Goal: Transaction & Acquisition: Purchase product/service

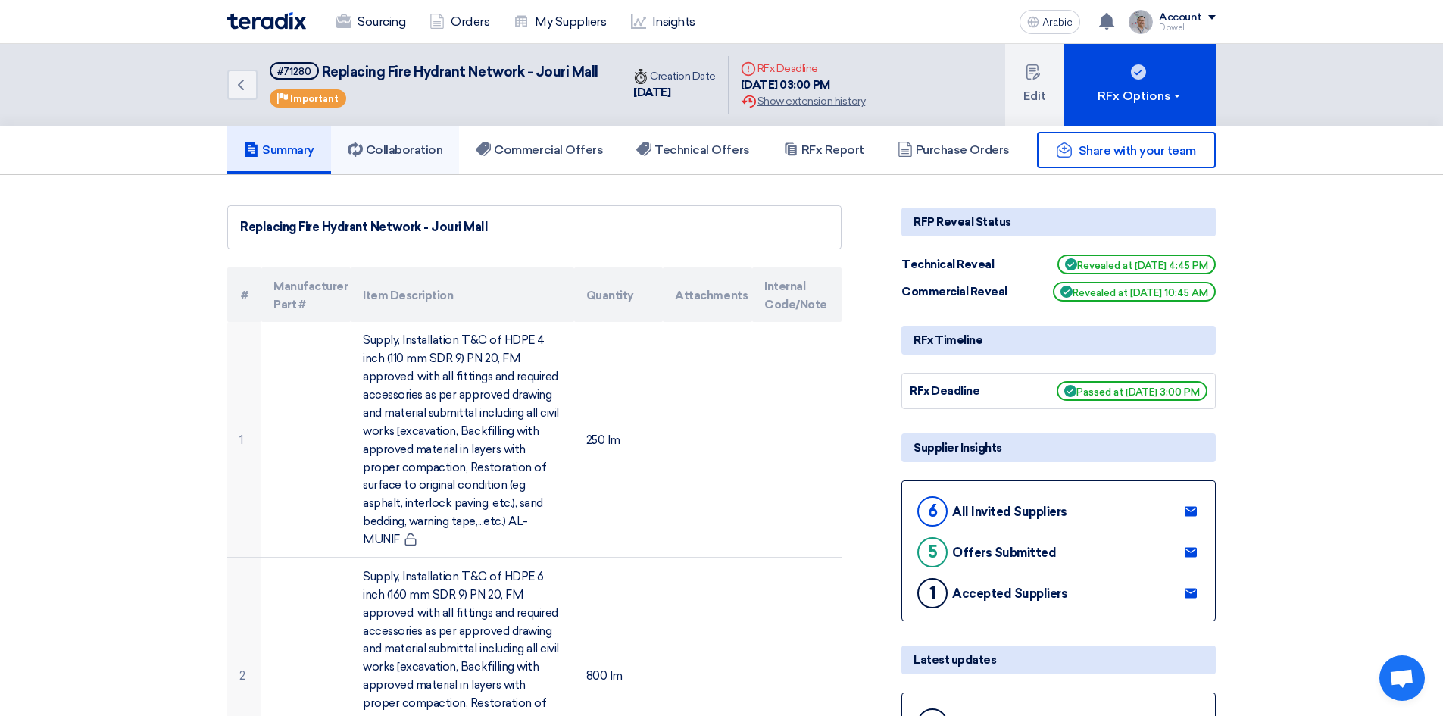
click at [416, 161] on link "Collaboration" at bounding box center [395, 150] width 129 height 48
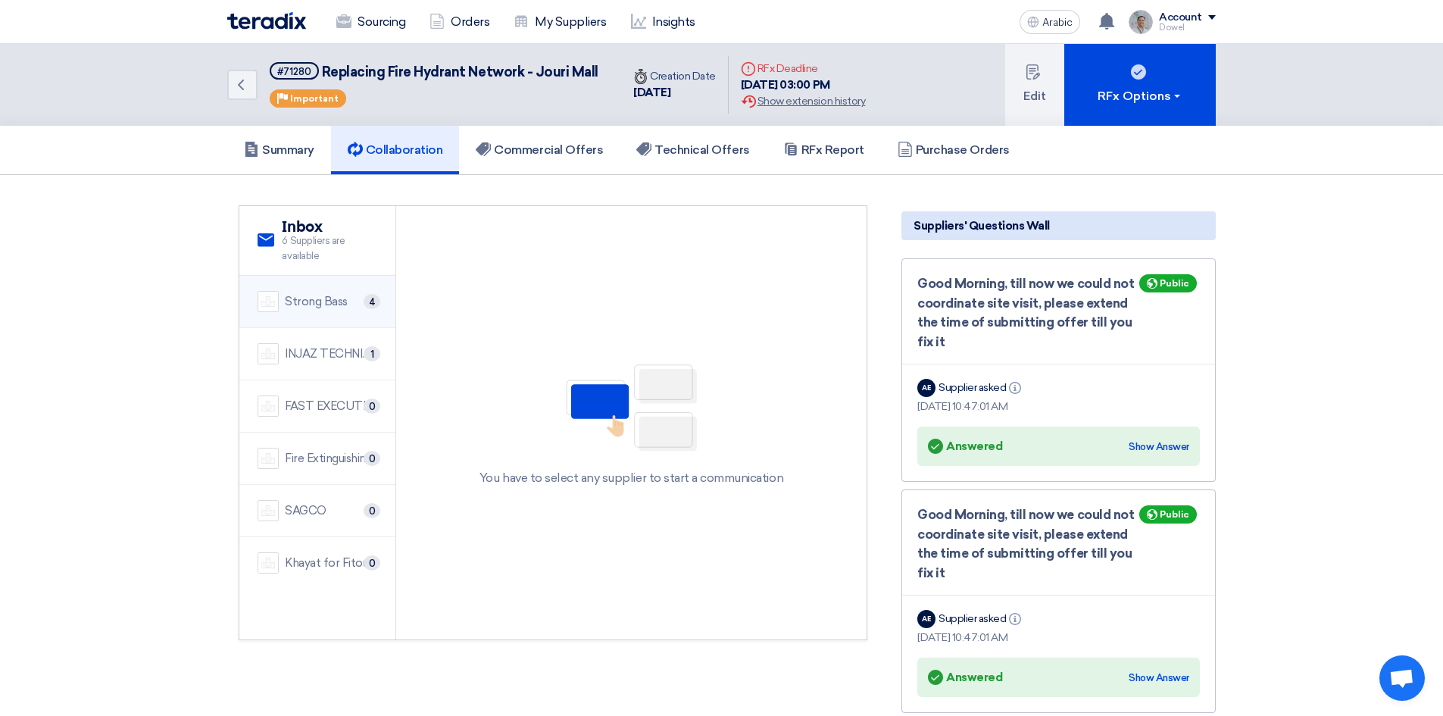
click at [323, 301] on font "Strong Bass" at bounding box center [316, 302] width 63 height 14
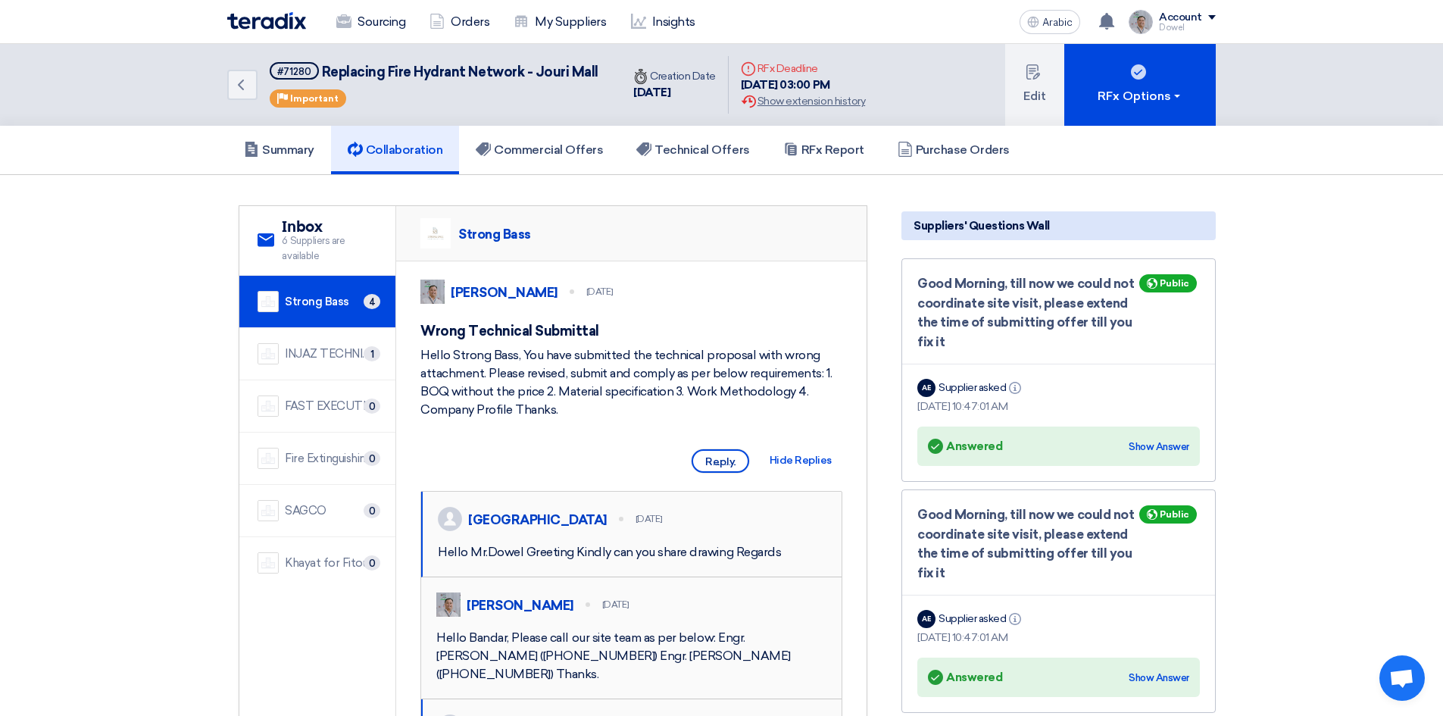
click at [723, 468] on font "Reply" at bounding box center [720, 461] width 30 height 13
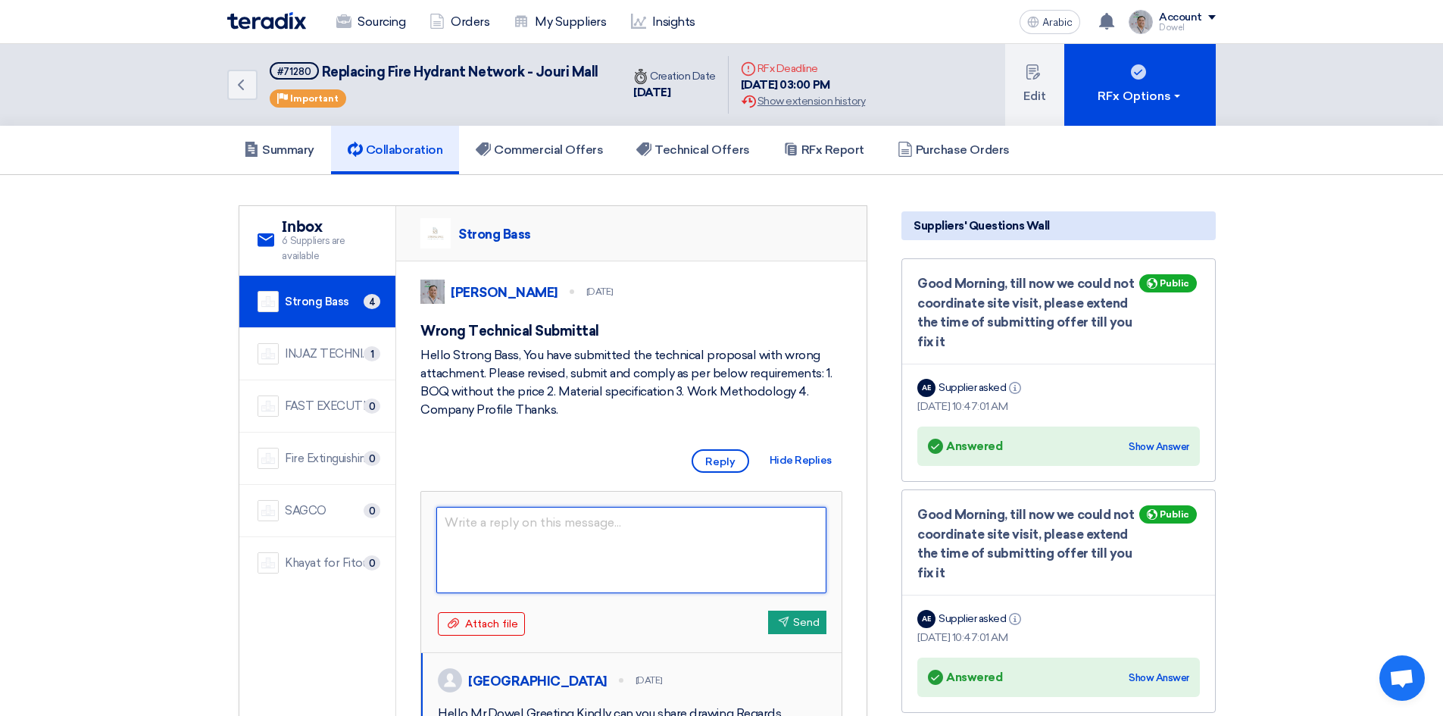
click at [532, 557] on textarea at bounding box center [631, 550] width 390 height 86
paste textarea "Dear [PERSON_NAME], Kindly be informed that after we have evaluated your techni…"
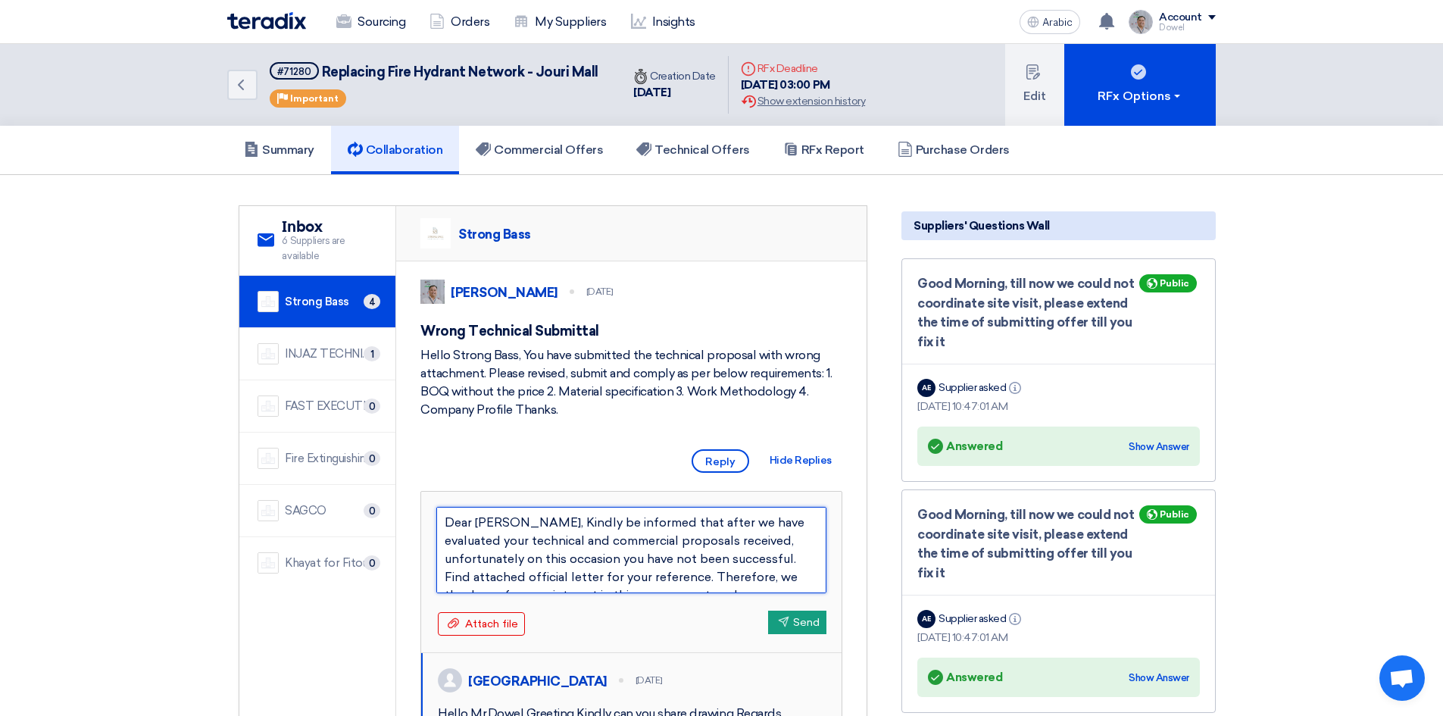
click at [551, 541] on textarea "Dear [PERSON_NAME], Kindly be informed that after we have evaluated your techni…" at bounding box center [631, 550] width 390 height 86
type textarea "Dear Mohammed, Kindly be informed that after we have evaluated your technical a…"
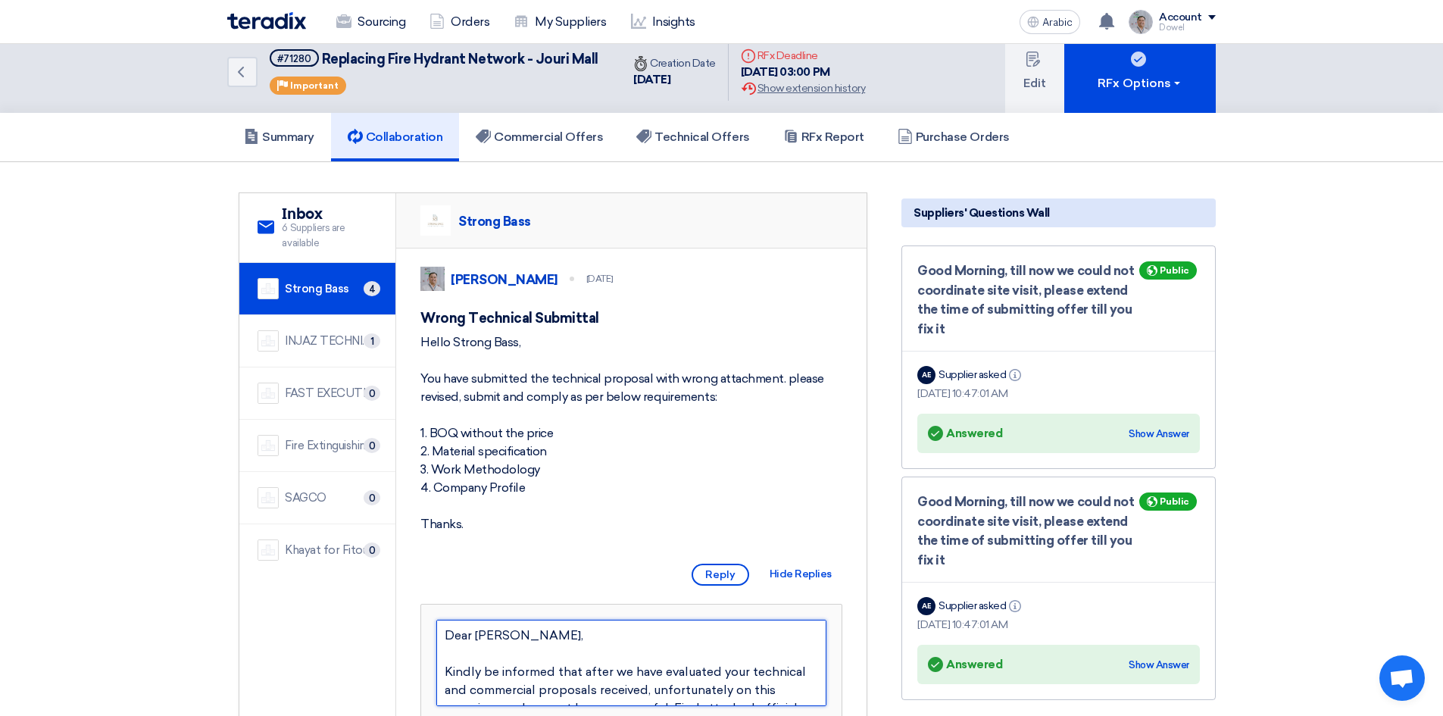
scroll to position [109, 0]
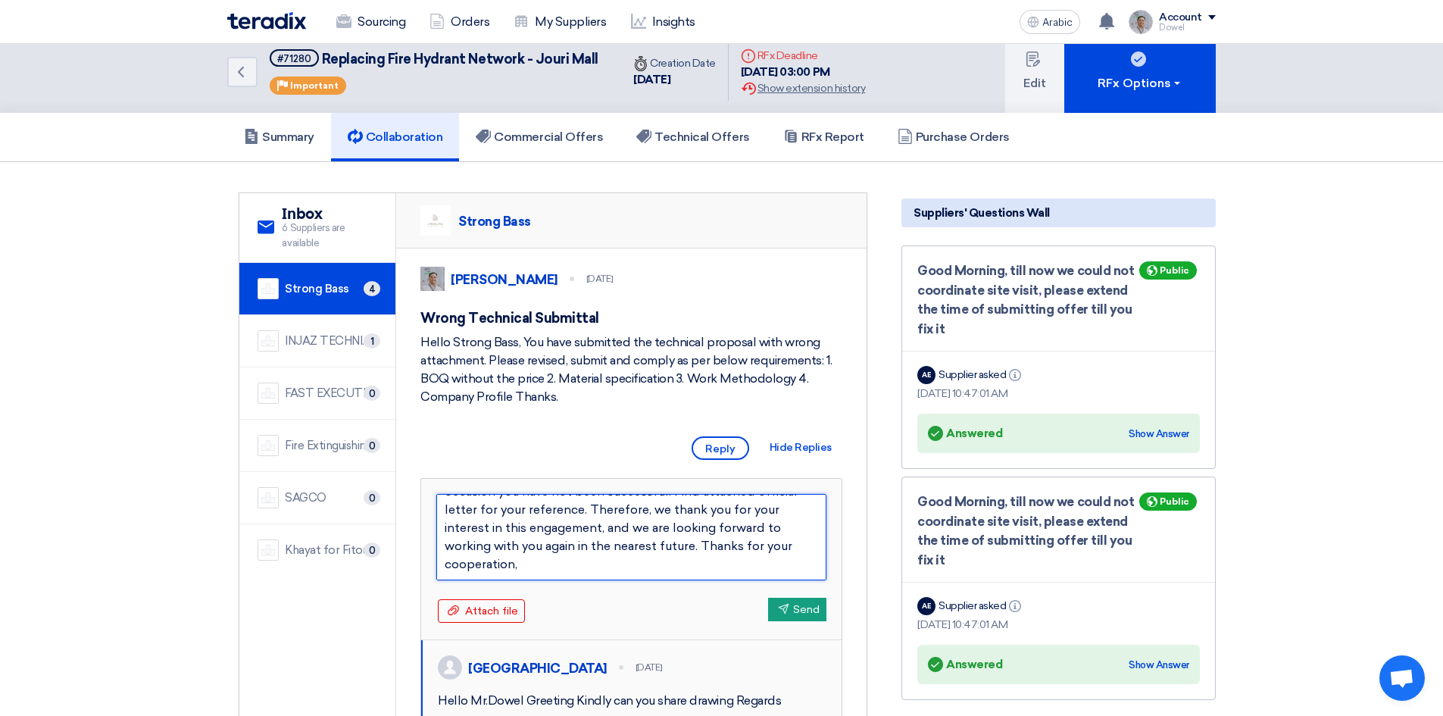
drag, startPoint x: 473, startPoint y: 544, endPoint x: 504, endPoint y: 538, distance: 31.0
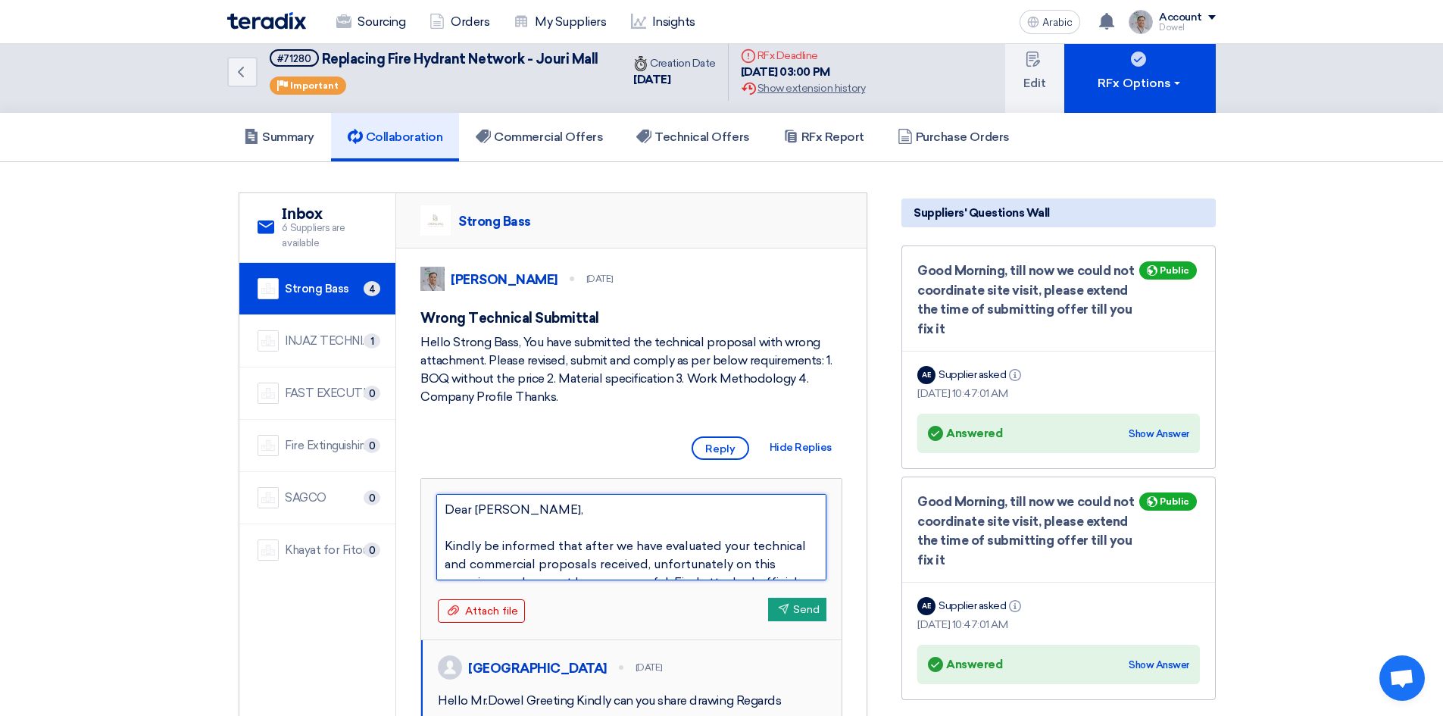
scroll to position [0, 0]
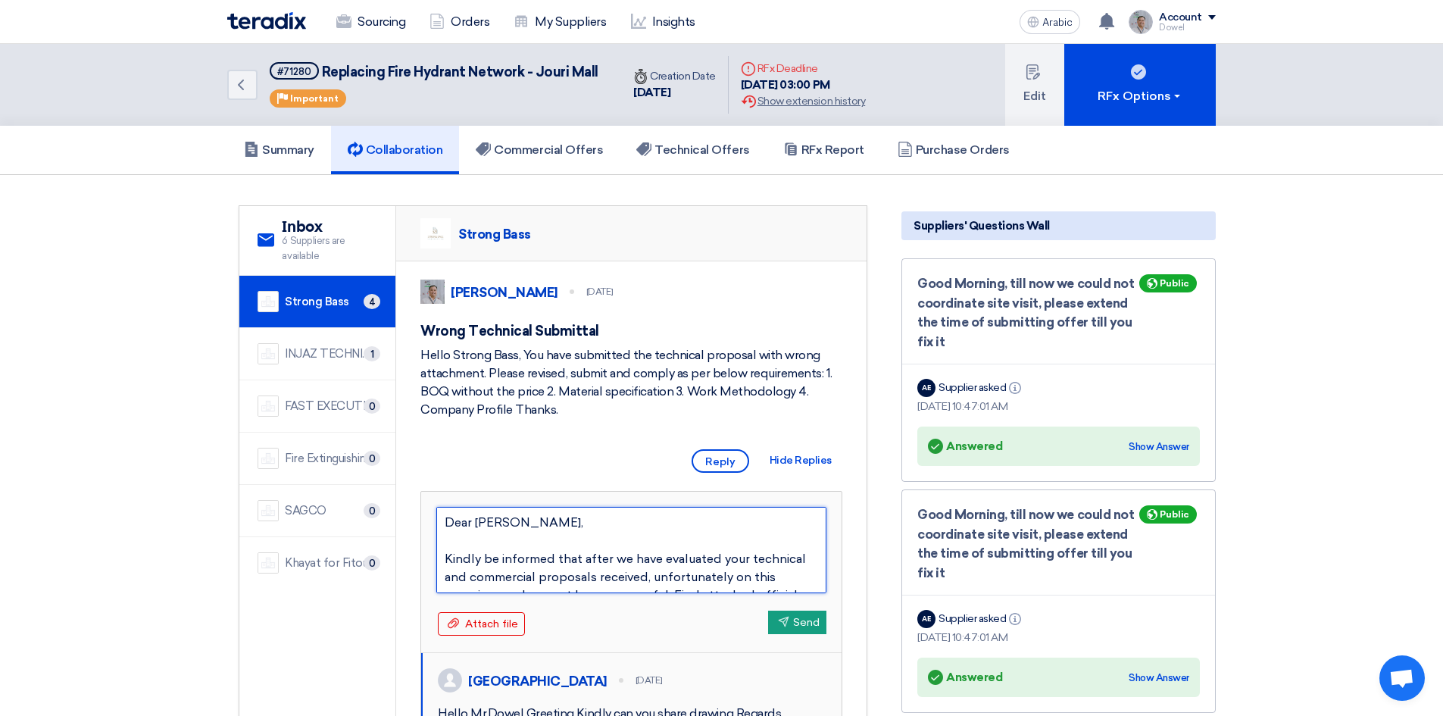
drag, startPoint x: 479, startPoint y: 540, endPoint x: 543, endPoint y: 541, distance: 63.6
click at [543, 541] on textarea "Dear Mohammed, Kindly be informed that after we have evaluated your technical a…" at bounding box center [631, 550] width 390 height 86
type textarea "Dear Bandar, Kindly be informed that after we have evaluated your technical and…"
click at [544, 577] on textarea "Dear Bandar, Kindly be informed that after we have evaluated your technical and…" at bounding box center [631, 550] width 390 height 86
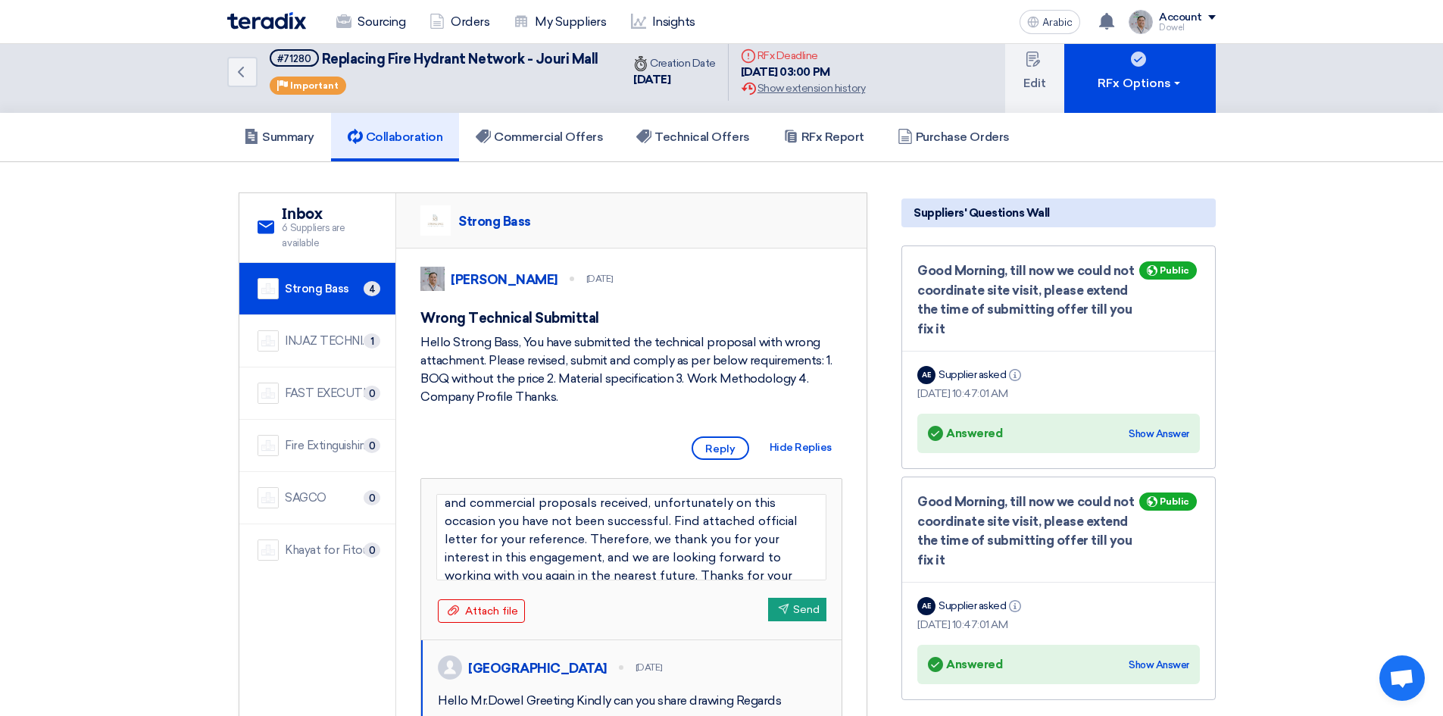
scroll to position [43, 0]
click at [680, 557] on textarea "Dear Bandar, Kindly be informed that after we have evaluated your technical and…" at bounding box center [631, 537] width 390 height 86
click at [673, 558] on textarea "Dear Bandar, Kindly be informed that after we have evaluated your technical and…" at bounding box center [631, 537] width 390 height 86
click at [677, 558] on textarea "Dear Bandar, Kindly be informed that after we have evaluated your technical and…" at bounding box center [631, 537] width 390 height 86
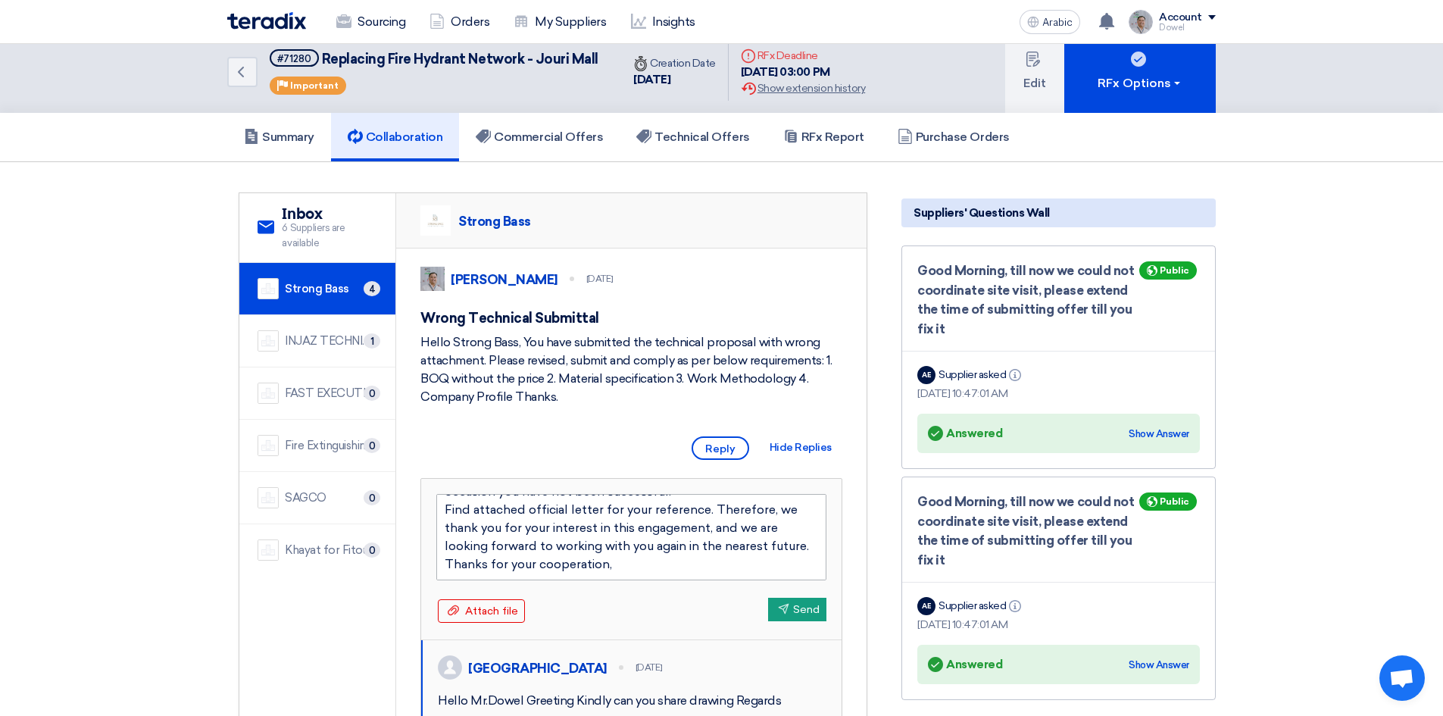
type textarea "Dear Bandar, Kindly be informed that after we have evaluated your technical and…"
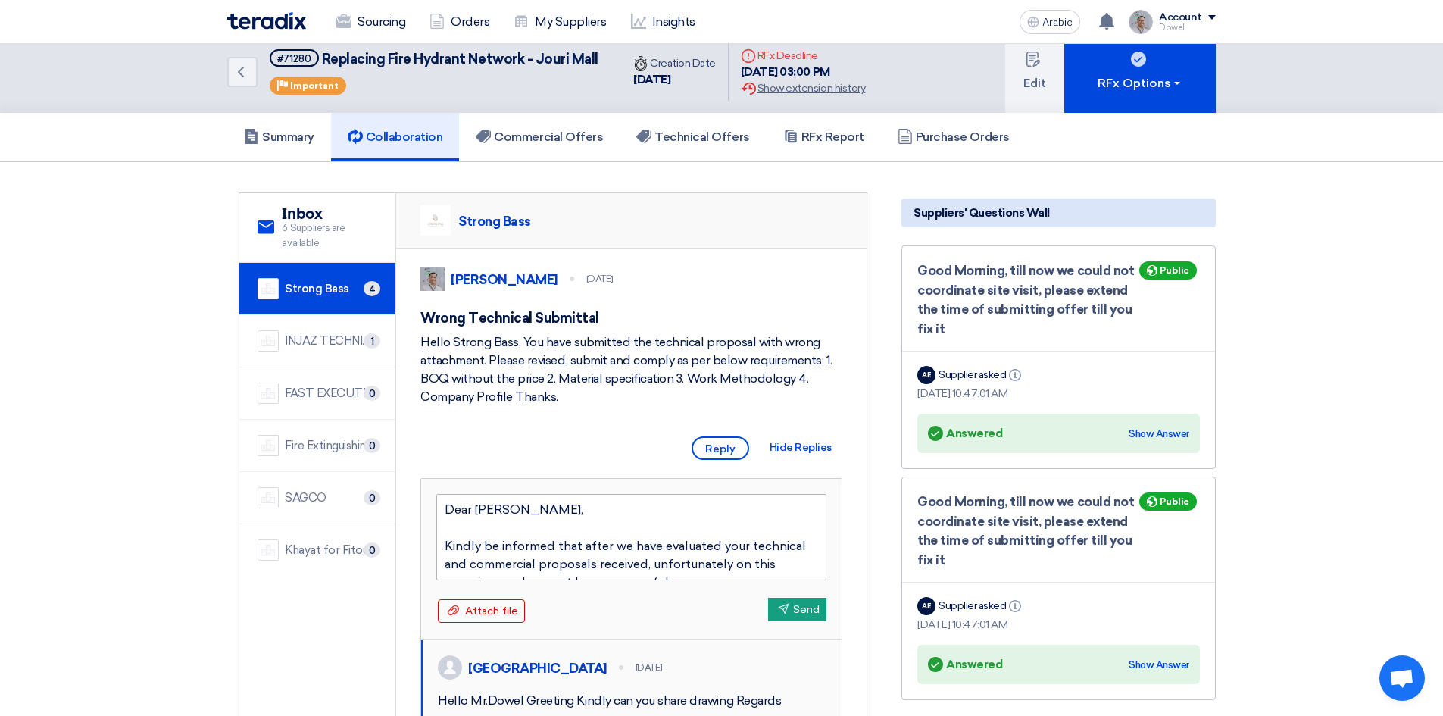
scroll to position [127, 0]
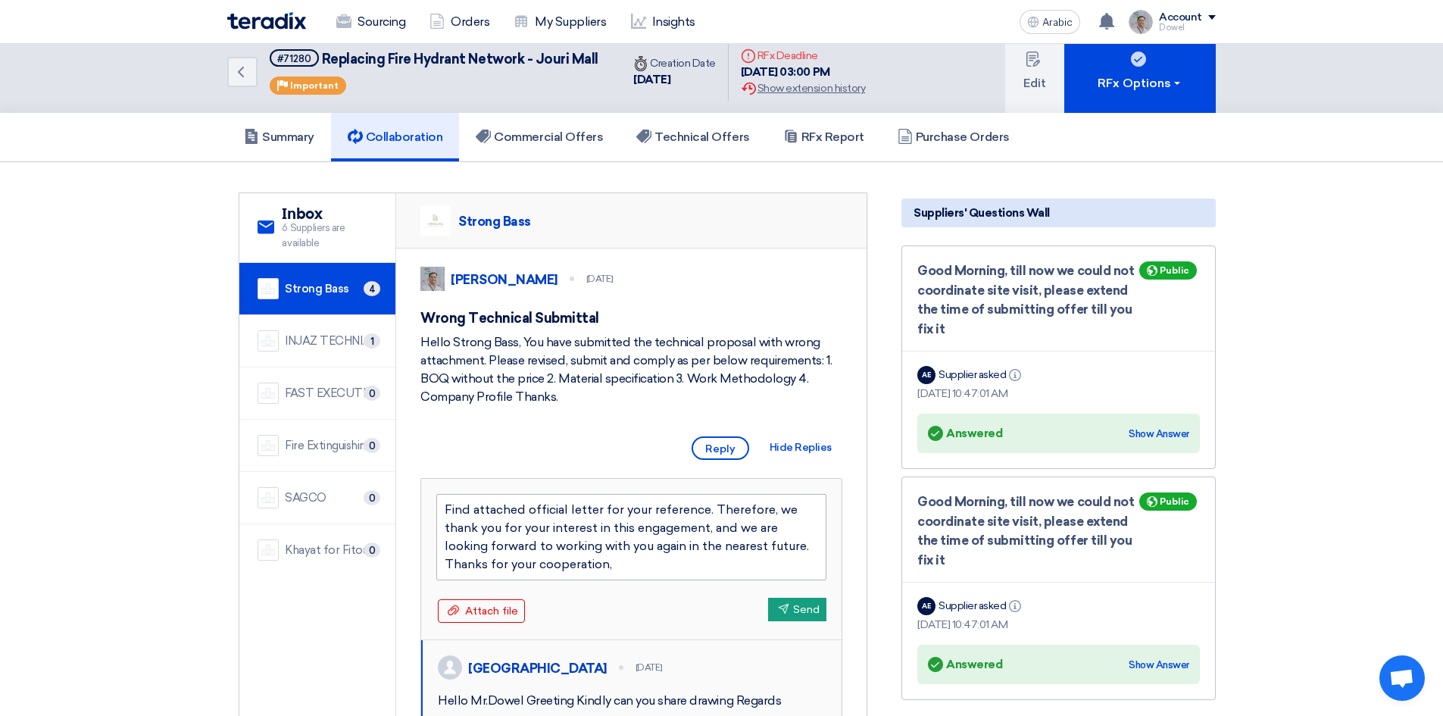
click at [808, 544] on textarea "Dear Bandar, Kindly be informed that after we have evaluated your technical and…" at bounding box center [631, 537] width 390 height 86
click at [641, 564] on textarea "Dear Bandar, Kindly be informed that after we have evaluated your technical and…" at bounding box center [631, 537] width 390 height 86
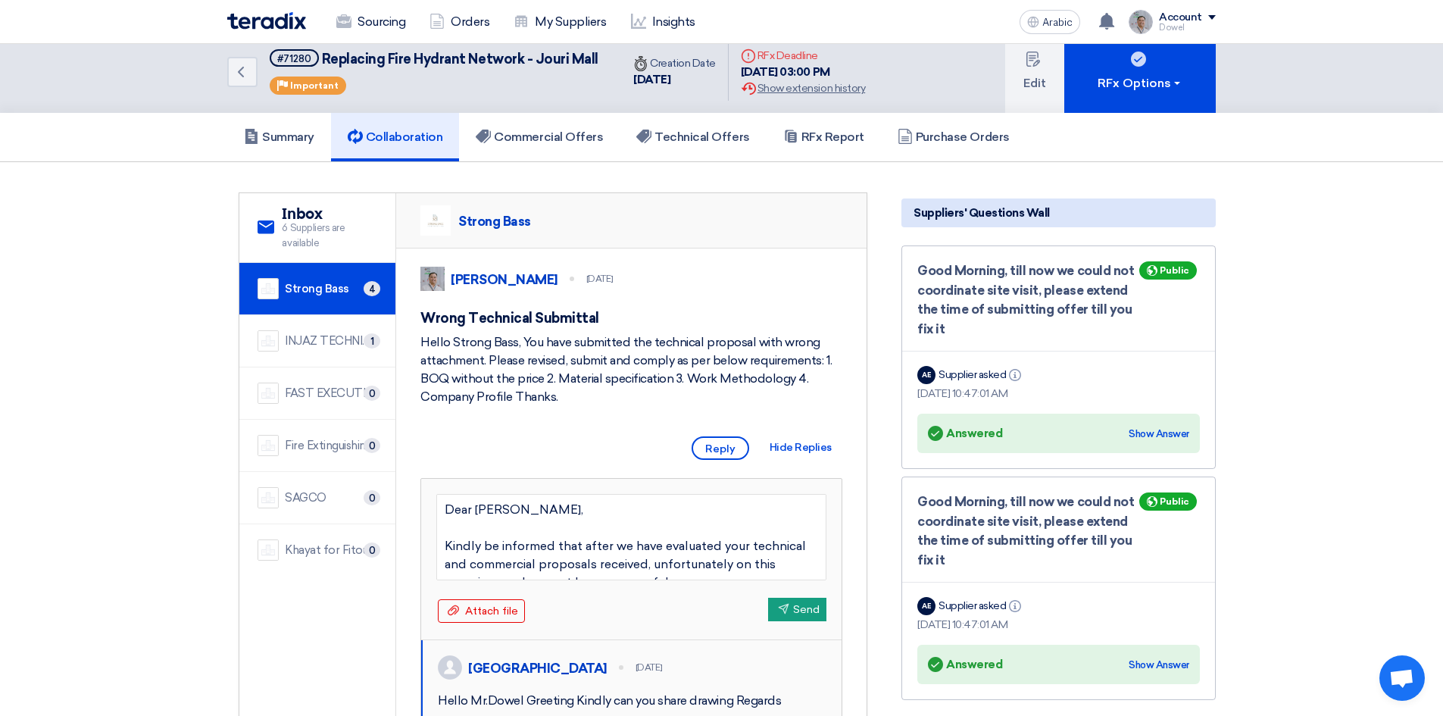
drag, startPoint x: 641, startPoint y: 567, endPoint x: 432, endPoint y: 513, distance: 215.8
click at [426, 510] on div "Dear Bandar, Kindly be informed that after we have evaluated your technical and…" at bounding box center [631, 559] width 420 height 161
click at [574, 547] on textarea "Dear Bandar, Kindly be informed that after we have evaluated your technical and…" at bounding box center [631, 537] width 390 height 86
type textarea "Dear Bandar, Kindly be informed that after we have evaluated your technical and…"
click at [497, 617] on font "Attach file" at bounding box center [491, 610] width 53 height 13
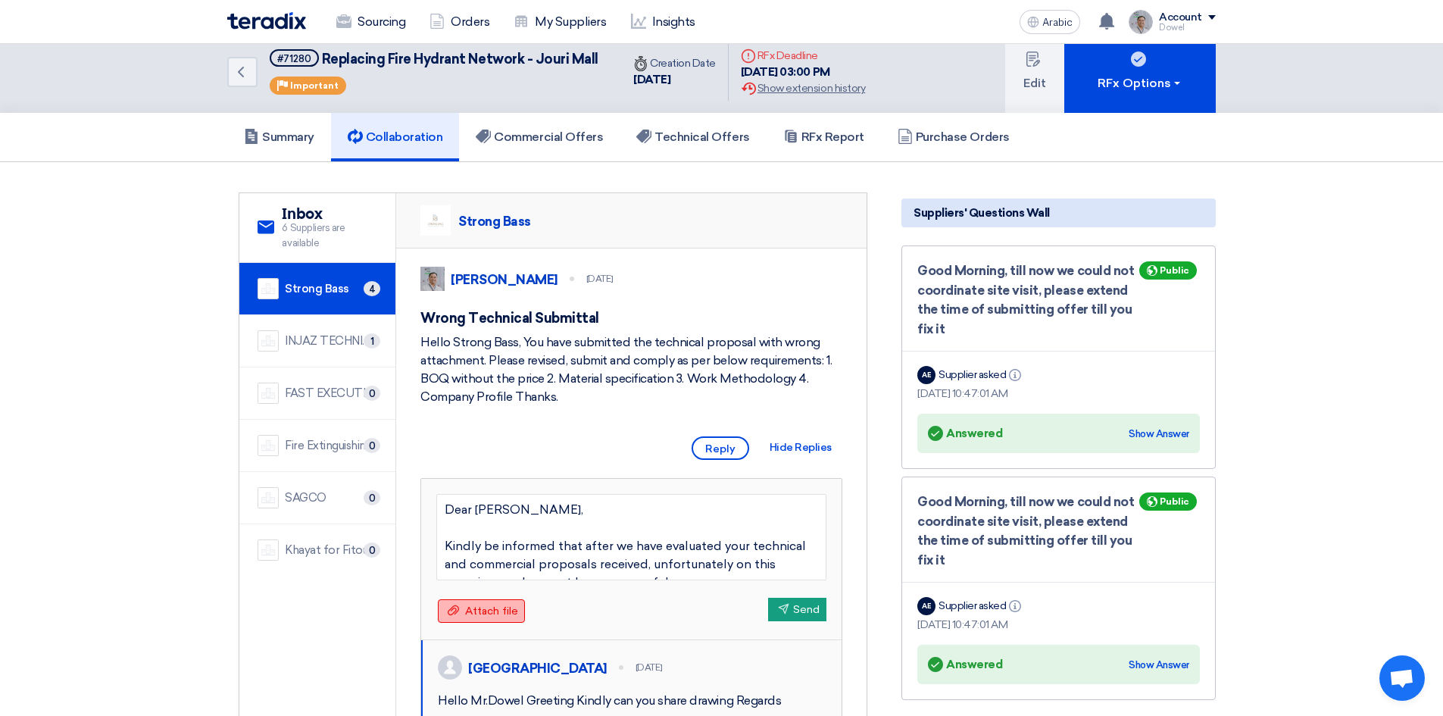
click at [0, 0] on input "Attach file Attach file" at bounding box center [0, 0] width 0 height 0
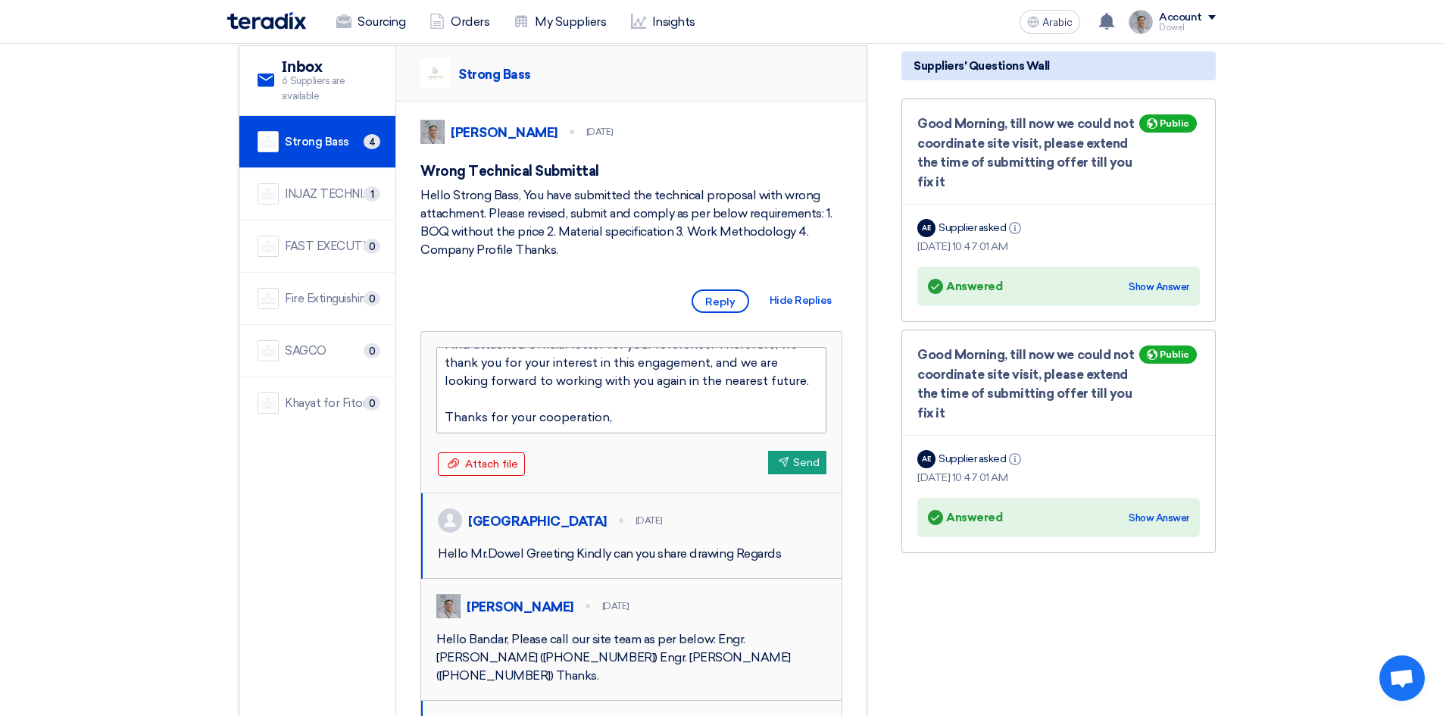
scroll to position [164, 0]
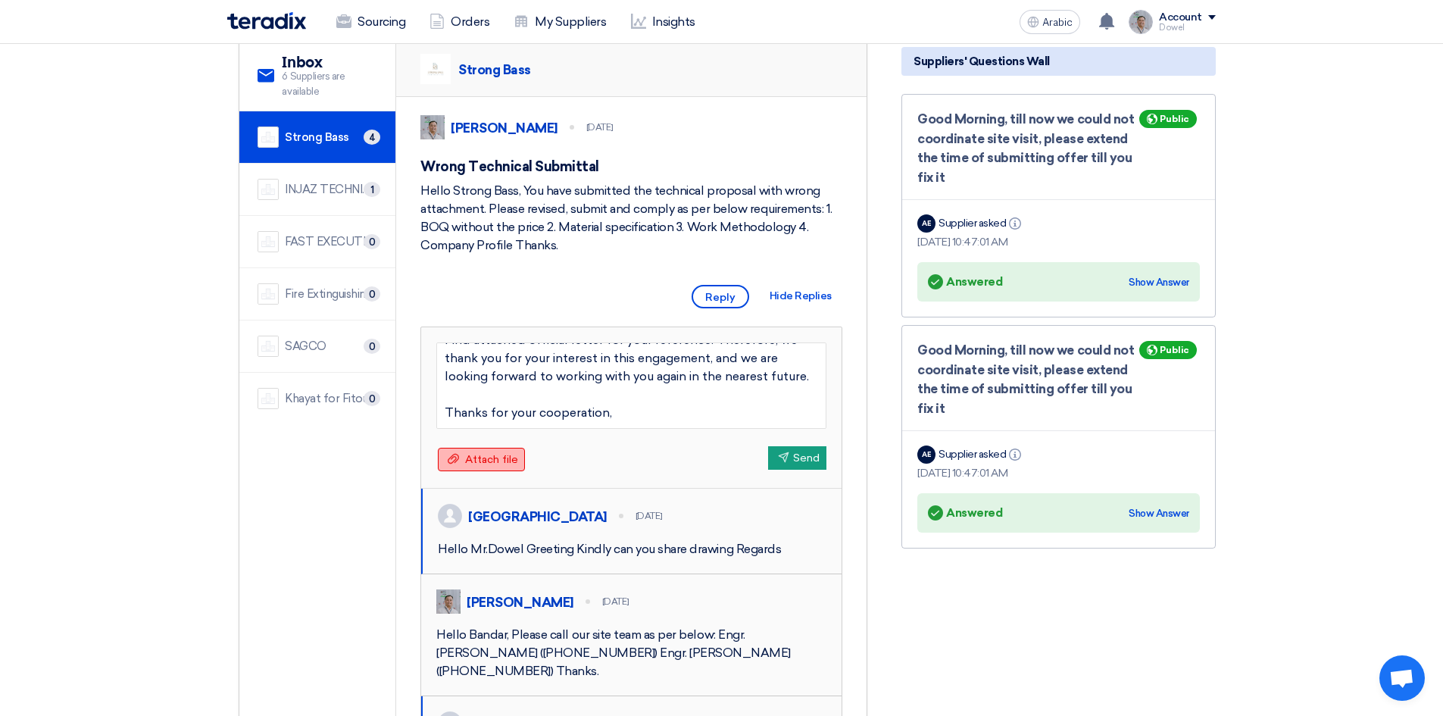
click at [483, 466] on font "Attach file" at bounding box center [491, 459] width 53 height 13
click at [0, 0] on input "Attach file Attach file" at bounding box center [0, 0] width 0 height 0
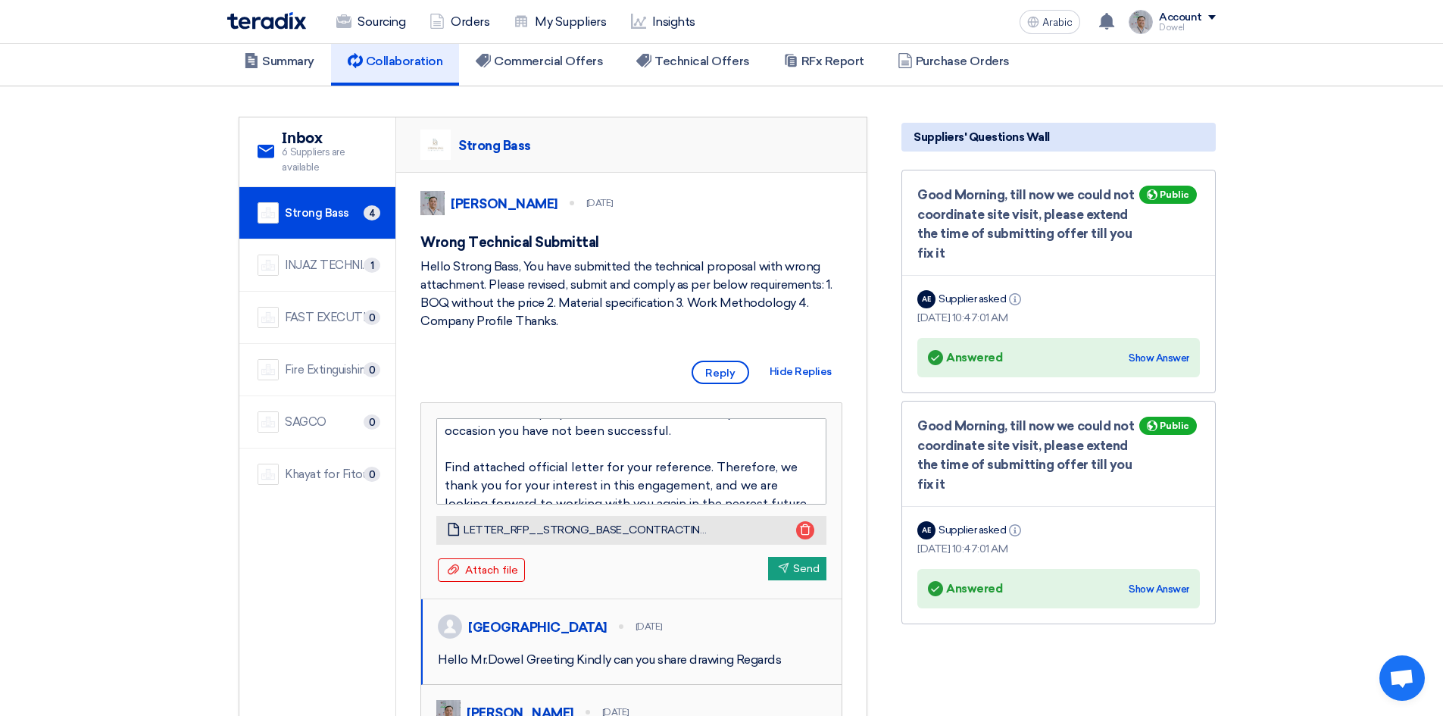
scroll to position [145, 0]
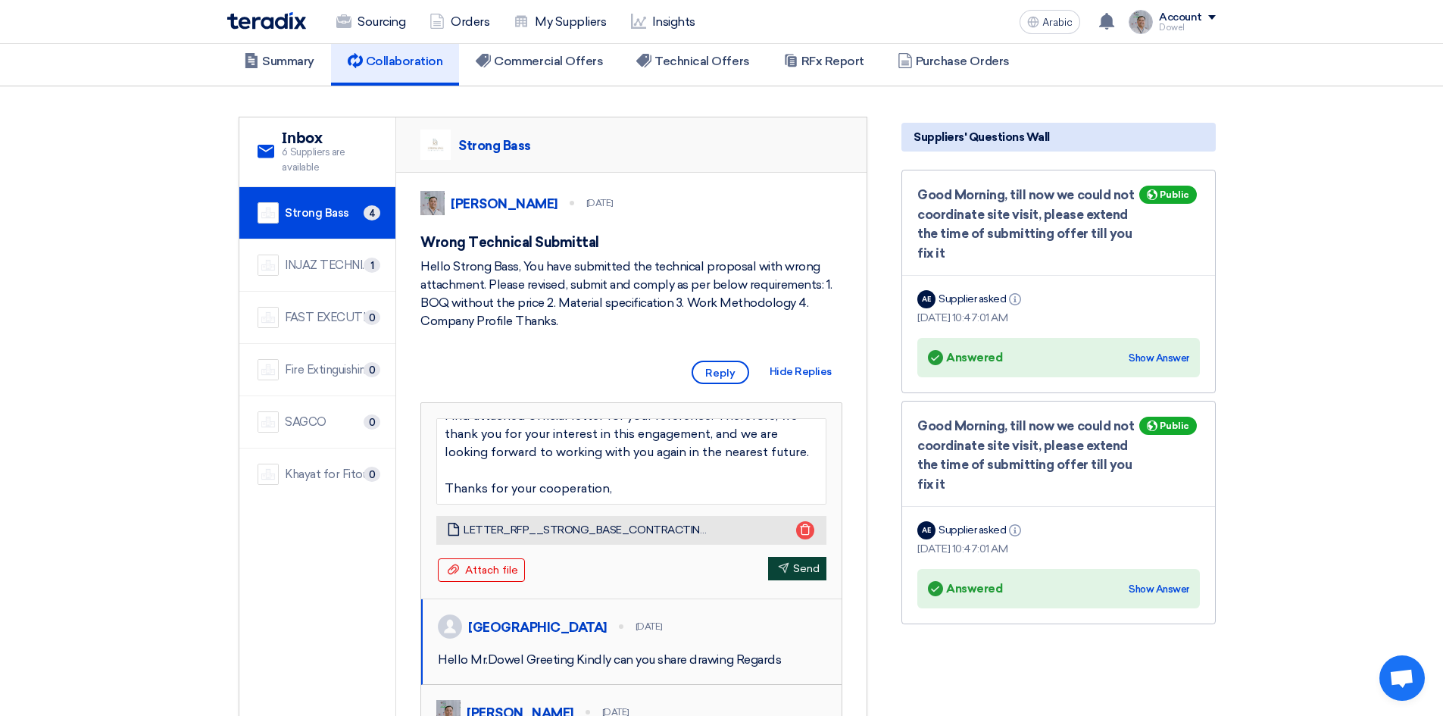
click at [786, 573] on icon "Send" at bounding box center [783, 567] width 11 height 11
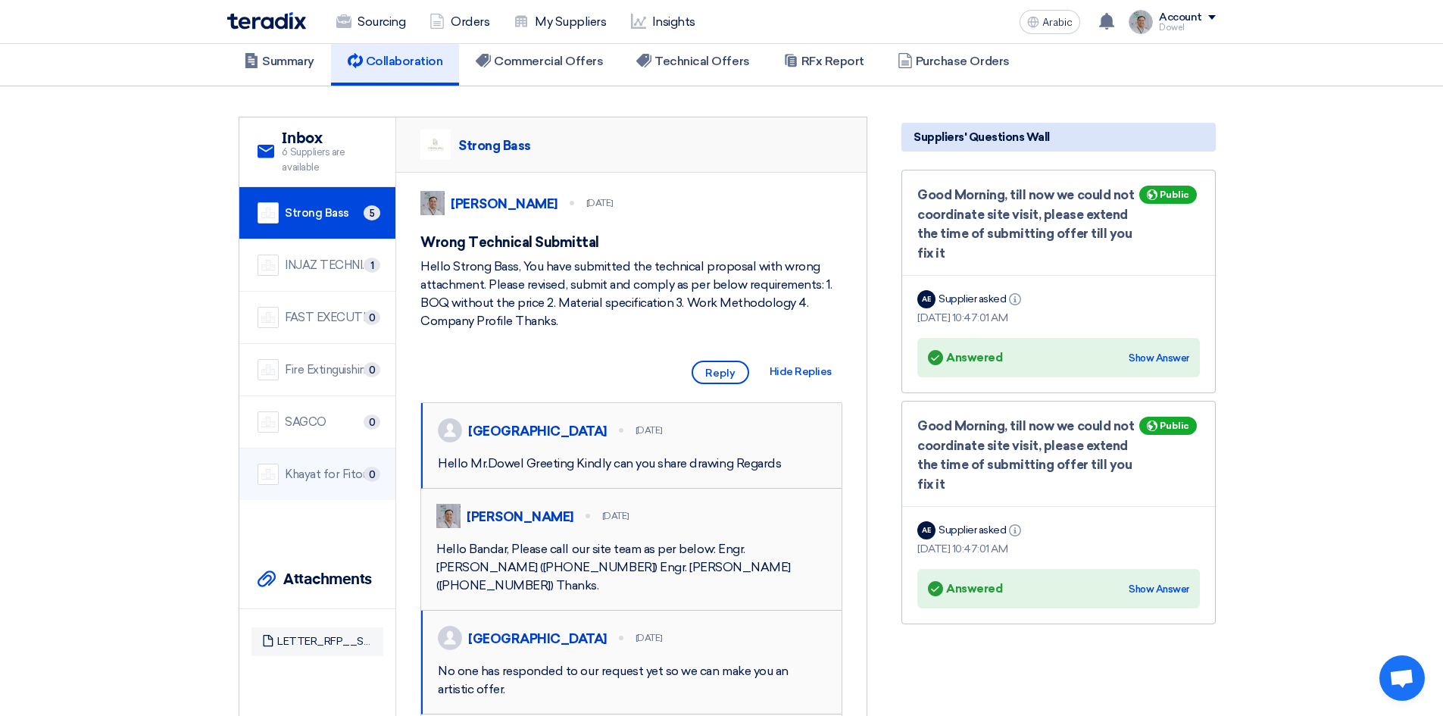
click at [319, 476] on font "Khayat for Fitout & Contracting Company" at bounding box center [394, 474] width 219 height 14
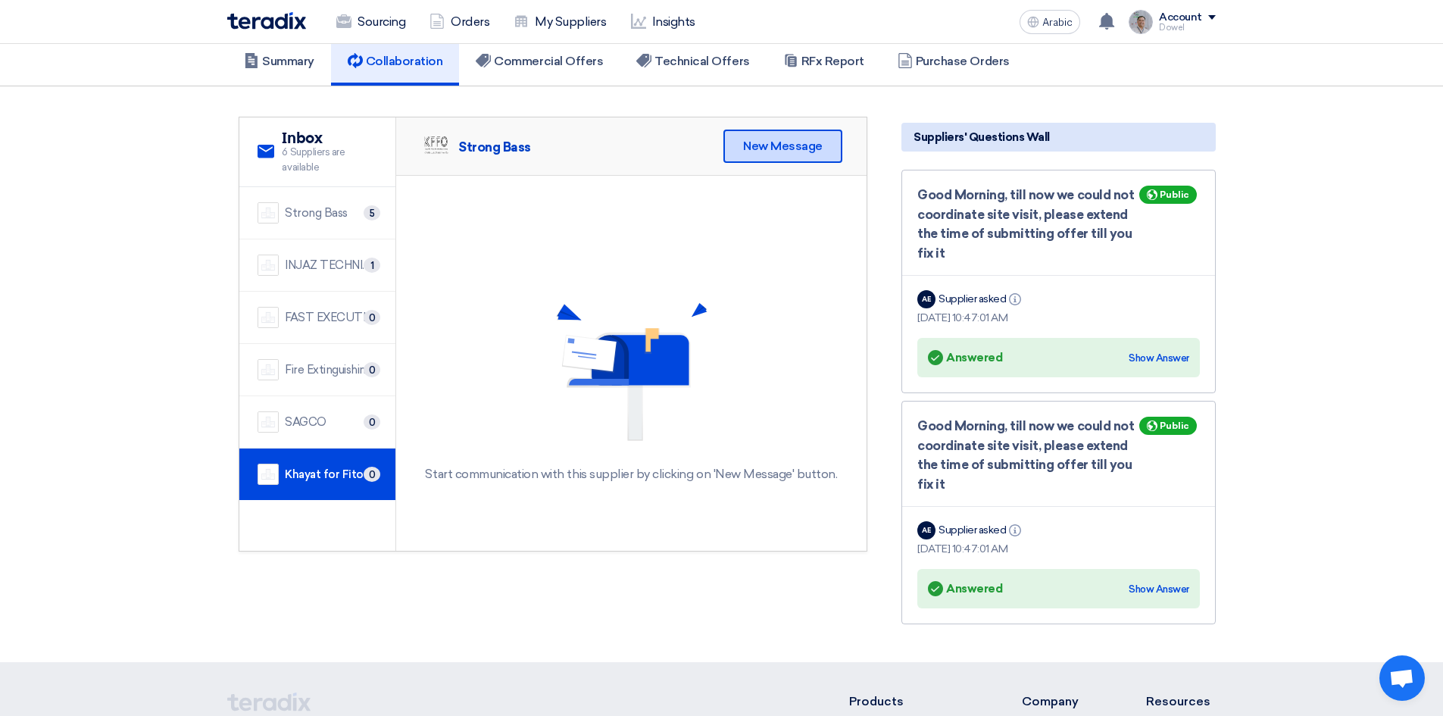
click at [781, 145] on font "New Message" at bounding box center [783, 146] width 80 height 14
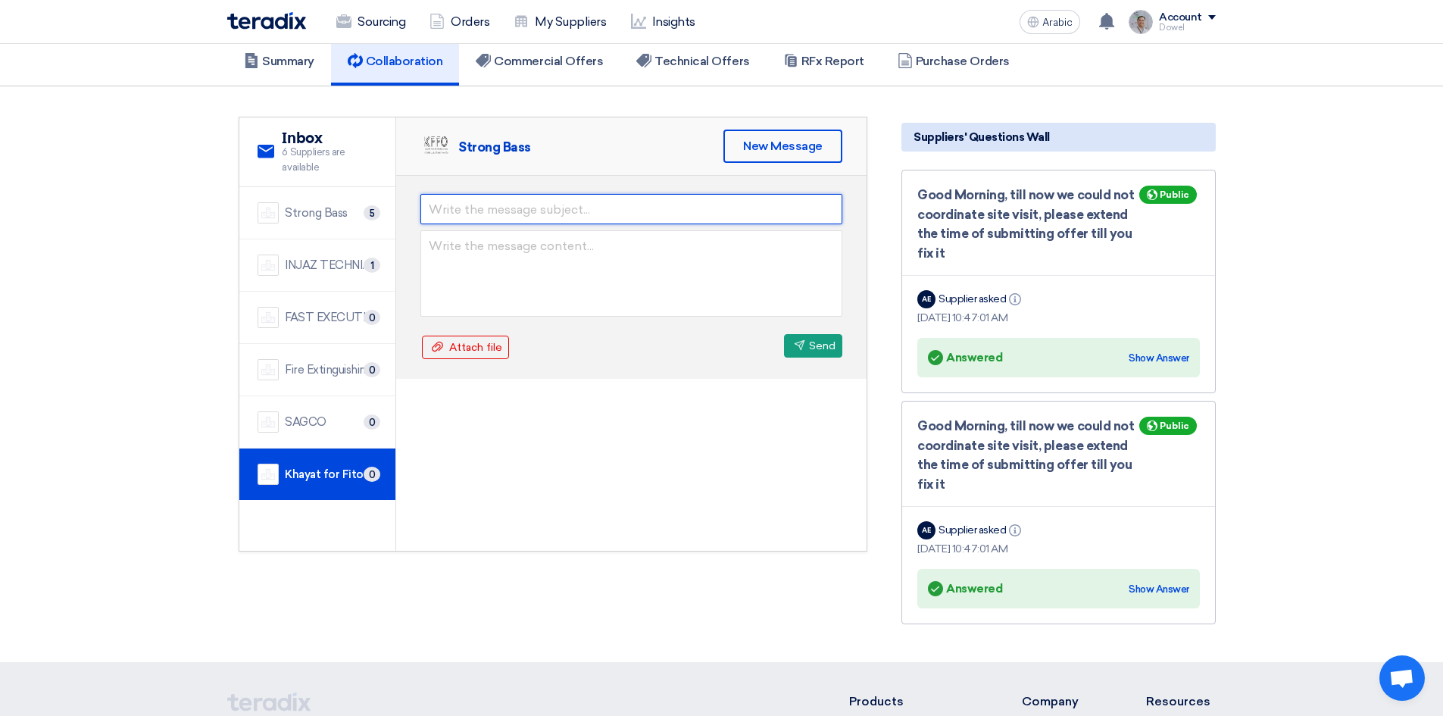
click at [505, 210] on input "text" at bounding box center [631, 209] width 422 height 30
type input "Apology Letter"
click at [473, 254] on textarea at bounding box center [631, 273] width 422 height 86
paste textarea "Dear Bandar, Kindly be informed that after we have evaluated your technical and…"
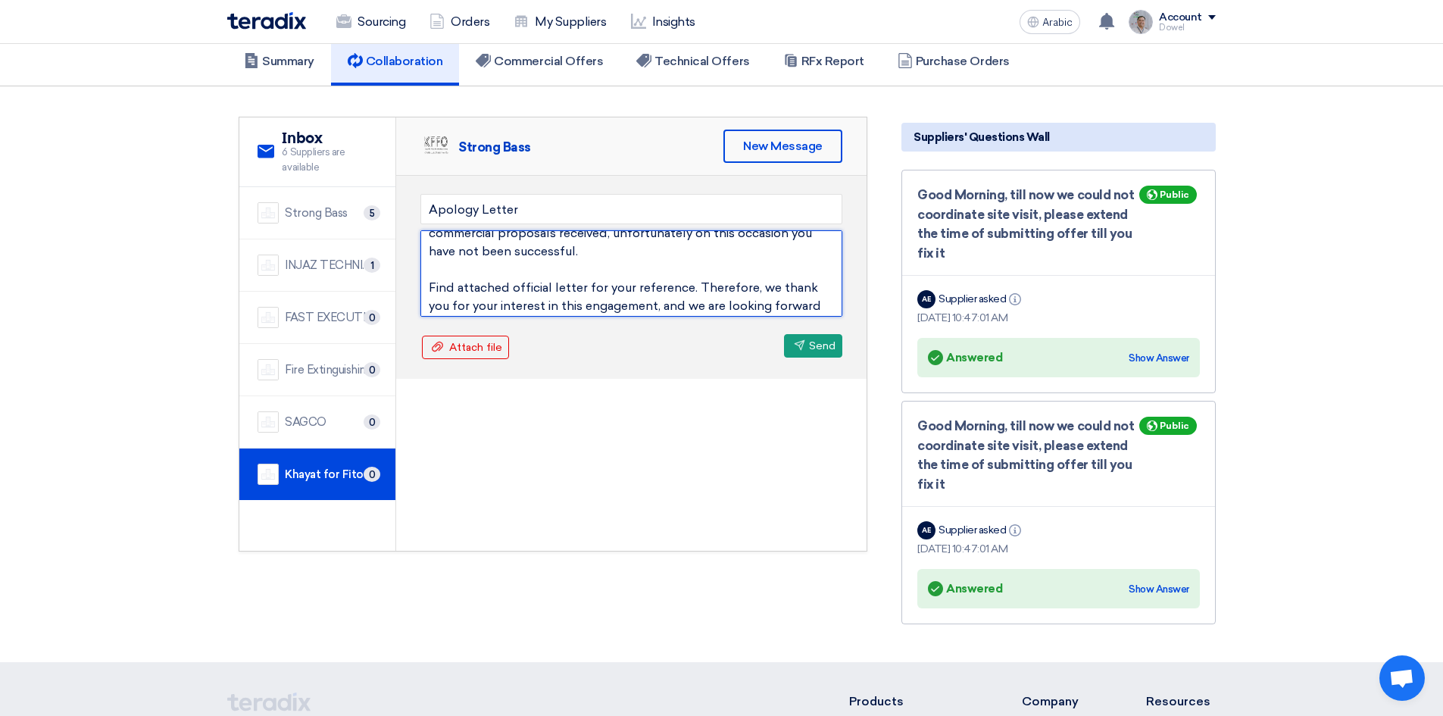
scroll to position [0, 0]
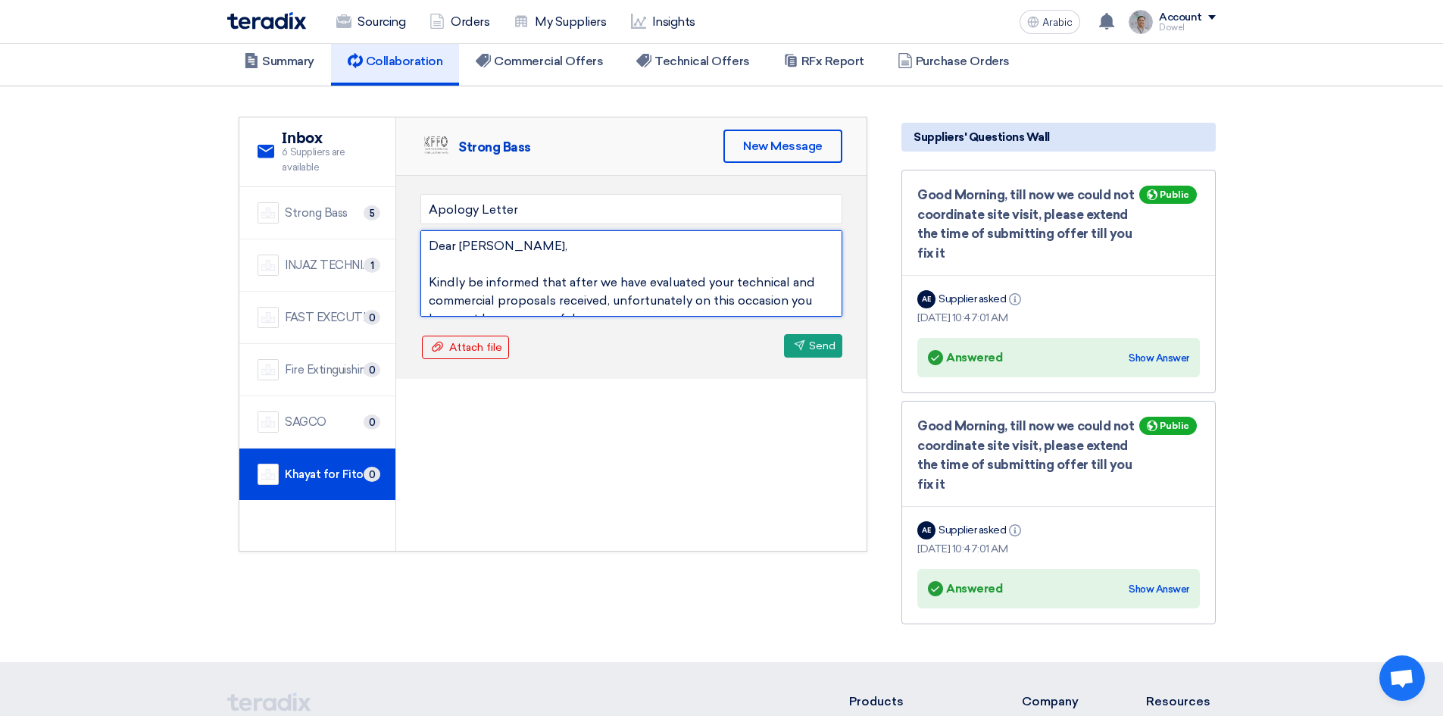
click at [458, 245] on textarea "Dear Bandar, Kindly be informed that after we have evaluated your technical and…" at bounding box center [631, 273] width 422 height 86
drag, startPoint x: 458, startPoint y: 245, endPoint x: 490, endPoint y: 245, distance: 31.8
click at [490, 245] on textarea "Dear Bandar, Kindly be informed that after we have evaluated your technical and…" at bounding box center [631, 273] width 422 height 86
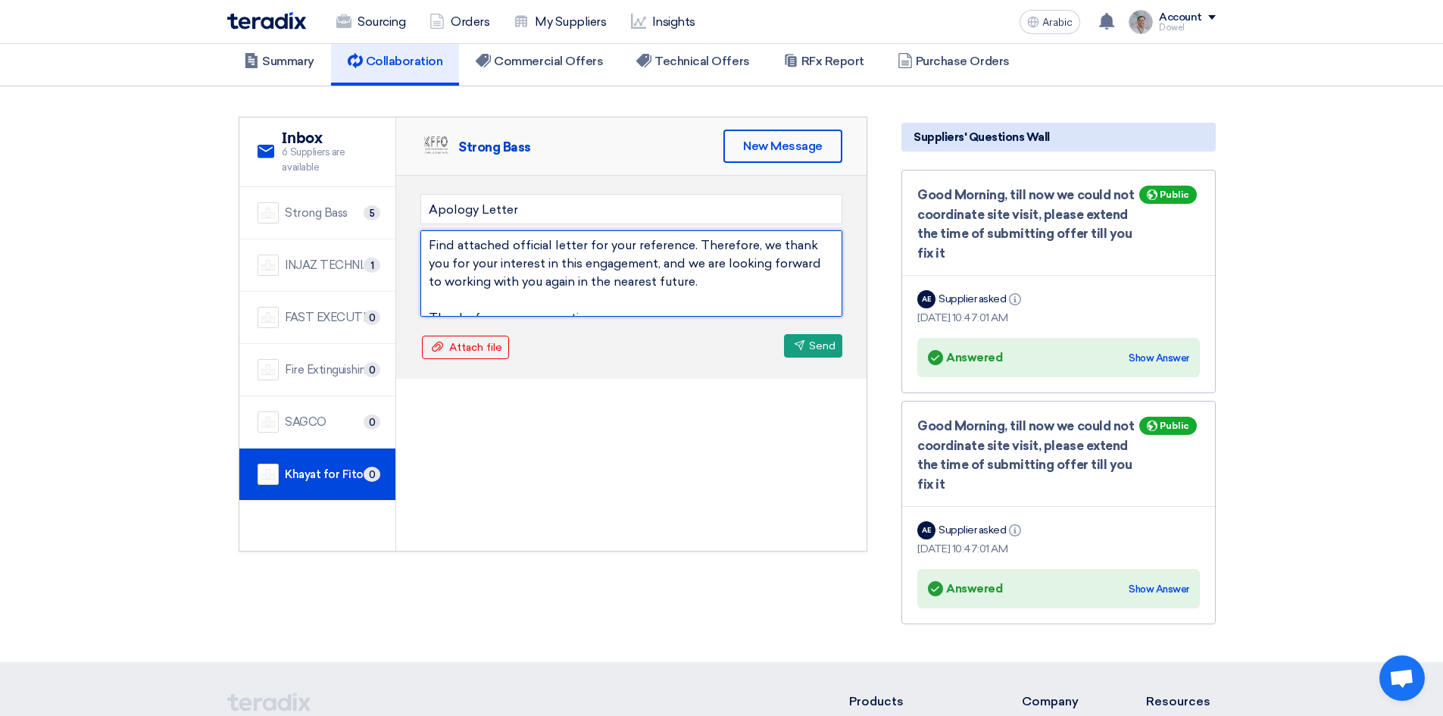
scroll to position [127, 0]
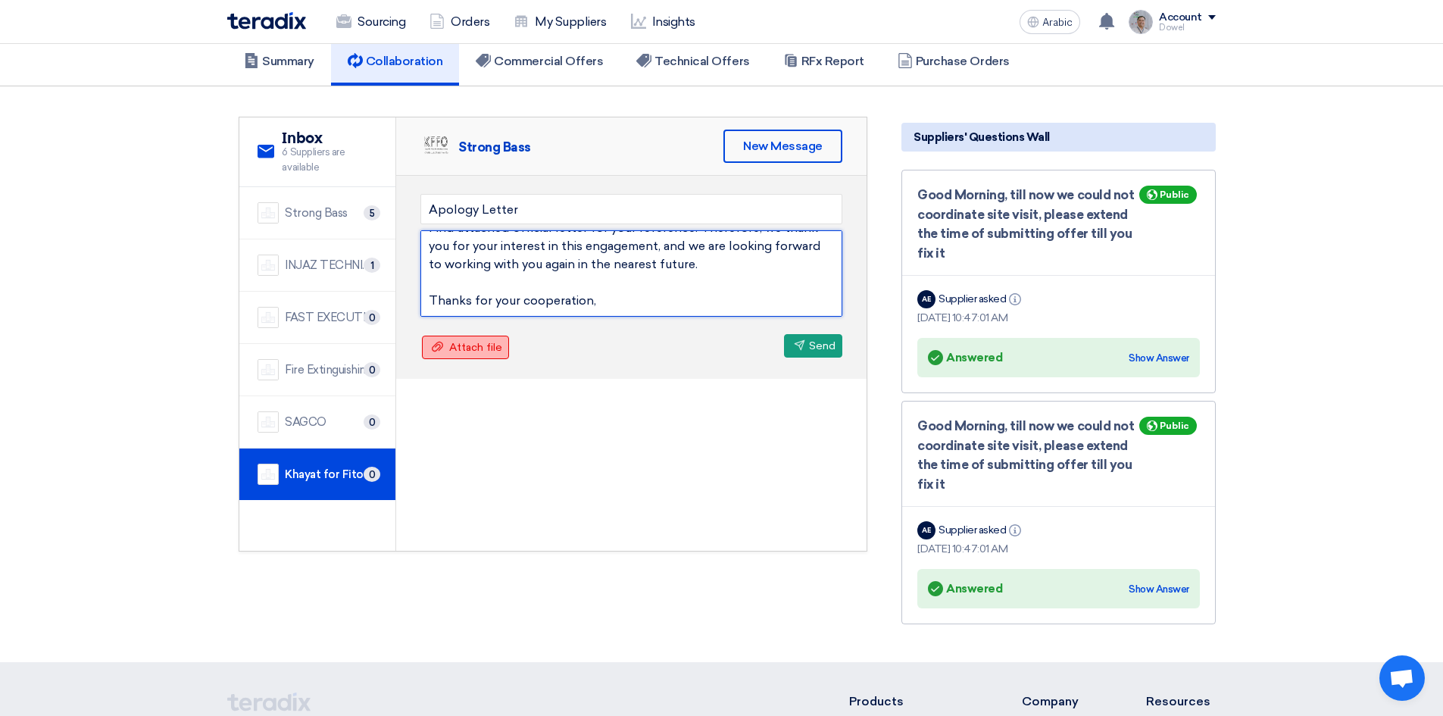
type textarea "Dear Jafar, Kindly be informed that after we have evaluated your technical and …"
click at [463, 347] on font "Attach file" at bounding box center [475, 347] width 53 height 13
click at [0, 0] on input "Attach file Attach file" at bounding box center [0, 0] width 0 height 0
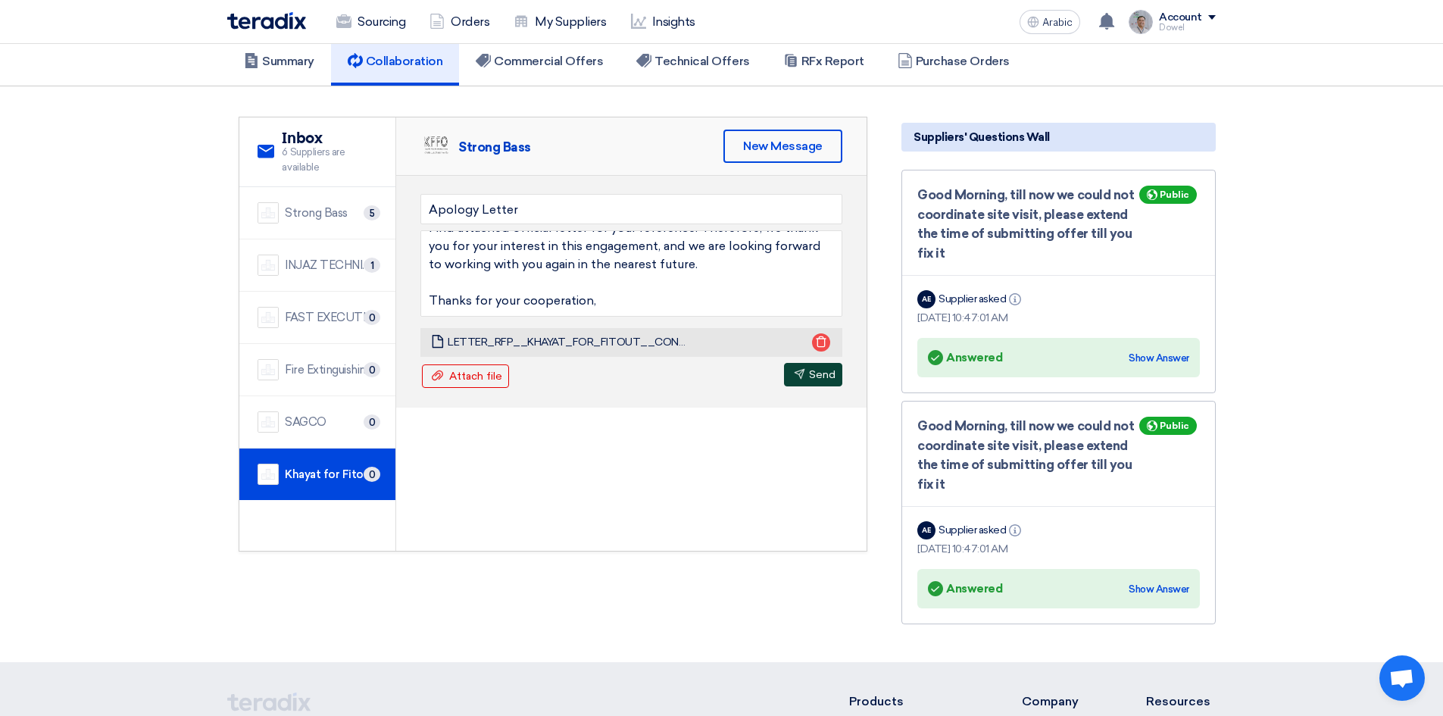
click at [799, 373] on icon "Send" at bounding box center [799, 373] width 11 height 11
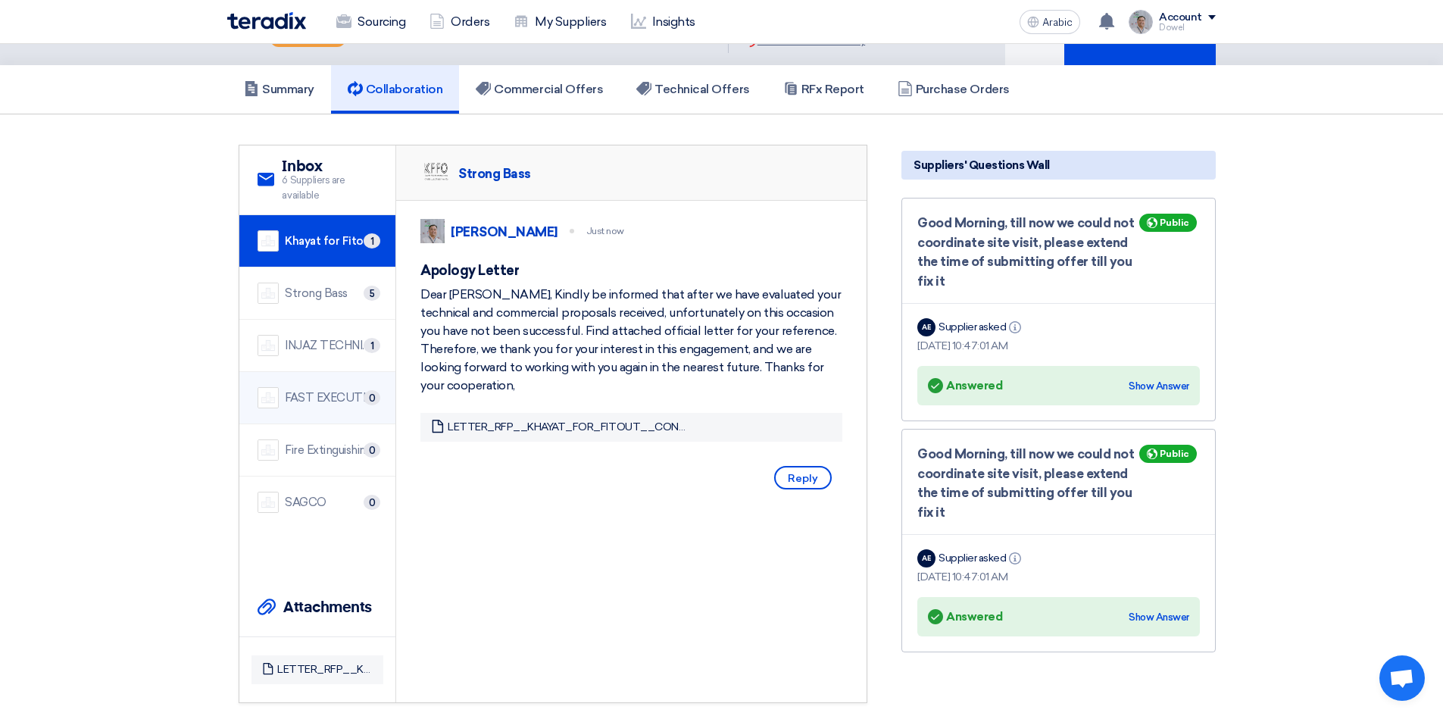
scroll to position [13, 0]
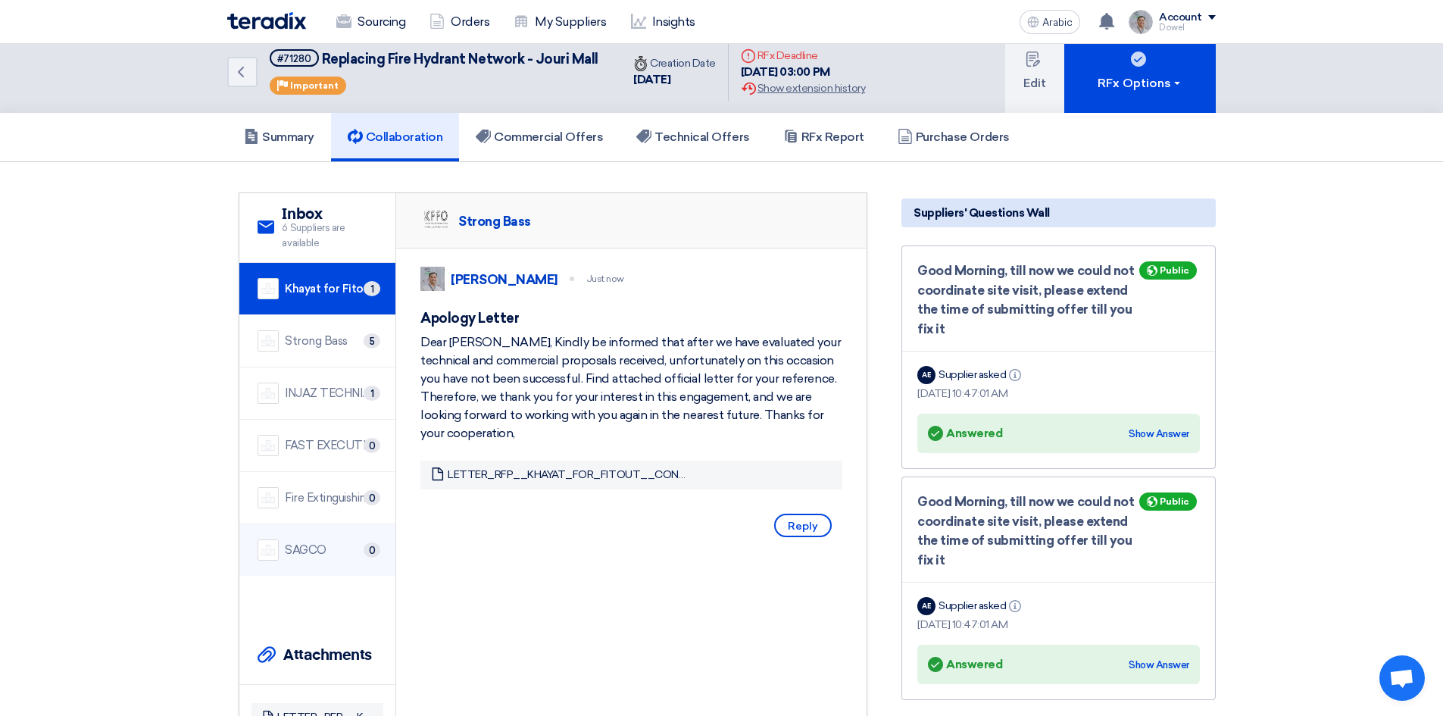
click at [316, 546] on font "SAGCO" at bounding box center [306, 550] width 42 height 14
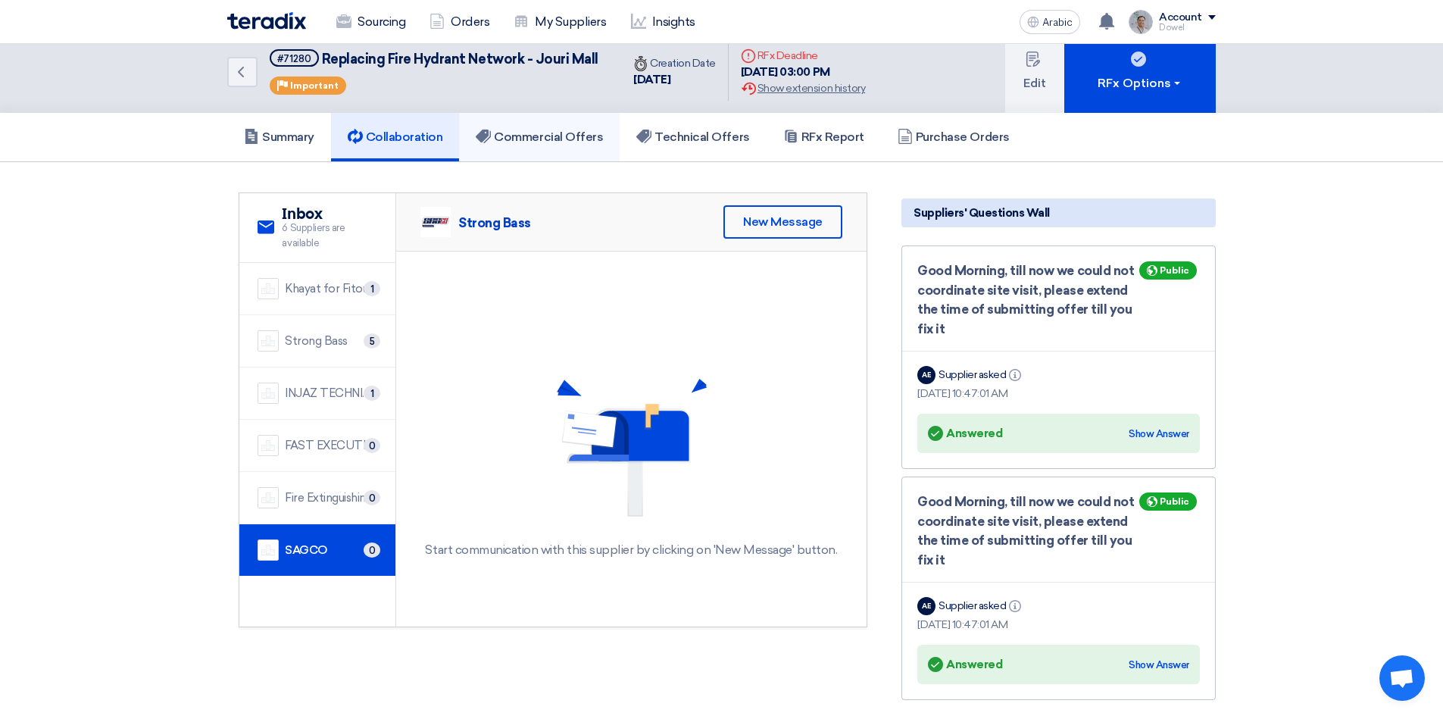
click at [558, 126] on link "Commercial Offers" at bounding box center [539, 137] width 161 height 48
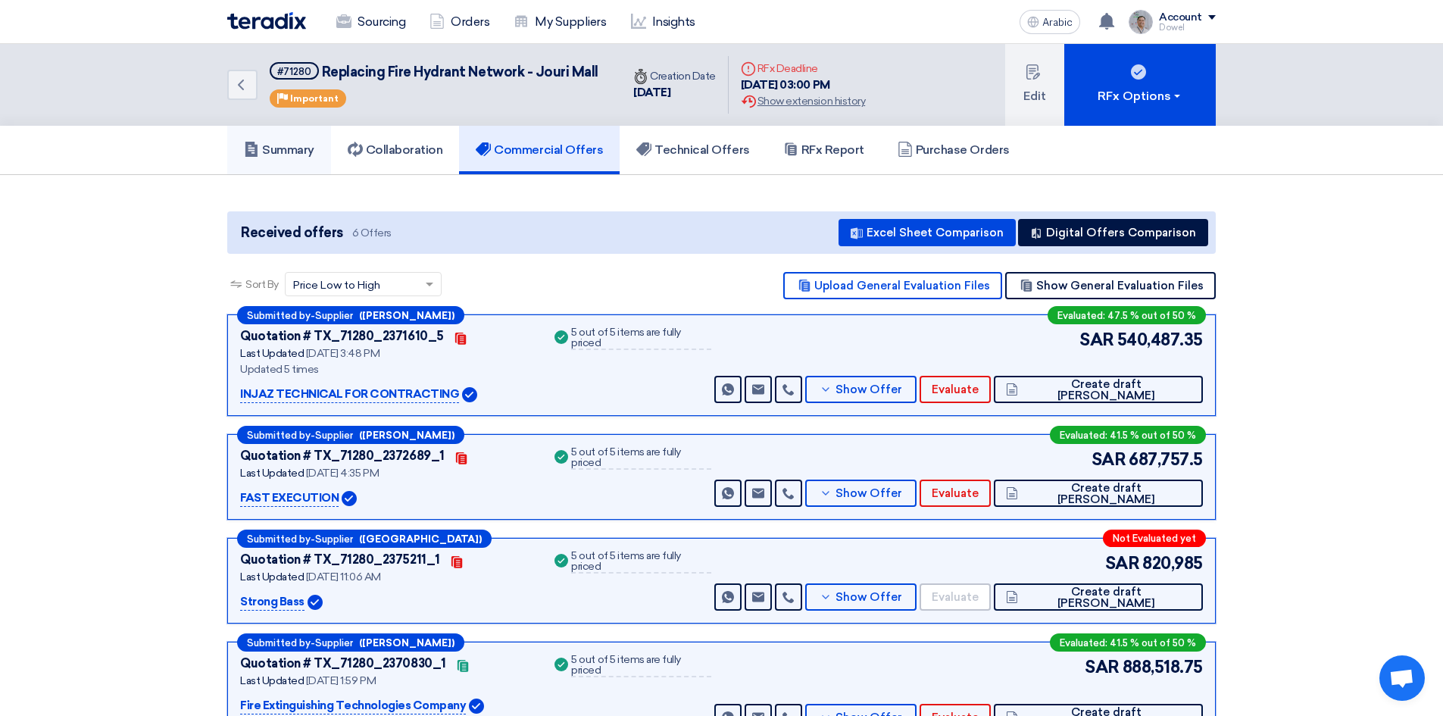
click at [283, 155] on font "Summary" at bounding box center [288, 149] width 52 height 14
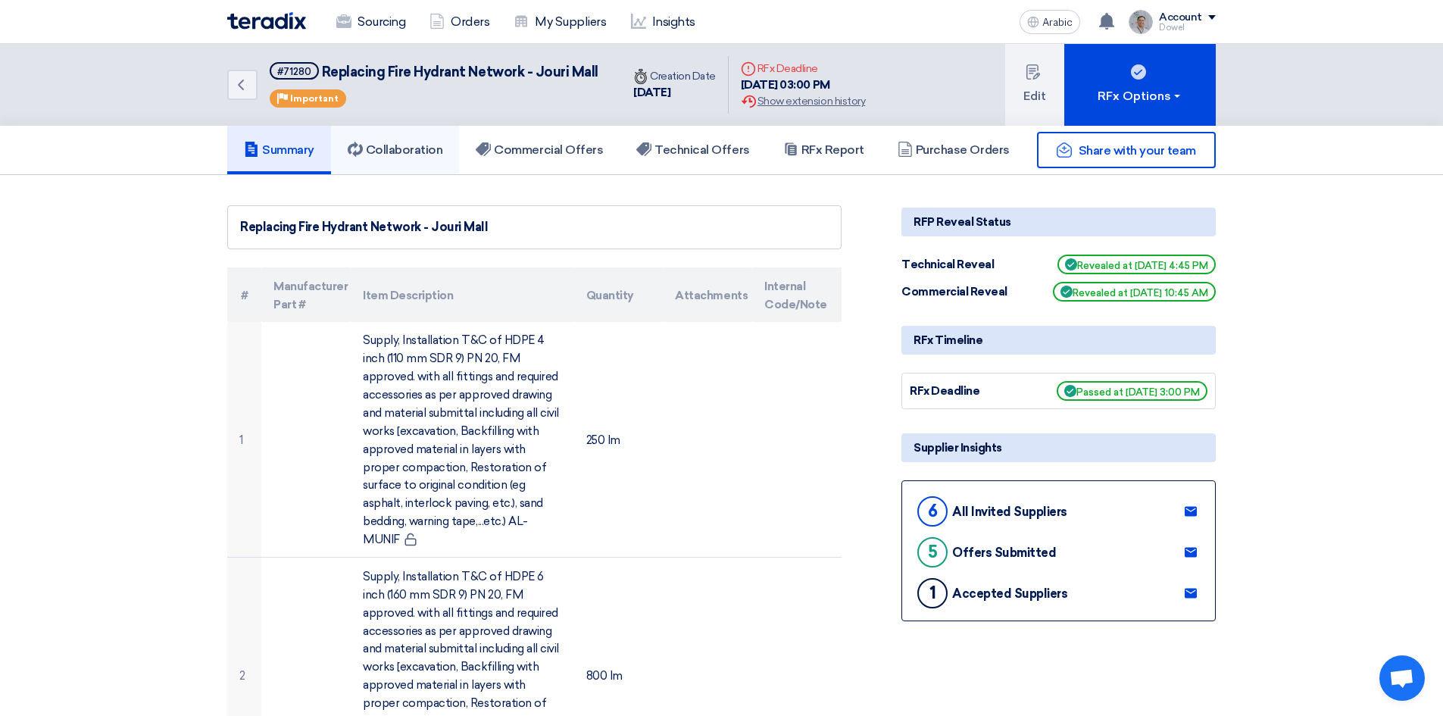
click at [420, 153] on font "Collaboration" at bounding box center [404, 149] width 77 height 14
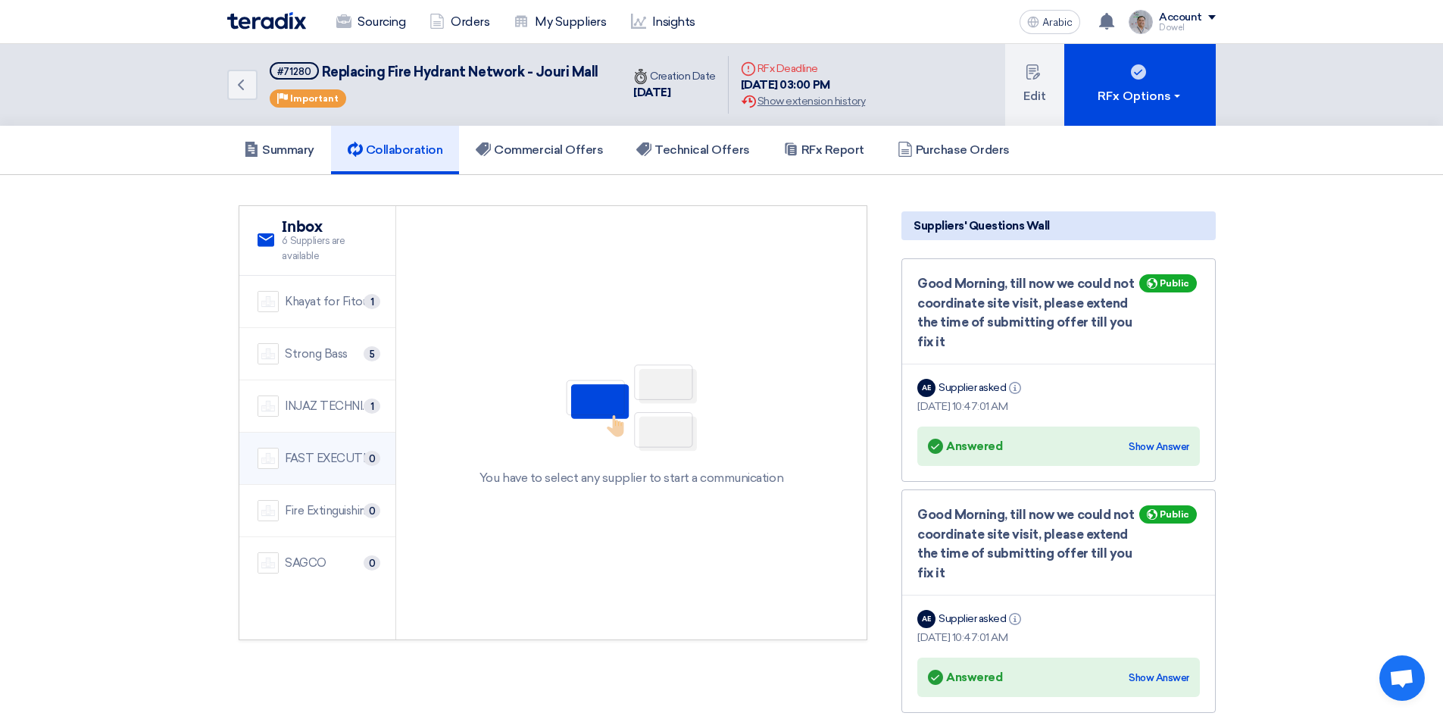
click at [321, 461] on font "FAST EXECUTION" at bounding box center [334, 458] width 98 height 14
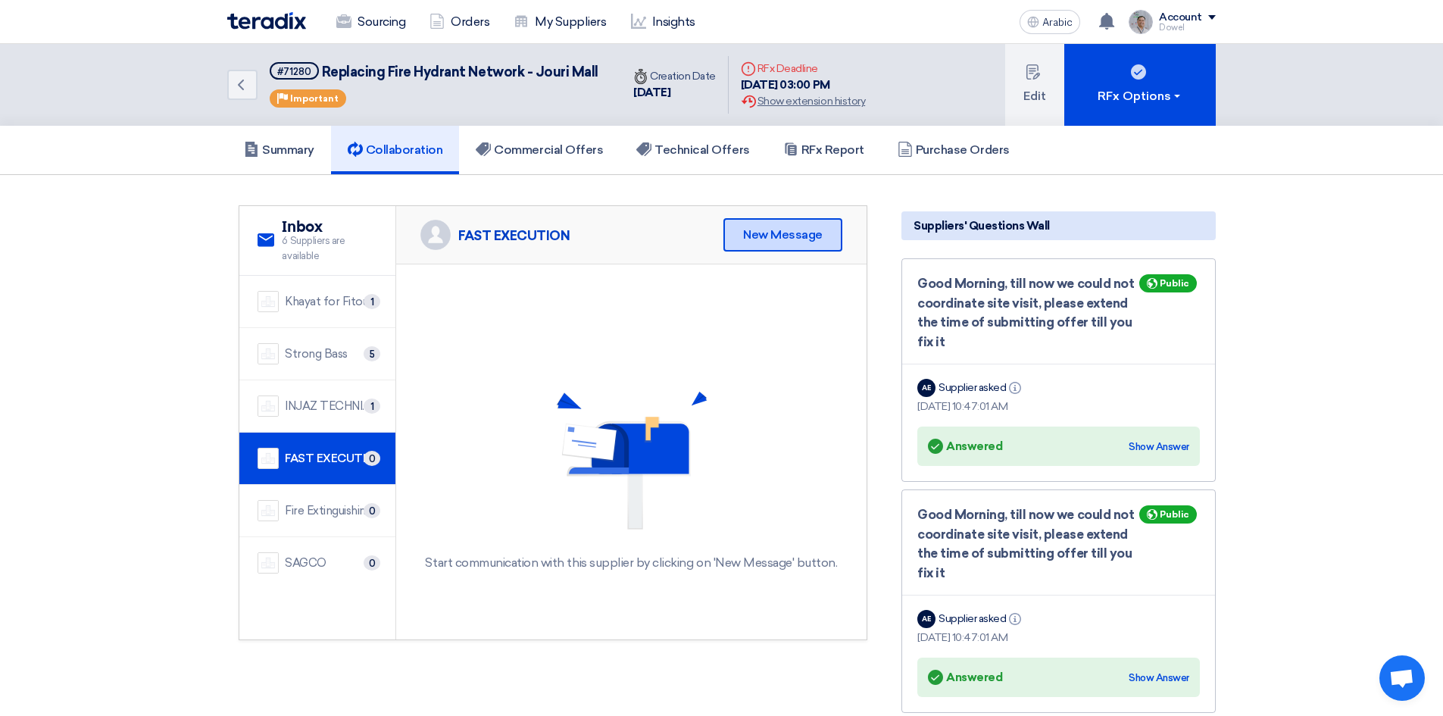
click at [781, 234] on font "New Message" at bounding box center [783, 234] width 80 height 14
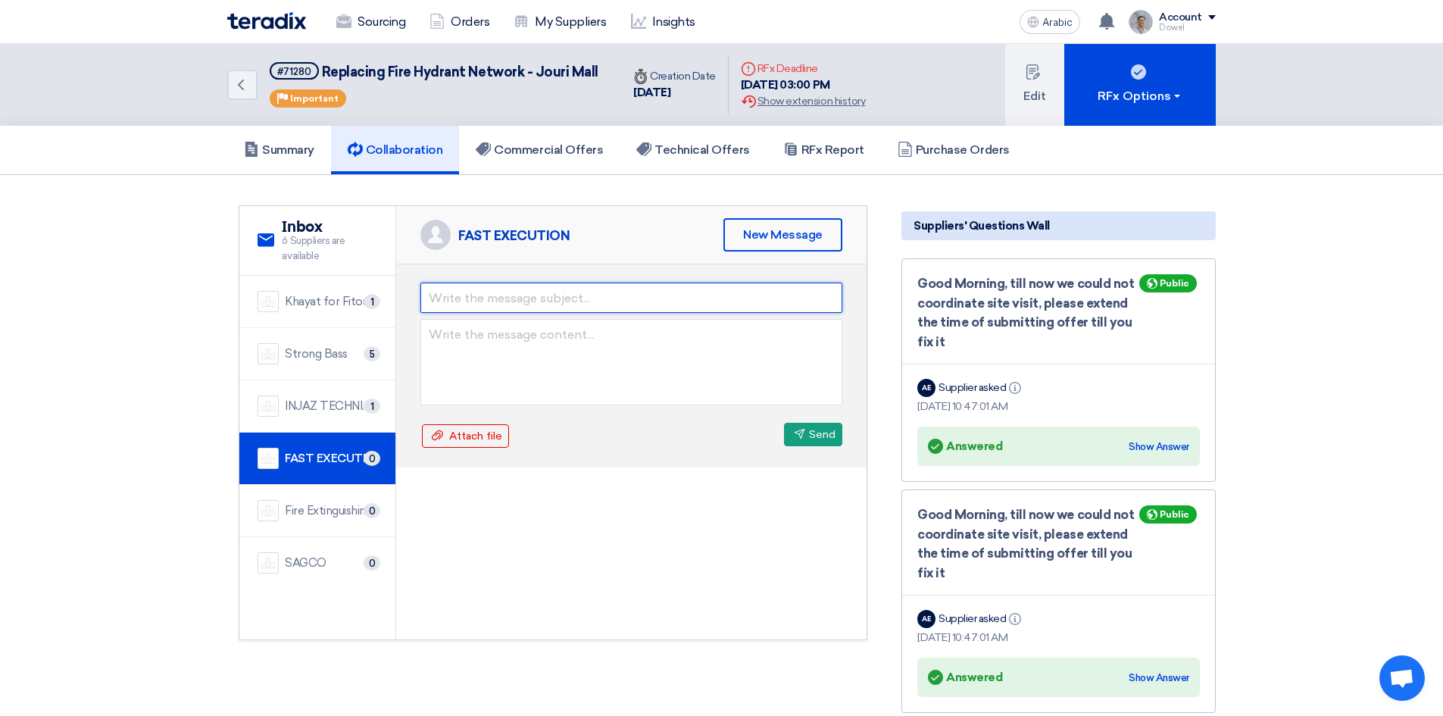
click at [488, 299] on input "text" at bounding box center [631, 297] width 422 height 30
type input "Apology Letter"
click at [448, 342] on textarea at bounding box center [631, 362] width 422 height 86
paste textarea "Dear Bandar, Kindly be informed that after we have evaluated your technical and…"
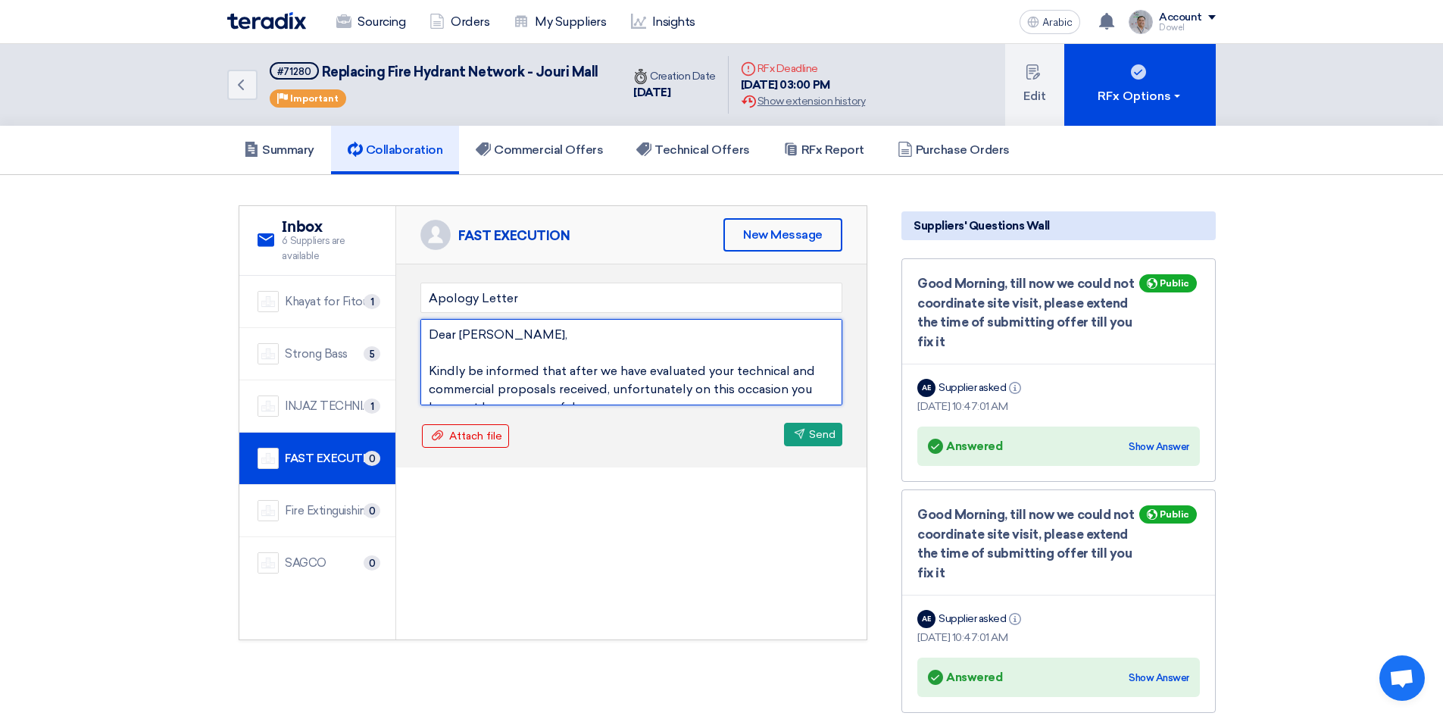
drag, startPoint x: 460, startPoint y: 338, endPoint x: 501, endPoint y: 337, distance: 40.2
click at [501, 337] on textarea "Dear Bandar, Kindly be informed that after we have evaluated your technical and…" at bounding box center [631, 362] width 422 height 86
click at [478, 333] on textarea "Dear MAhdi, Kindly be informed that after we have evaluated your technical and …" at bounding box center [631, 362] width 422 height 86
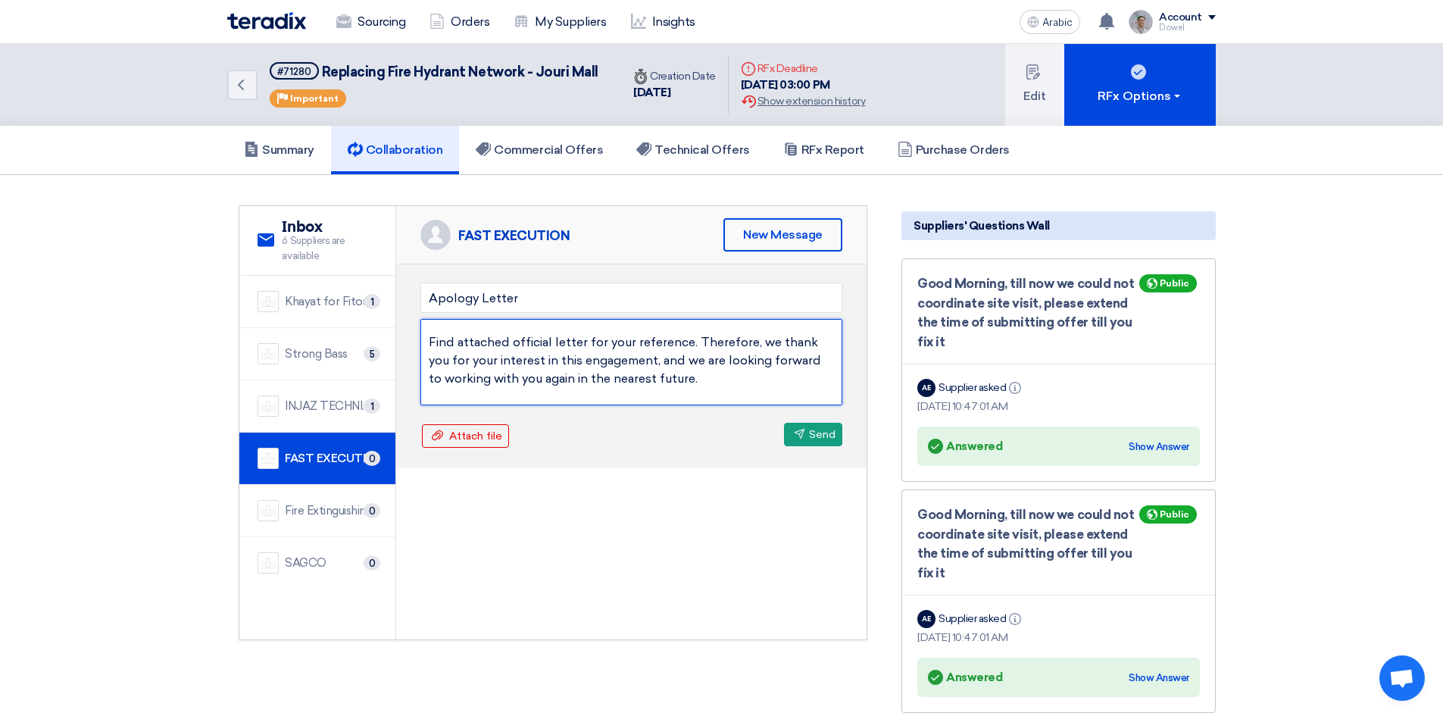
scroll to position [120, 0]
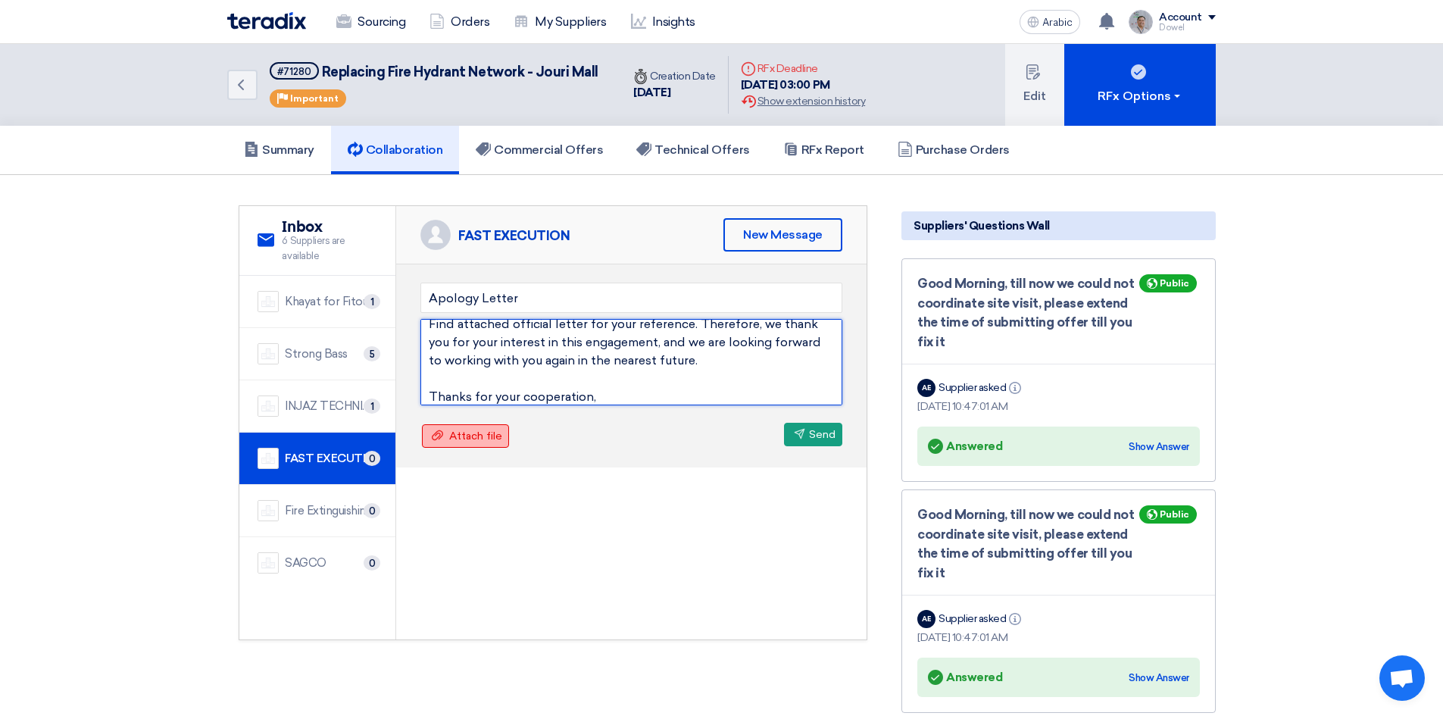
type textarea "Dear Mahdi, Kindly be informed that after we have evaluated your technical and …"
click at [465, 435] on font "Attach file" at bounding box center [475, 435] width 53 height 13
click at [0, 0] on input "Attach file Attach file" at bounding box center [0, 0] width 0 height 0
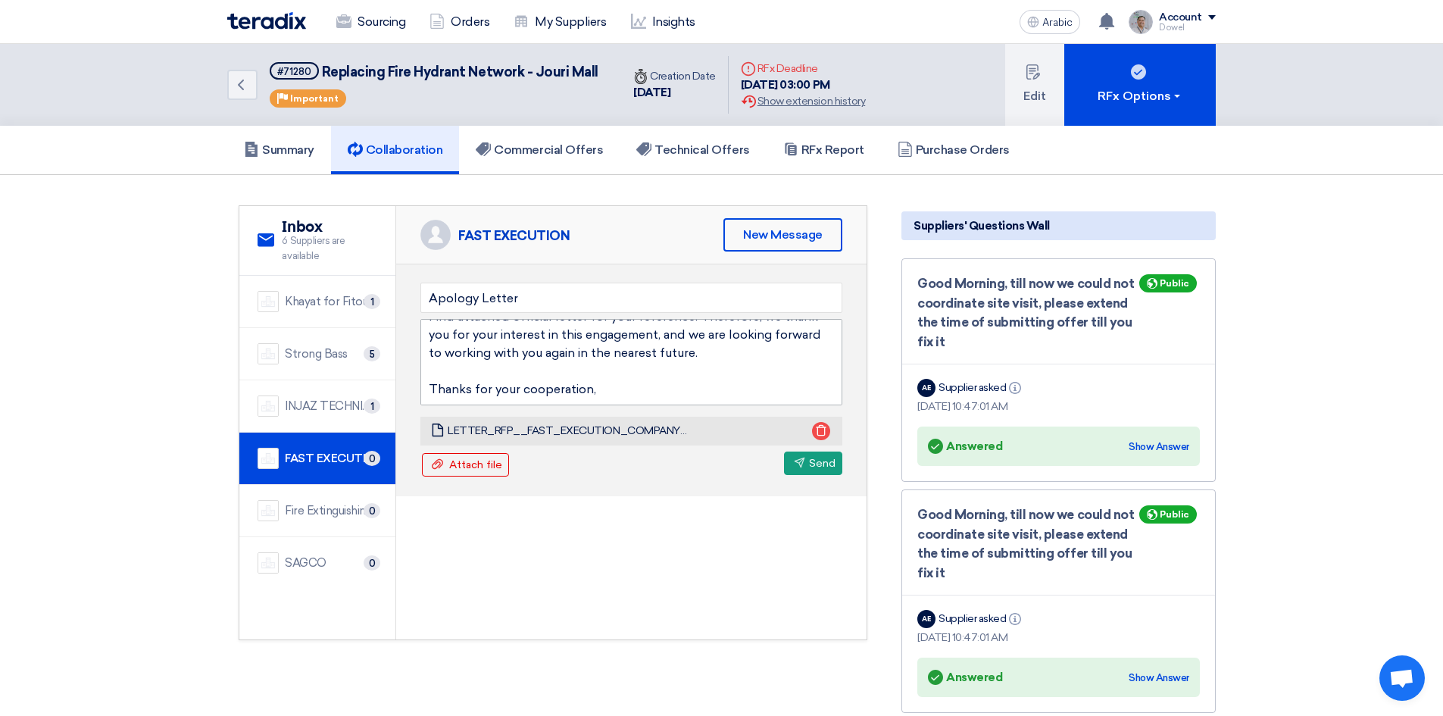
scroll to position [0, 0]
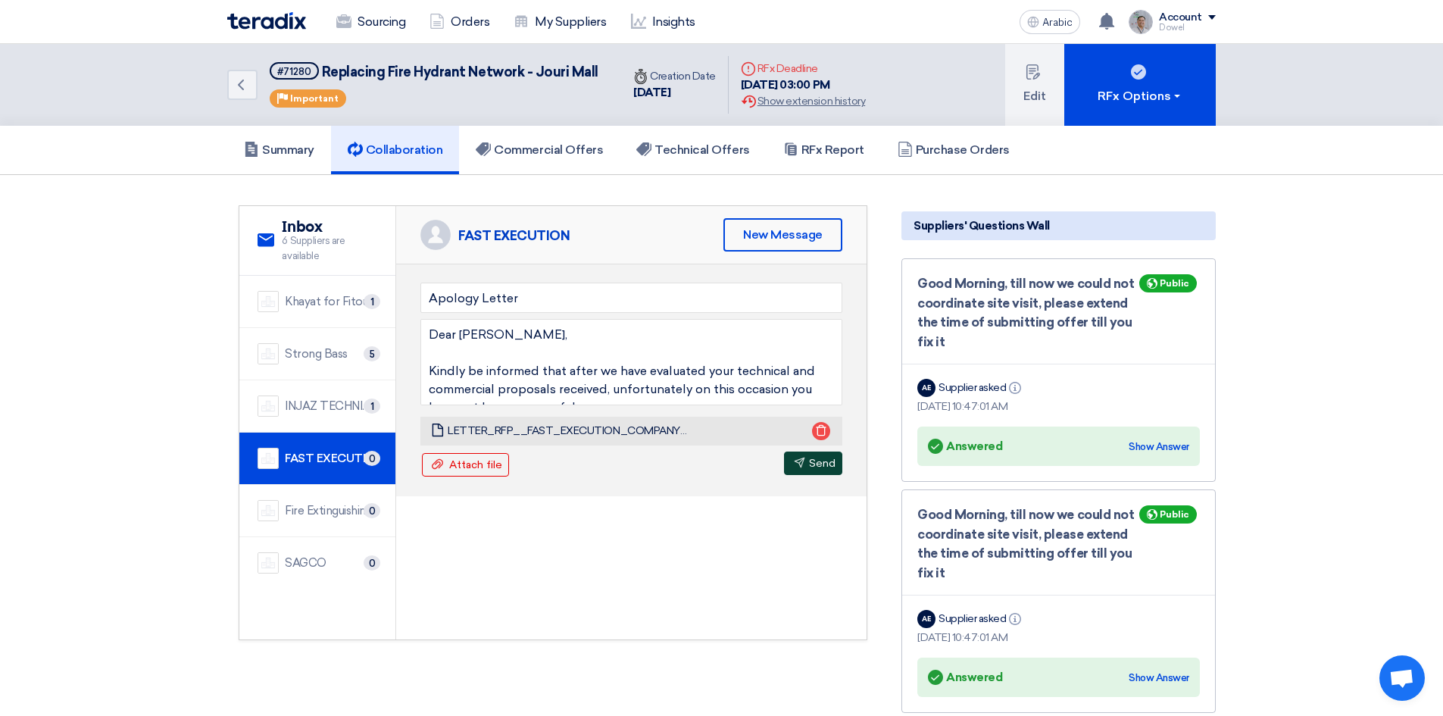
click at [813, 469] on font "Send" at bounding box center [822, 463] width 27 height 13
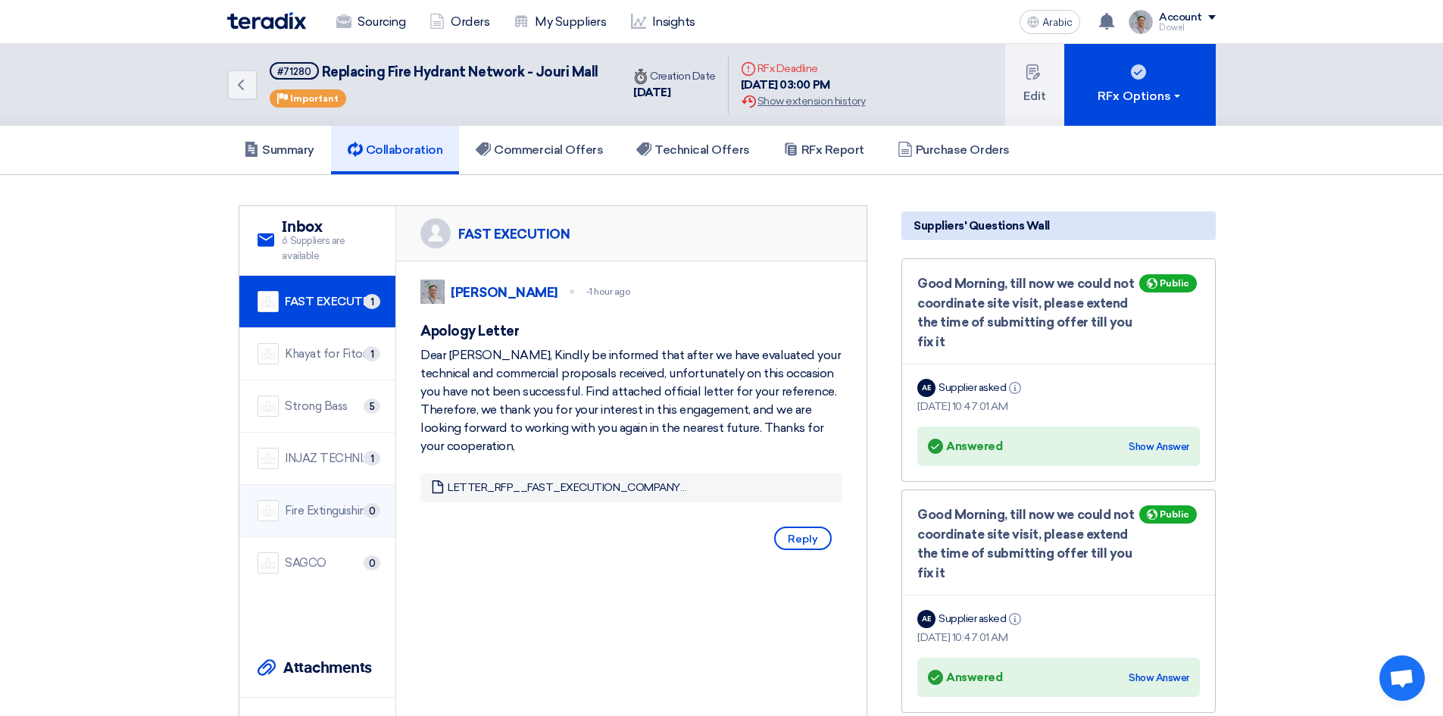
click at [327, 515] on font "Fire Extinguishing Technologies Company" at bounding box center [392, 511] width 214 height 14
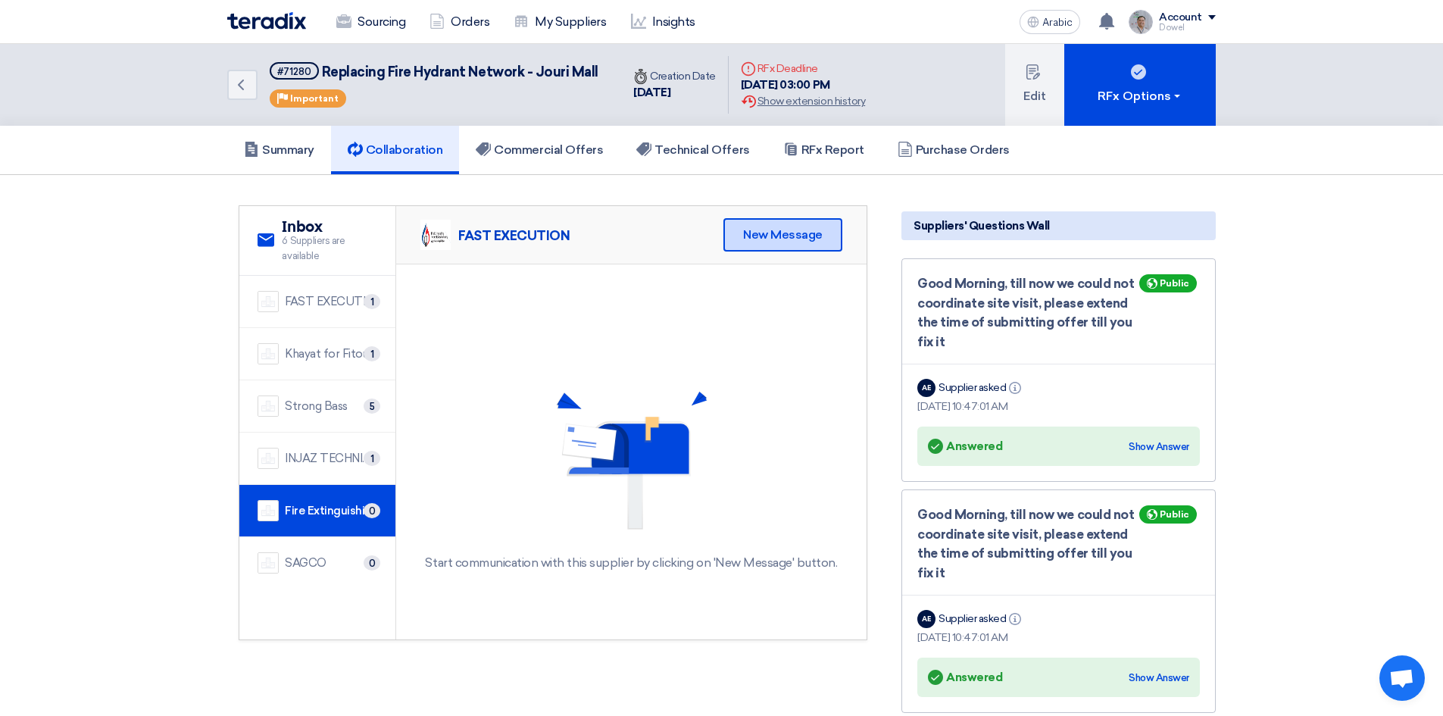
click at [808, 234] on font "New Message" at bounding box center [783, 234] width 80 height 14
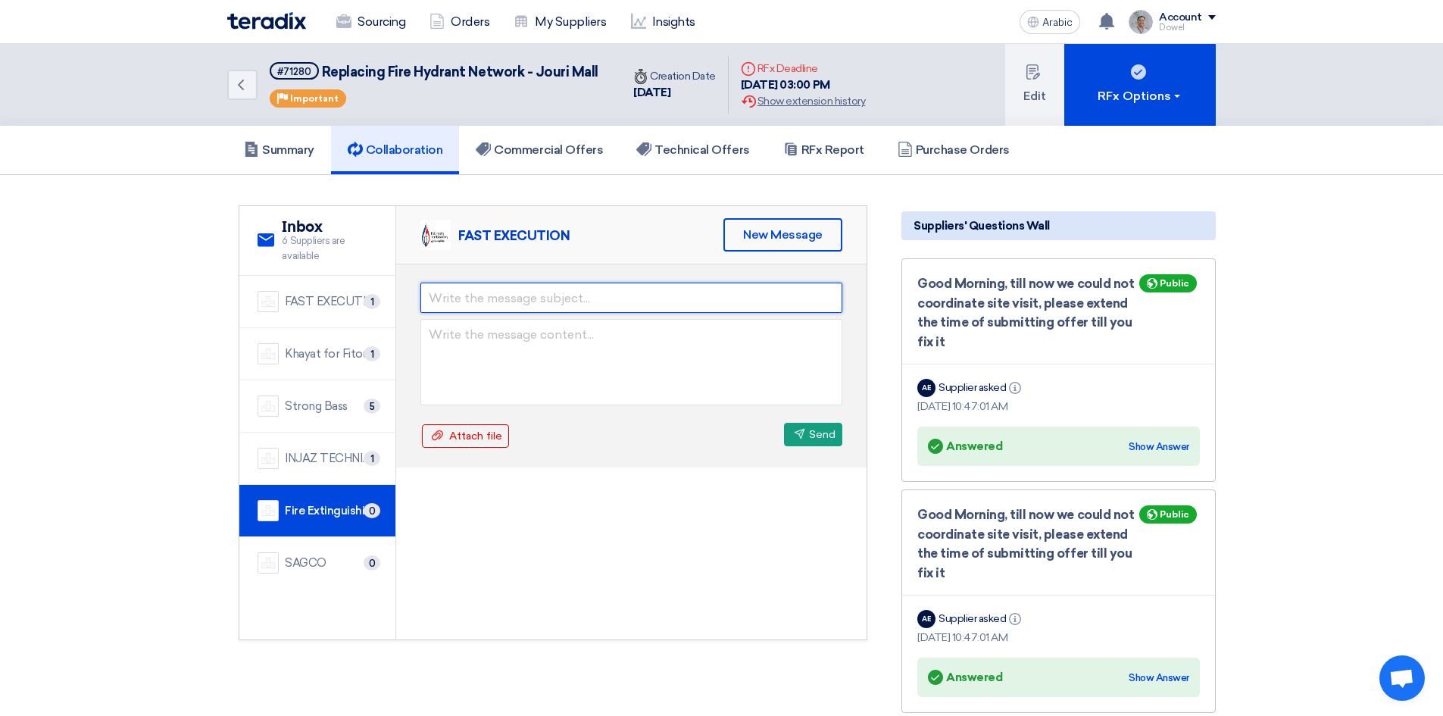
click at [582, 300] on input "text" at bounding box center [631, 297] width 422 height 30
type input "Apology Letter"
click at [443, 350] on textarea at bounding box center [631, 362] width 422 height 86
paste textarea "Dear Bandar, Kindly be informed that after we have evaluated your technical and…"
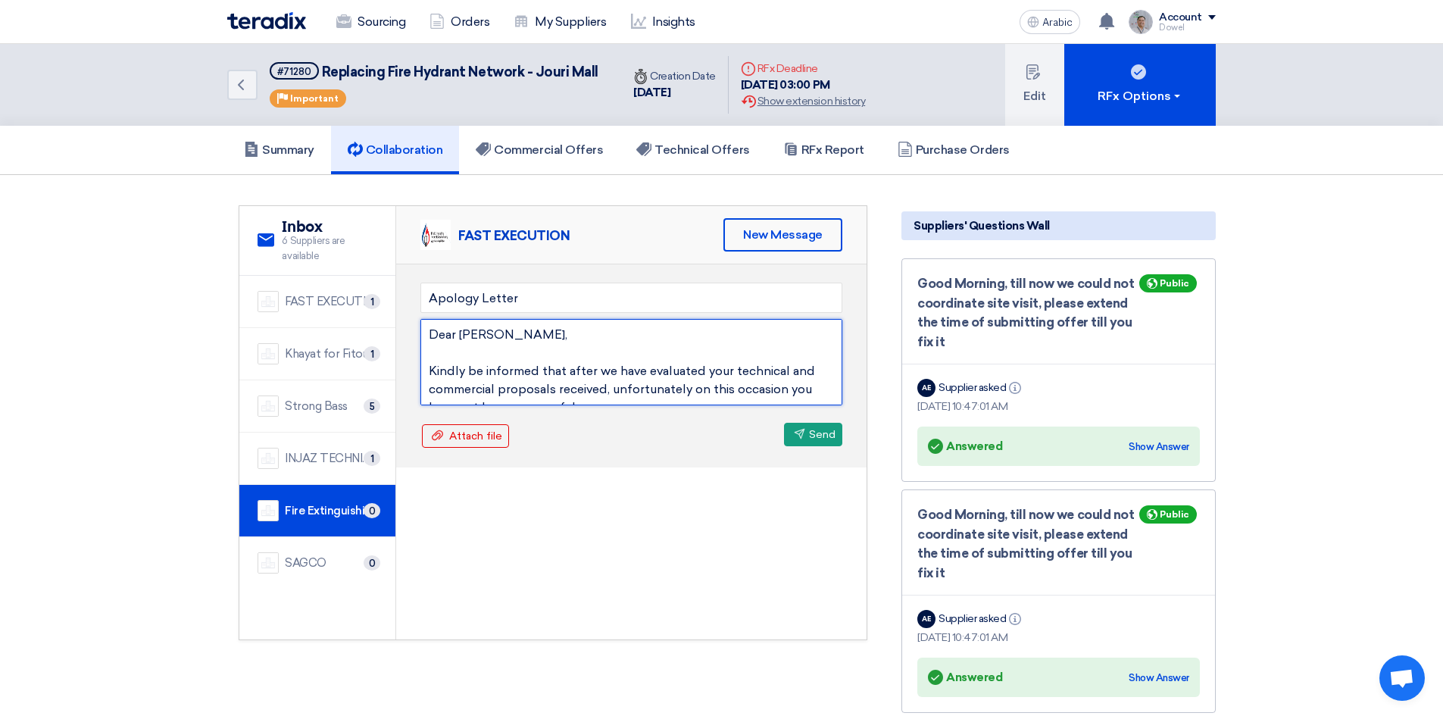
drag, startPoint x: 460, startPoint y: 334, endPoint x: 499, endPoint y: 335, distance: 39.4
click at [499, 335] on textarea "Dear Bandar, Kindly be informed that after we have evaluated your technical and…" at bounding box center [631, 362] width 422 height 86
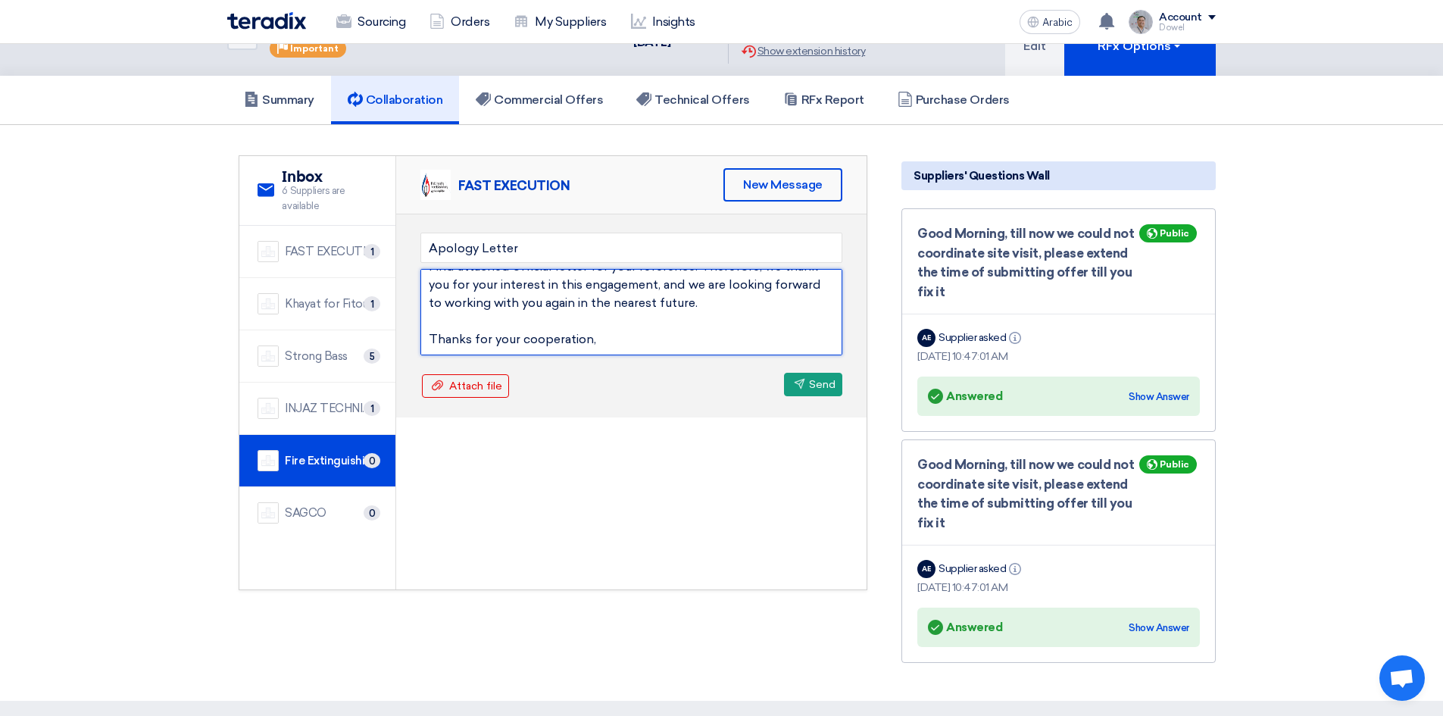
scroll to position [76, 0]
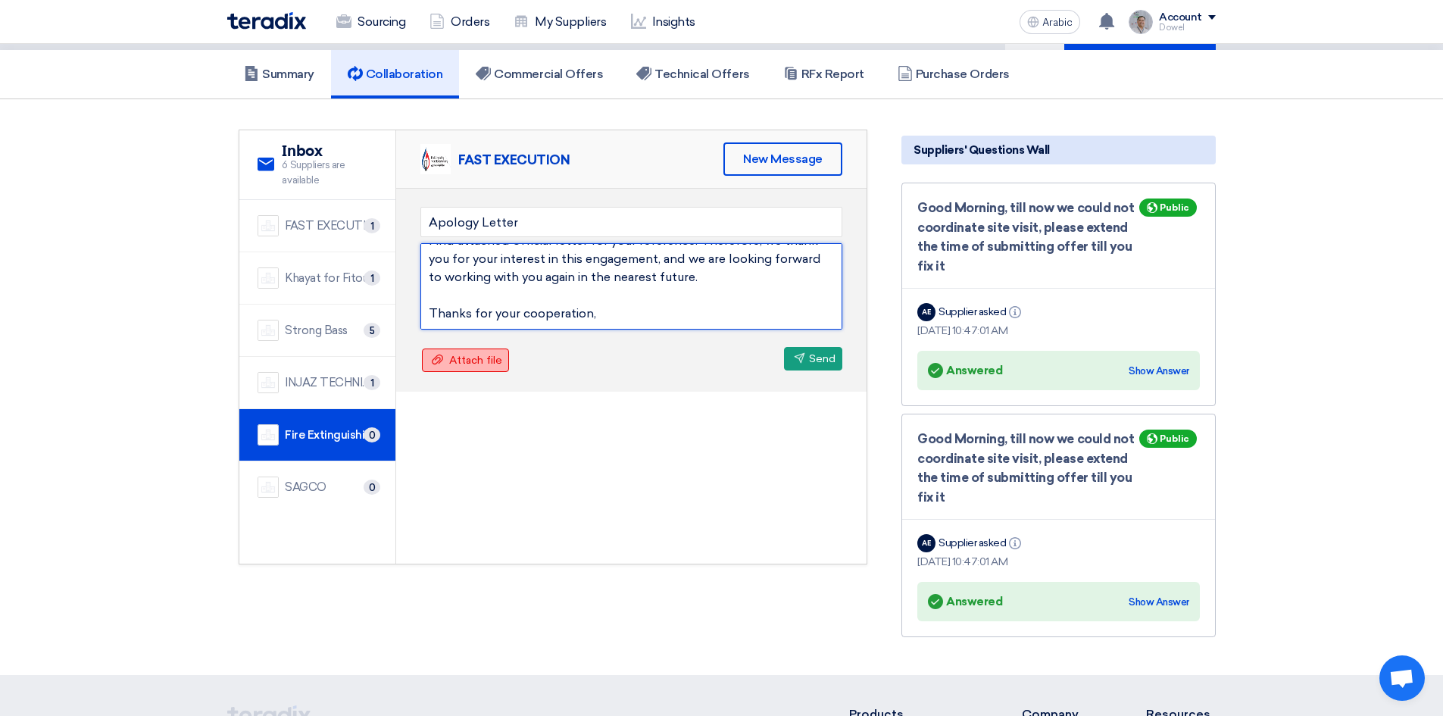
type textarea "Dear Amer, Kindly be informed that after we have evaluated your technical and c…"
click at [471, 358] on font "Attach file" at bounding box center [475, 360] width 53 height 13
click at [0, 0] on input "Attach file Attach file" at bounding box center [0, 0] width 0 height 0
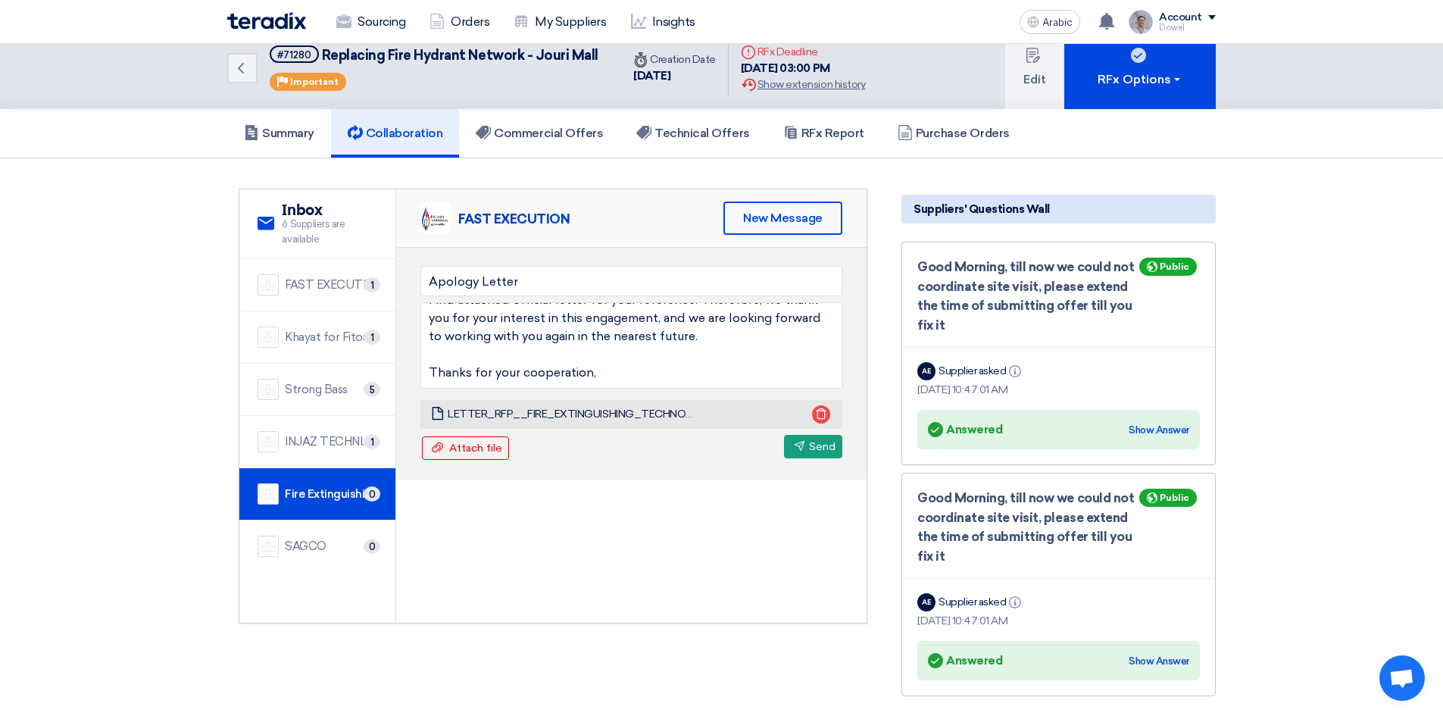
scroll to position [0, 0]
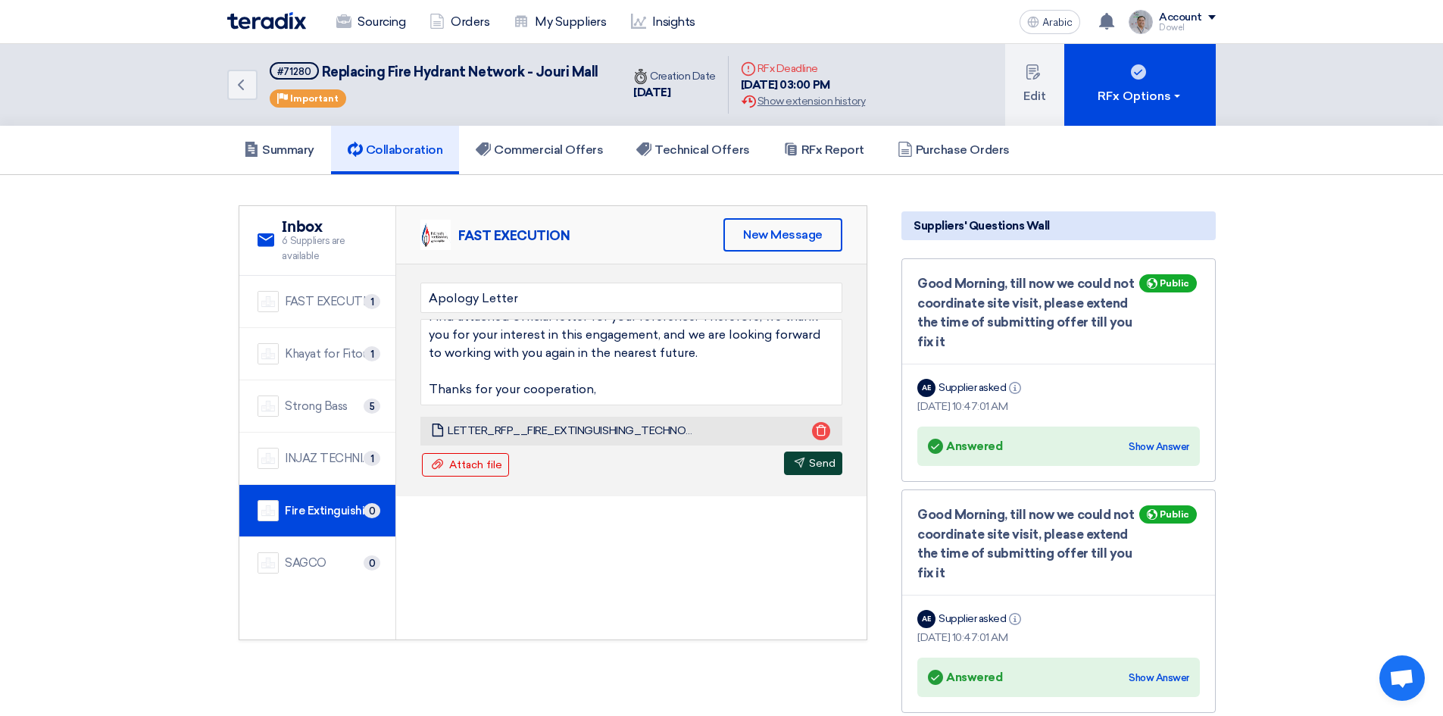
click at [809, 465] on font "Send" at bounding box center [822, 463] width 27 height 13
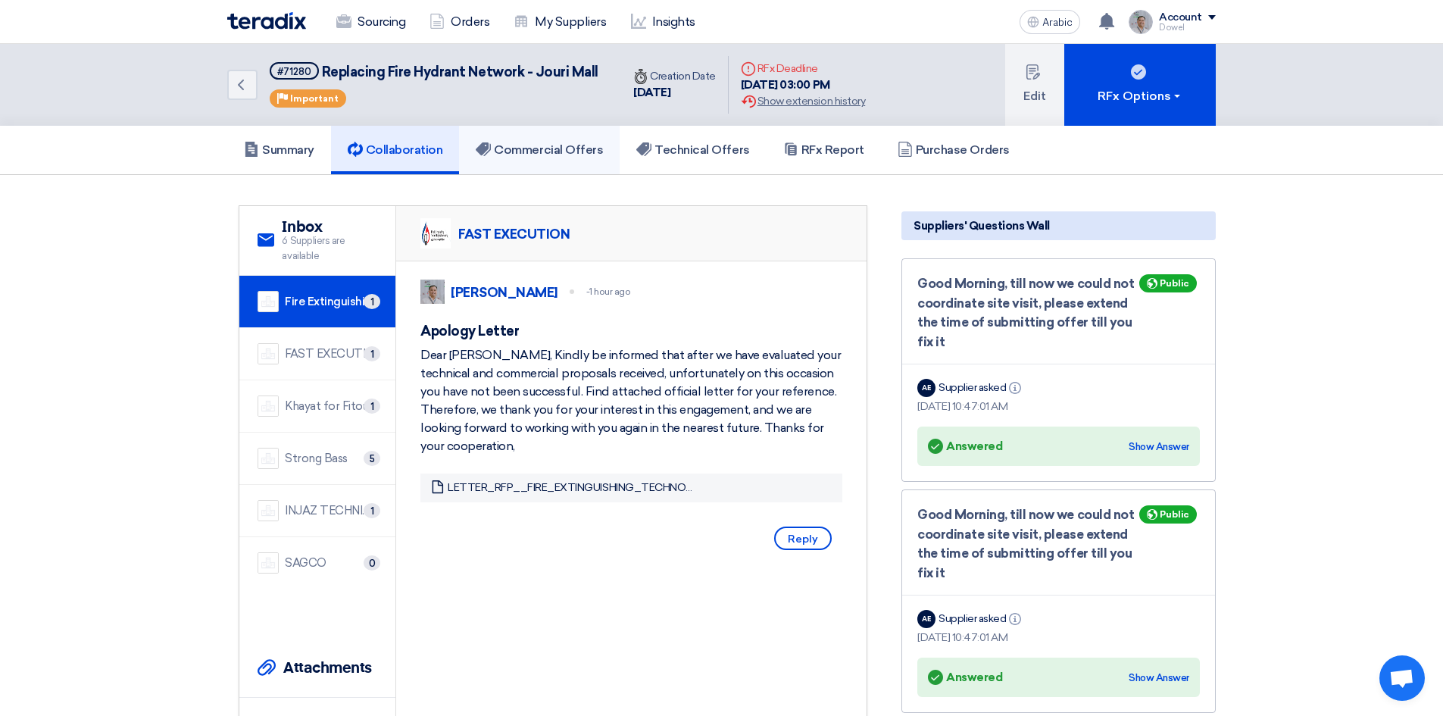
click at [567, 139] on link "Commercial Offers" at bounding box center [539, 150] width 161 height 48
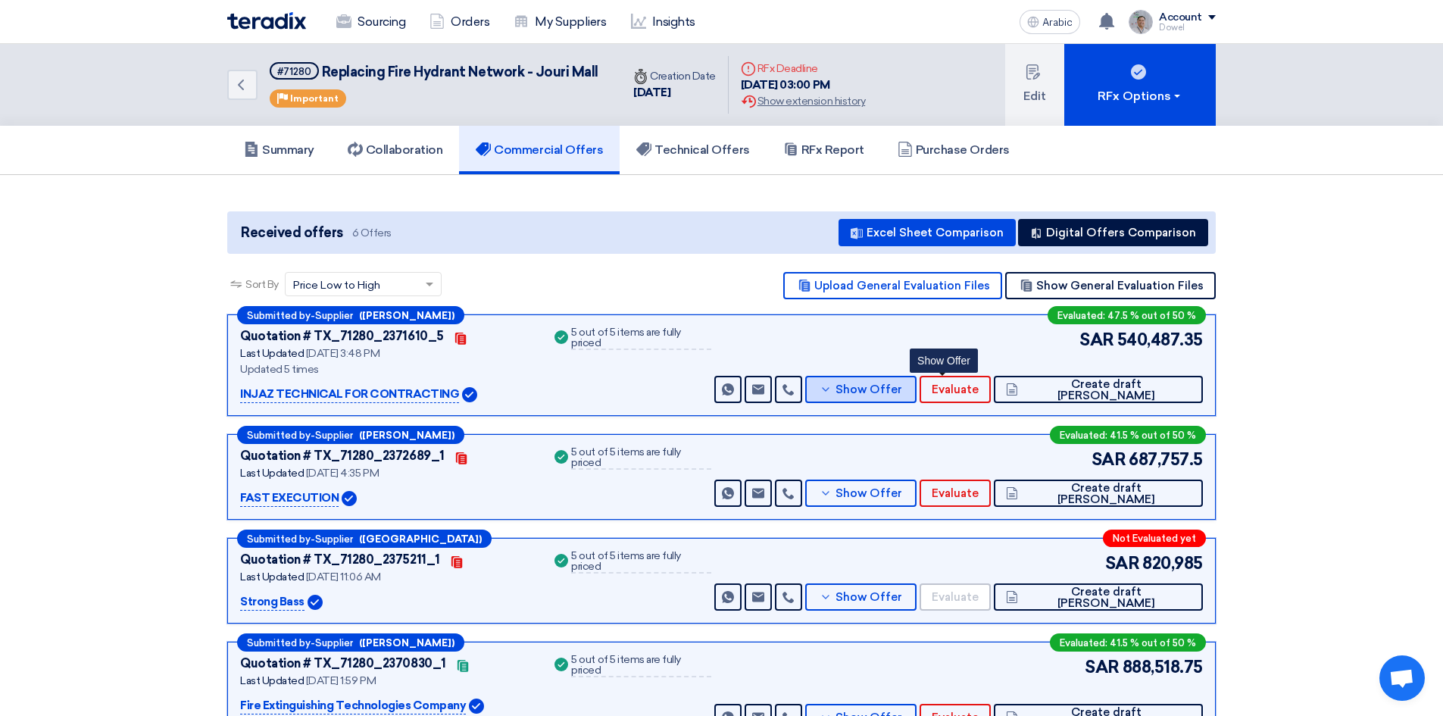
click at [902, 390] on font "Show Offer" at bounding box center [868, 389] width 67 height 14
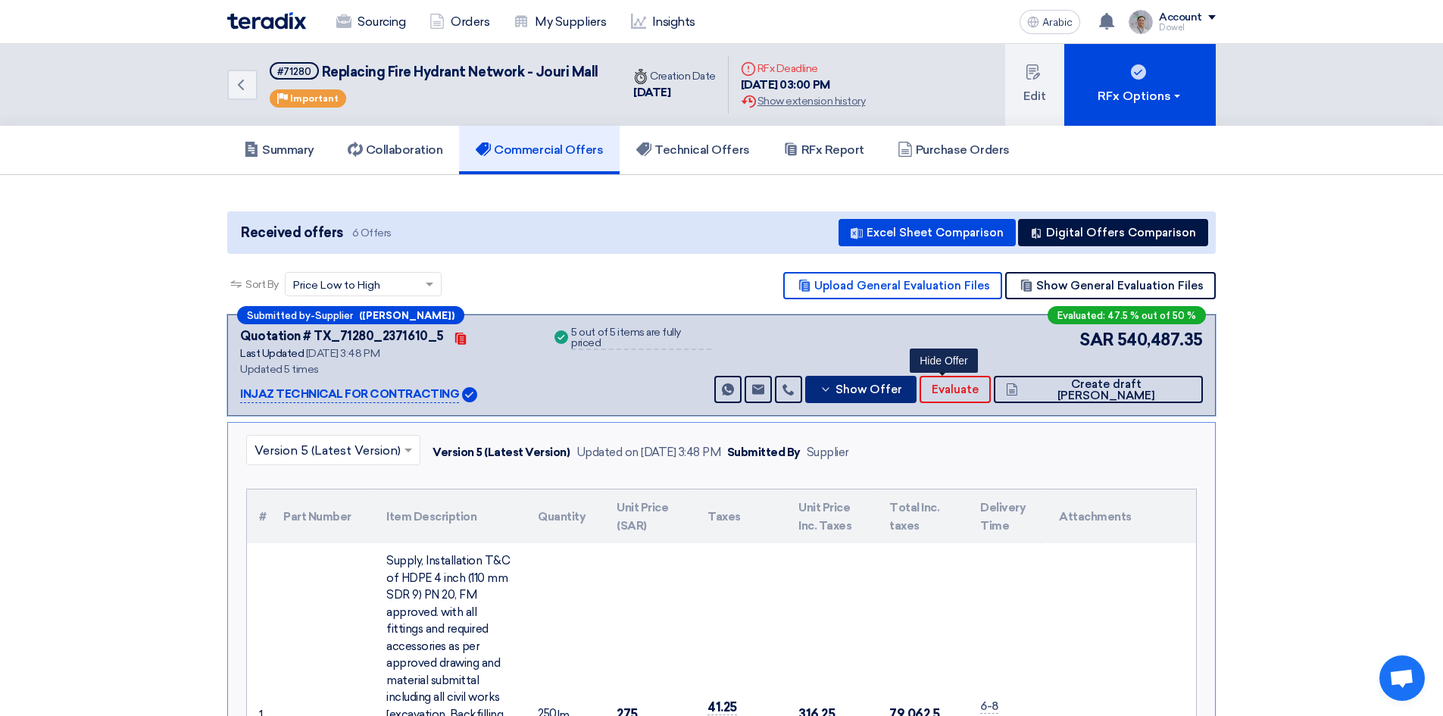
click at [902, 395] on font "Show Offer" at bounding box center [868, 389] width 67 height 14
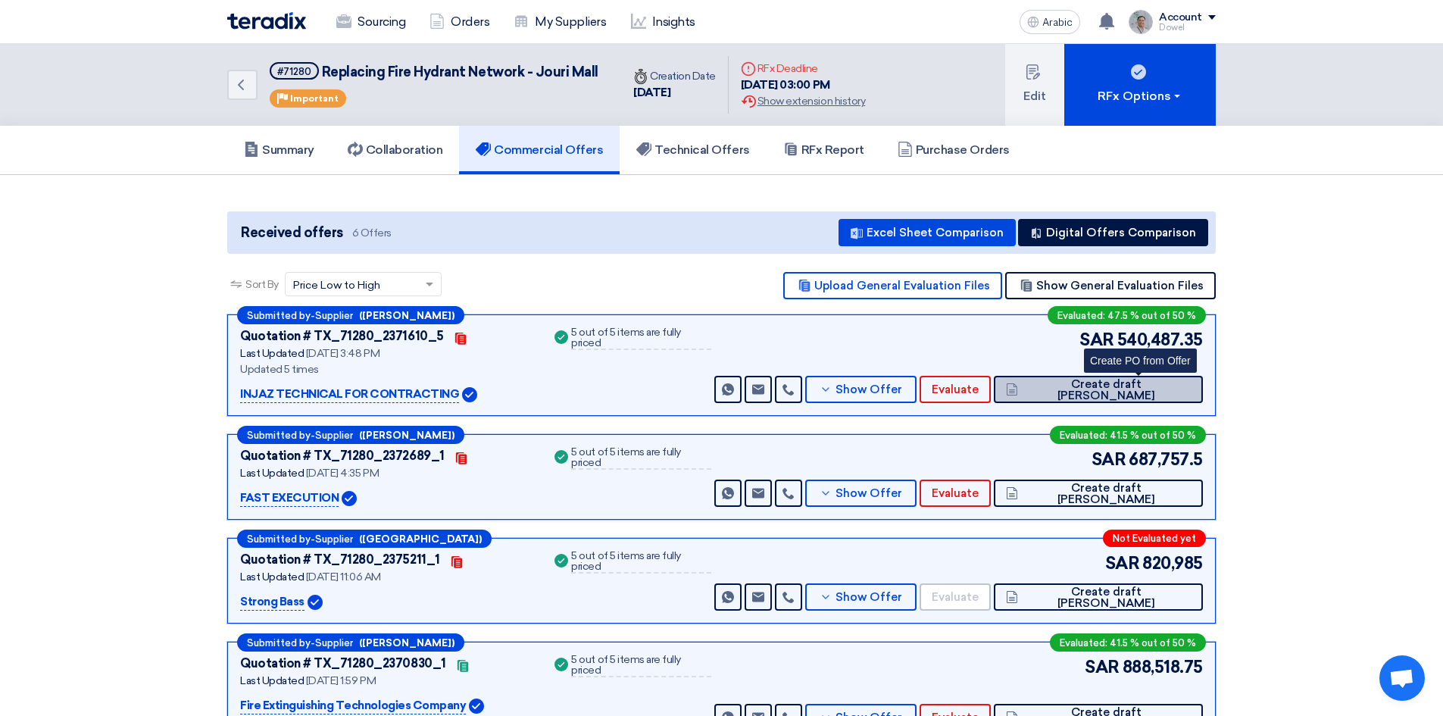
click at [1113, 388] on font "Create draft PO" at bounding box center [1106, 389] width 98 height 25
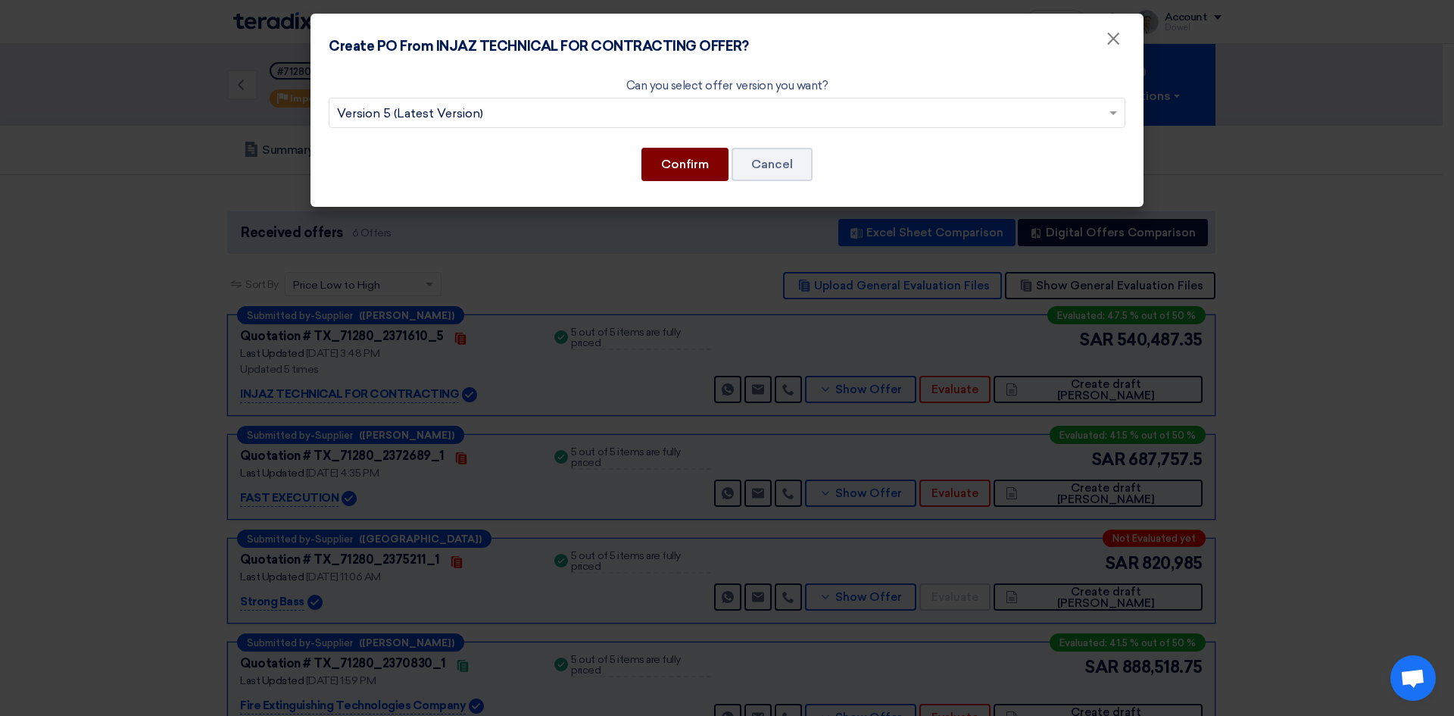
click at [680, 165] on font "Confirm" at bounding box center [685, 164] width 48 height 14
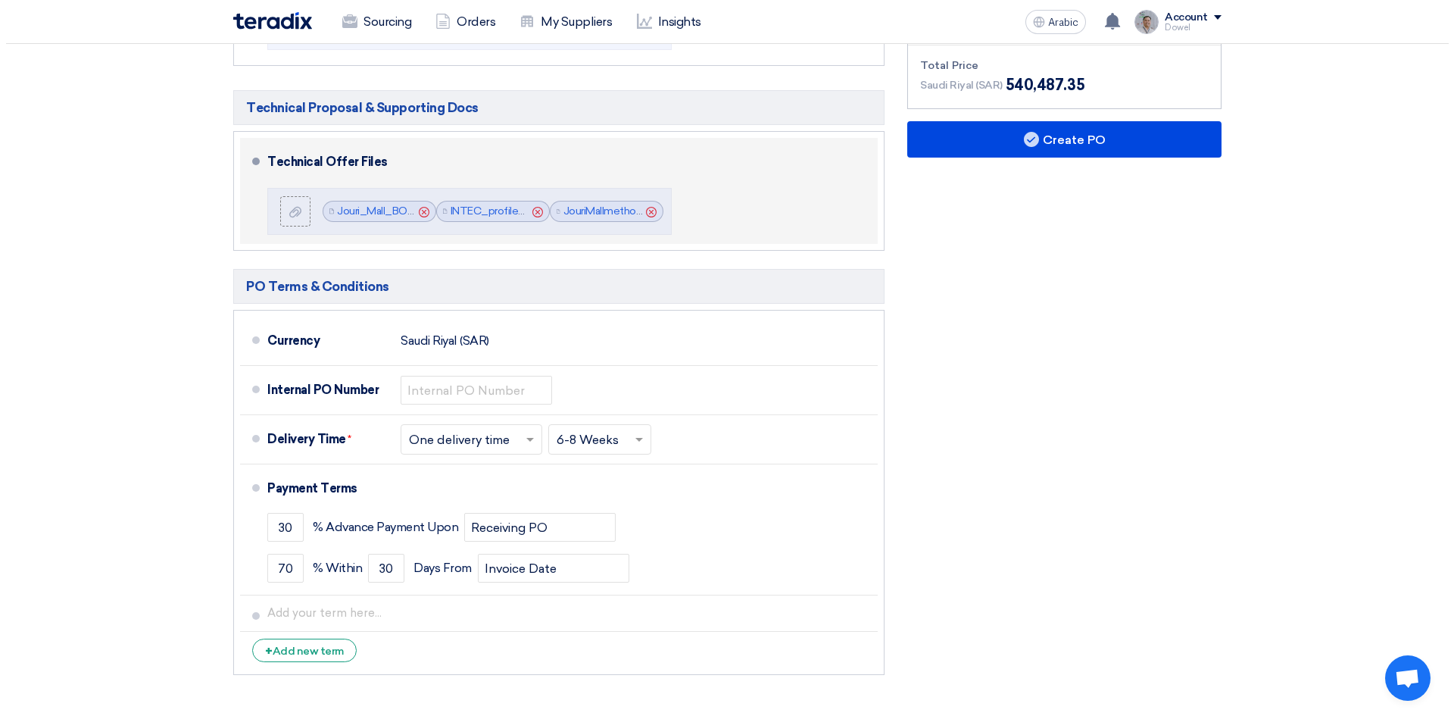
scroll to position [1212, 0]
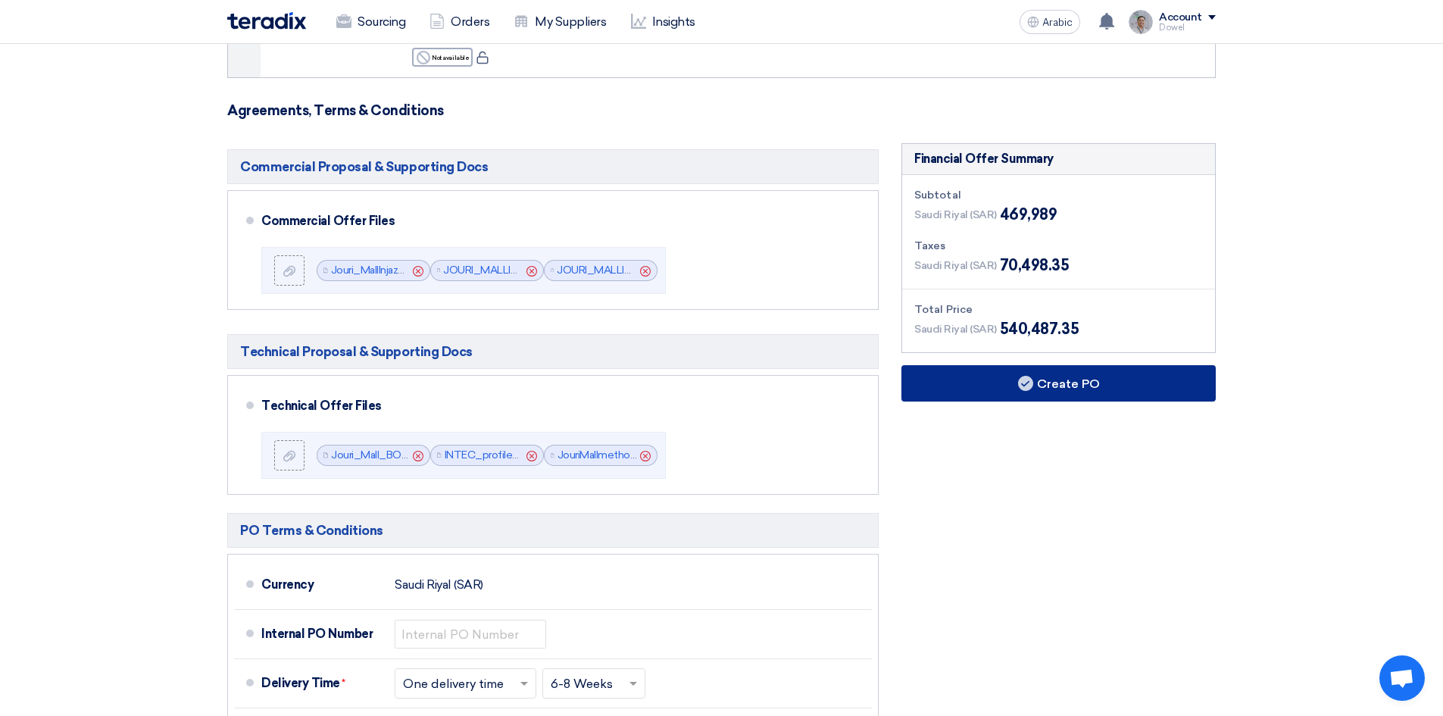
click at [1037, 376] on font "Create PO" at bounding box center [1068, 383] width 63 height 14
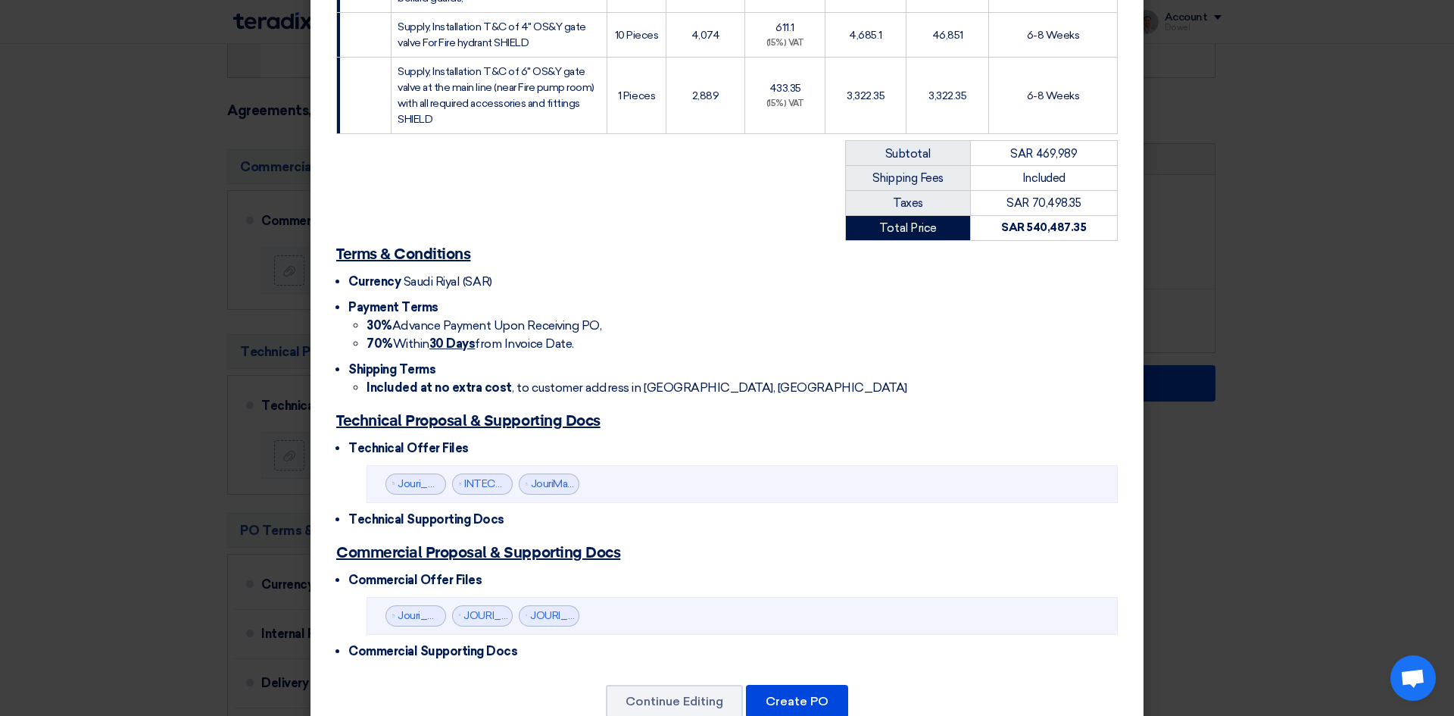
scroll to position [905, 0]
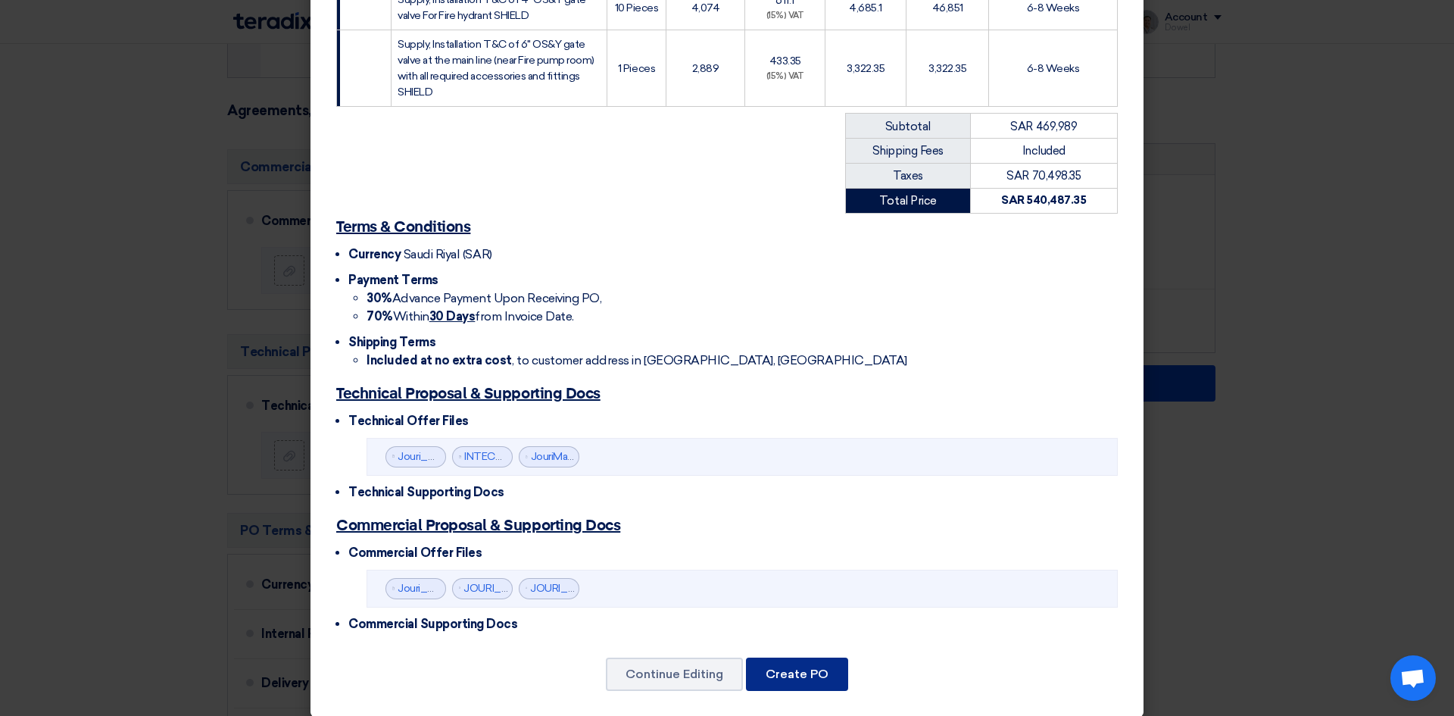
click at [785, 666] on font "Create PO" at bounding box center [797, 673] width 63 height 14
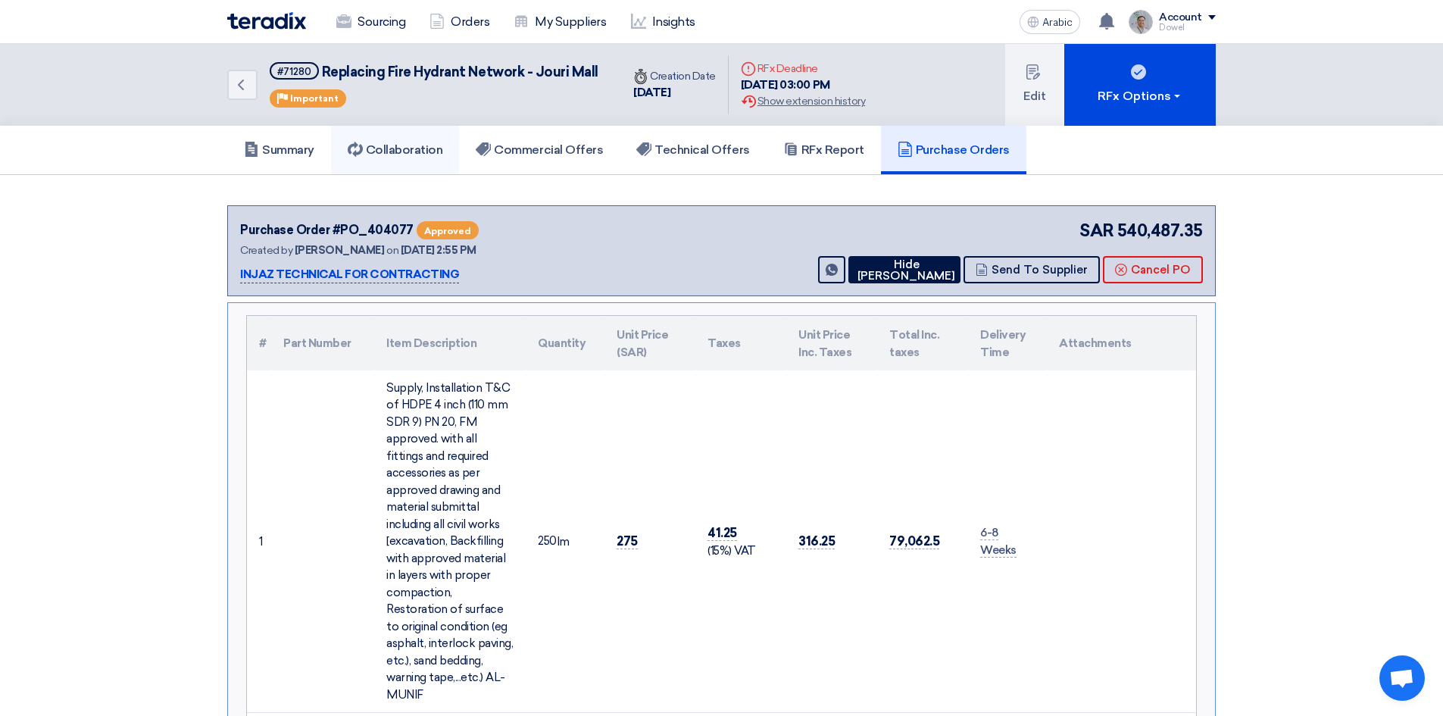
click at [410, 142] on font "Collaboration" at bounding box center [404, 149] width 77 height 14
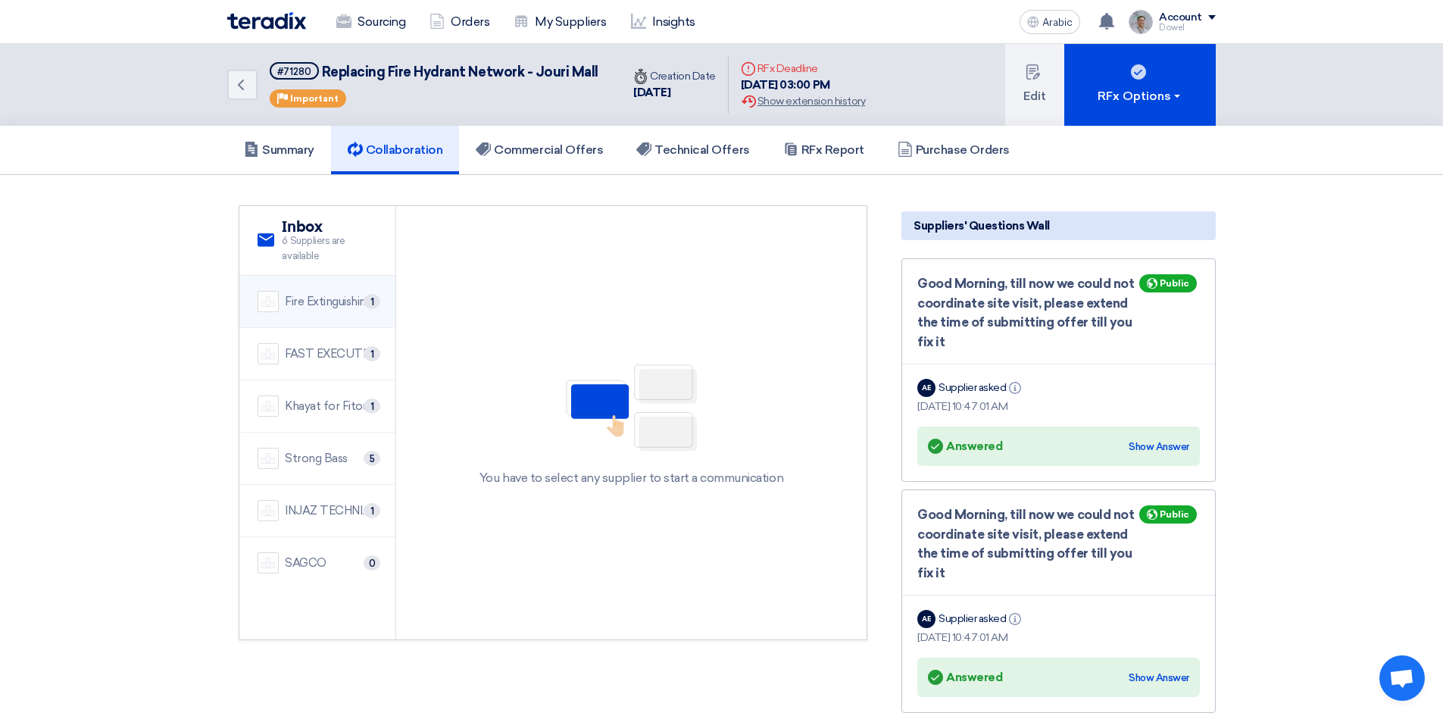
click at [336, 301] on font "Fire Extinguishing Technologies Company" at bounding box center [392, 302] width 214 height 14
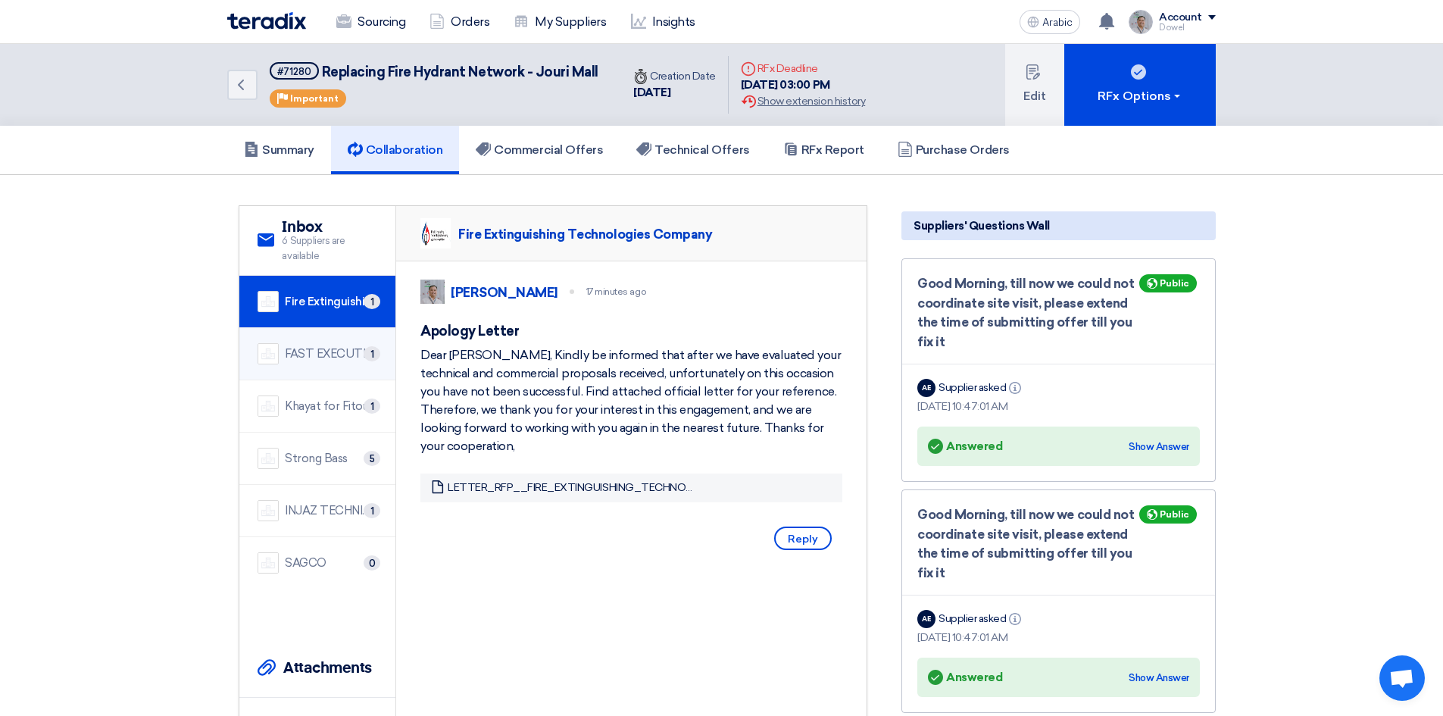
click at [313, 359] on font "FAST EXECUTION" at bounding box center [334, 354] width 98 height 14
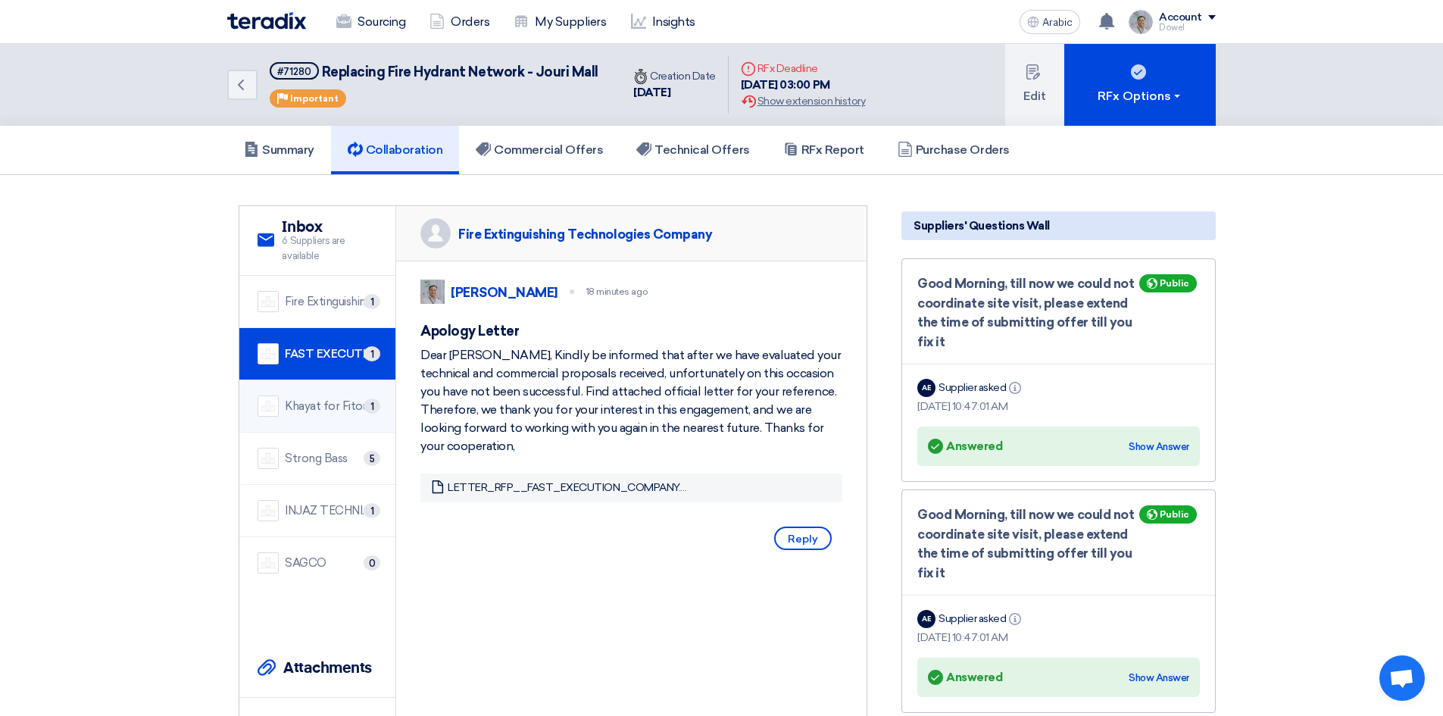
click at [334, 415] on div "Khayat for Fitout & Contracting Company 1" at bounding box center [317, 405] width 120 height 21
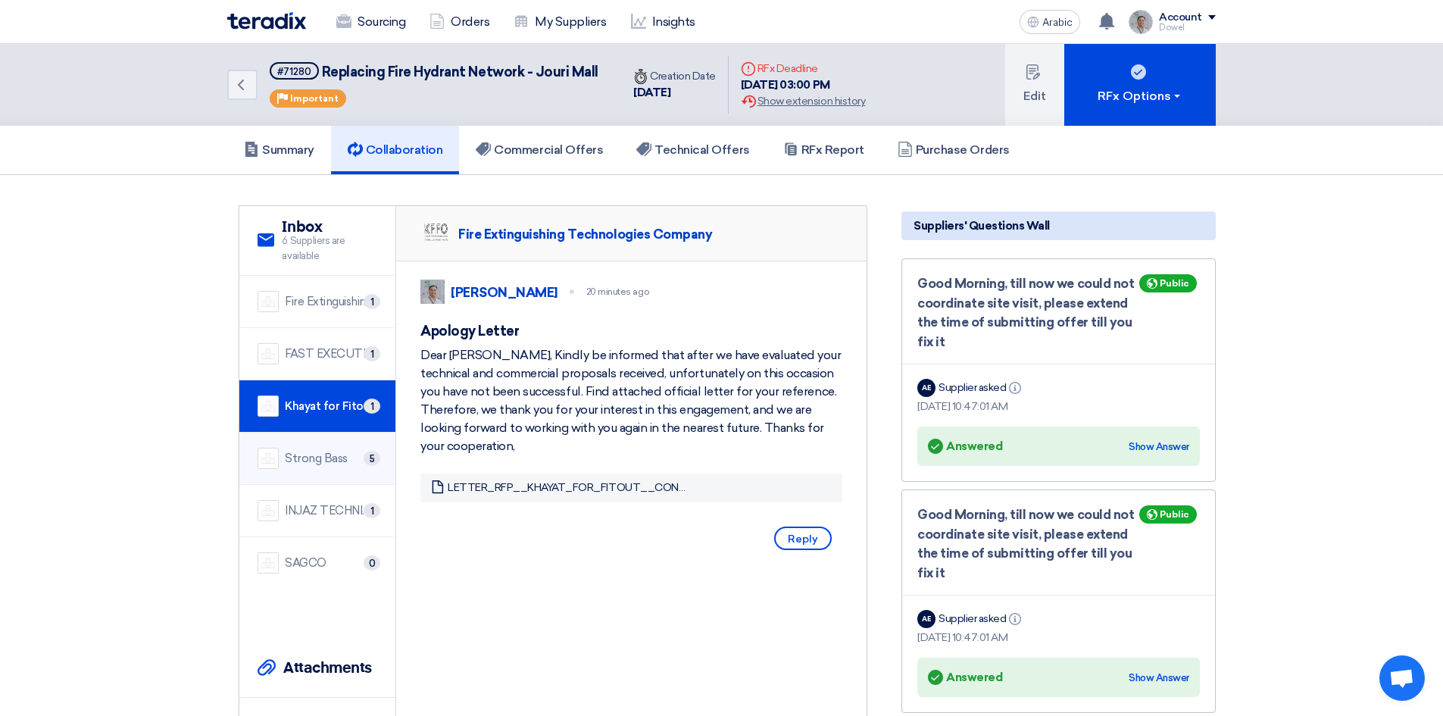
click at [322, 458] on font "Strong Bass" at bounding box center [316, 458] width 63 height 14
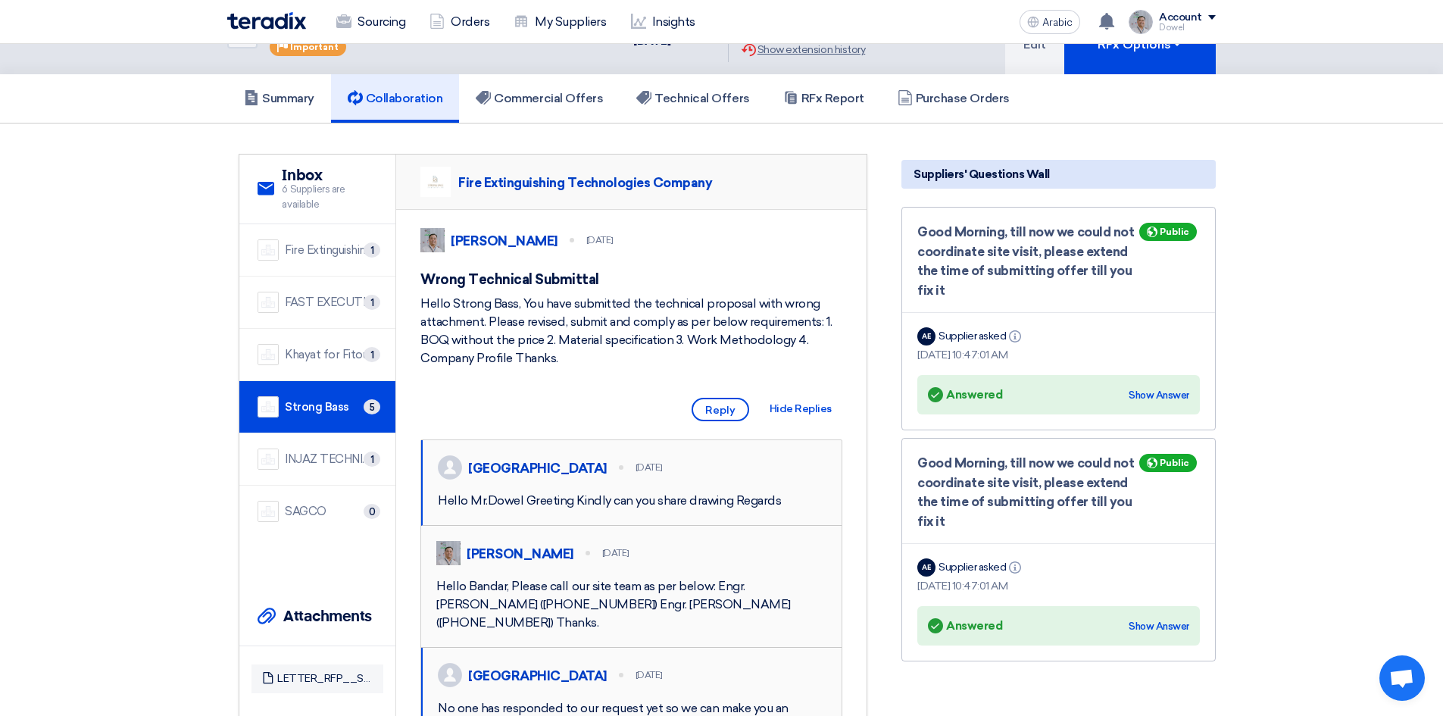
scroll to position [76, 0]
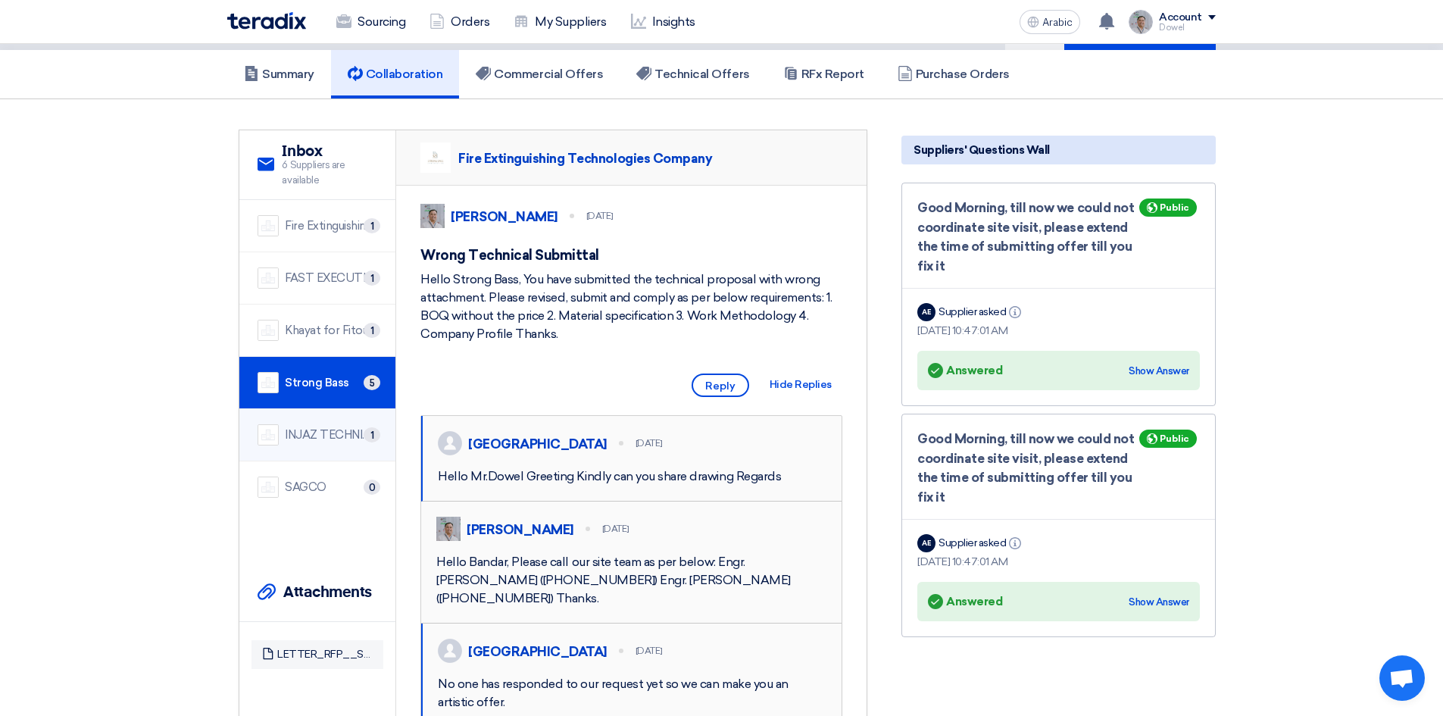
click at [313, 430] on font "INJAZ TECHNICAL FOR CONTRACTING" at bounding box center [392, 435] width 215 height 14
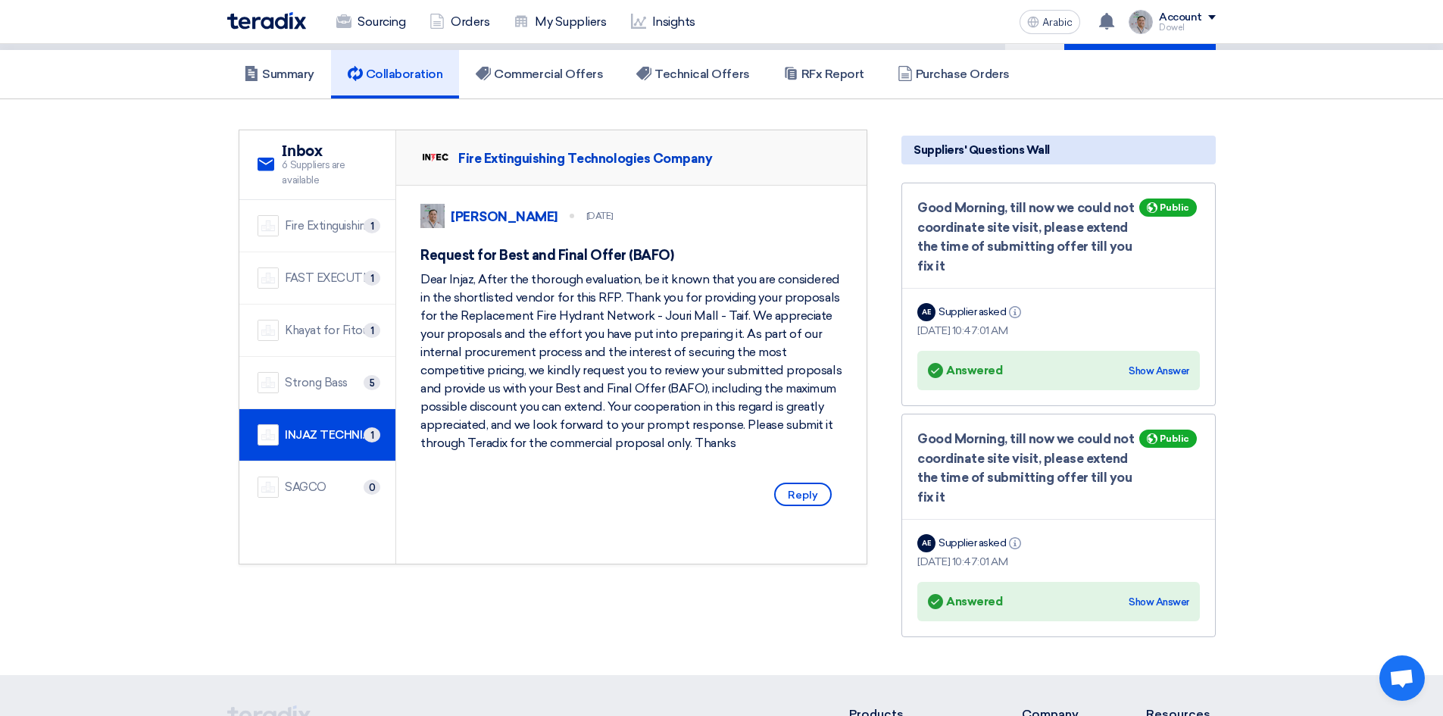
click at [304, 394] on li "Strong Bass 5" at bounding box center [317, 383] width 156 height 52
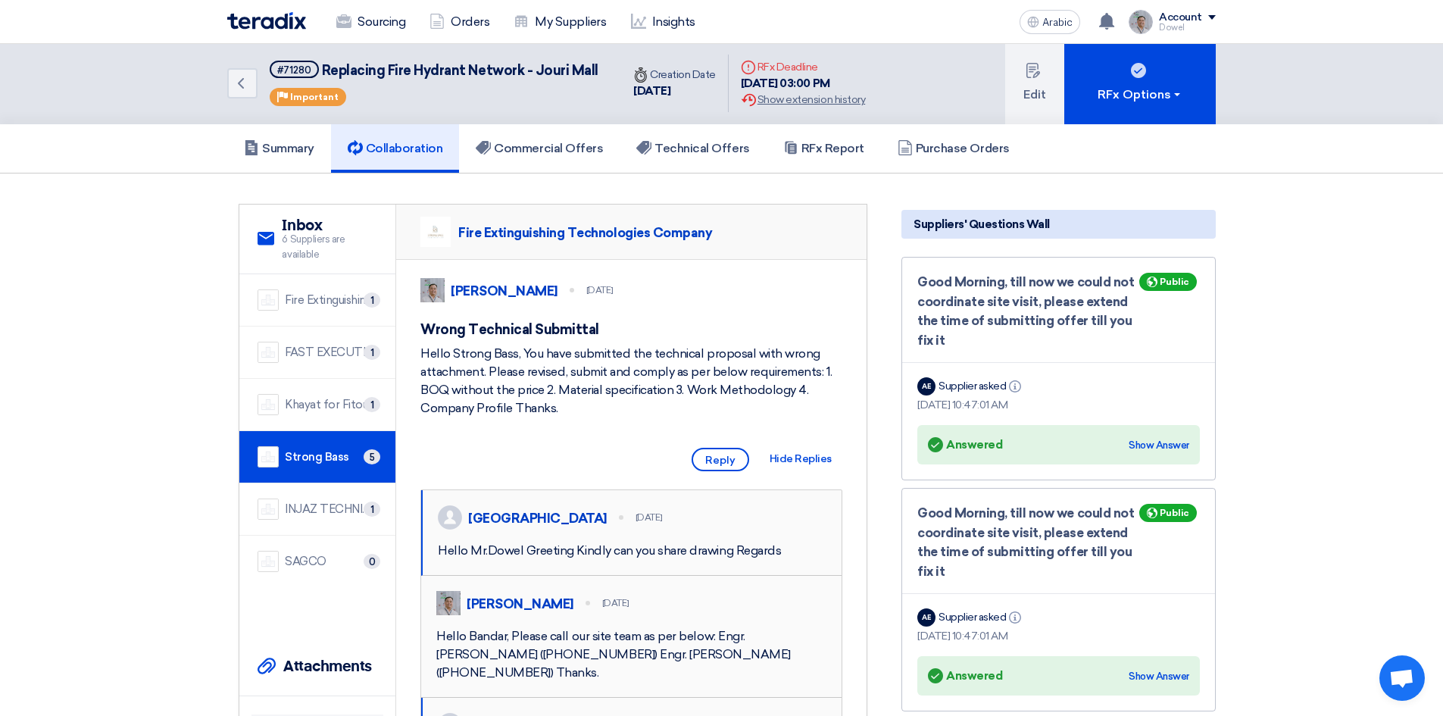
scroll to position [0, 0]
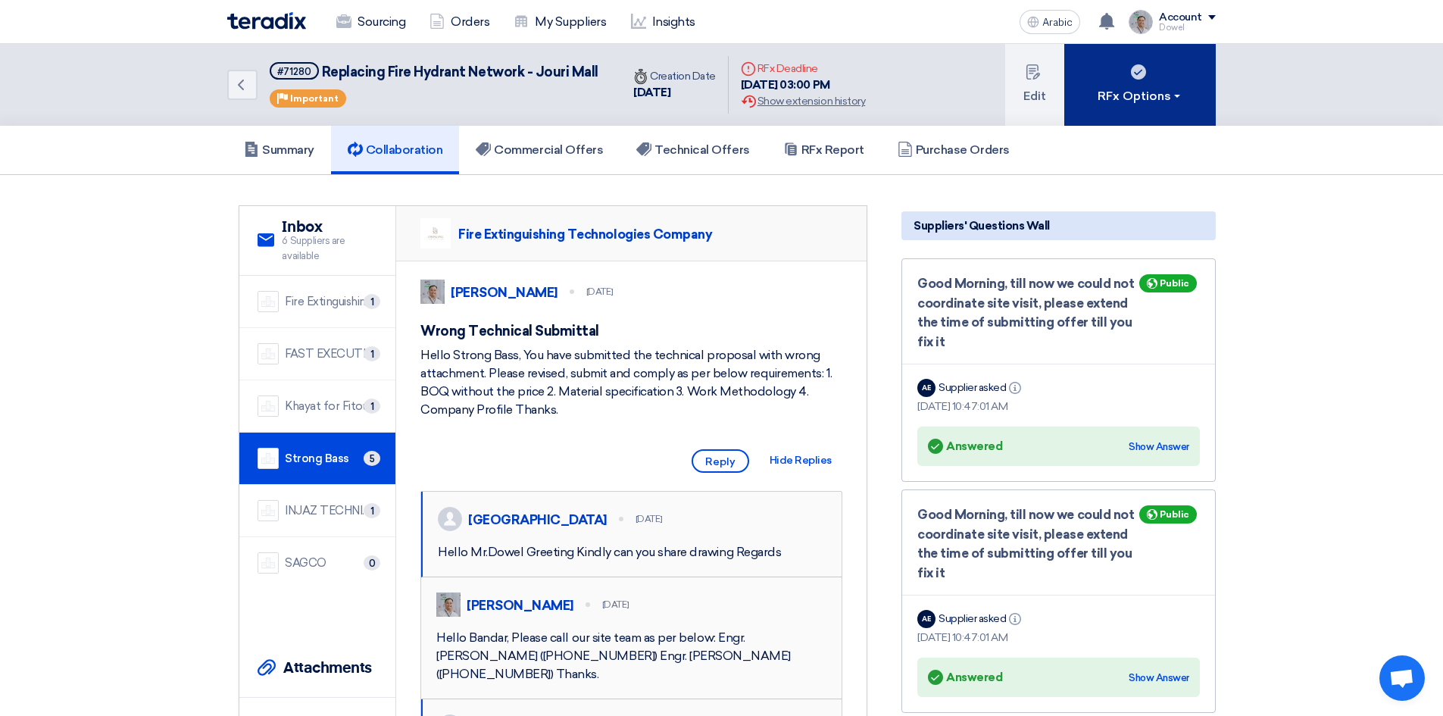
click at [1157, 92] on font "RFx Options" at bounding box center [1133, 96] width 73 height 14
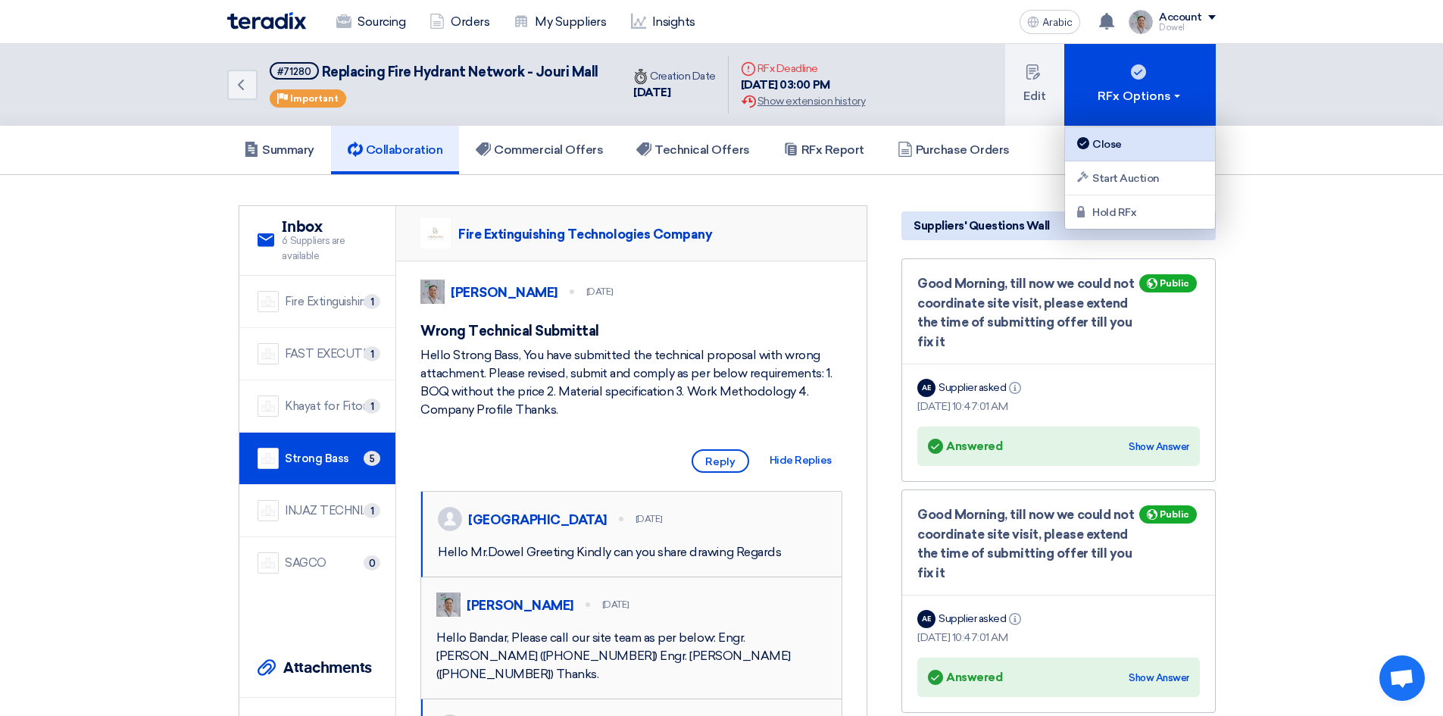
click at [1123, 137] on div "Close" at bounding box center [1140, 144] width 132 height 18
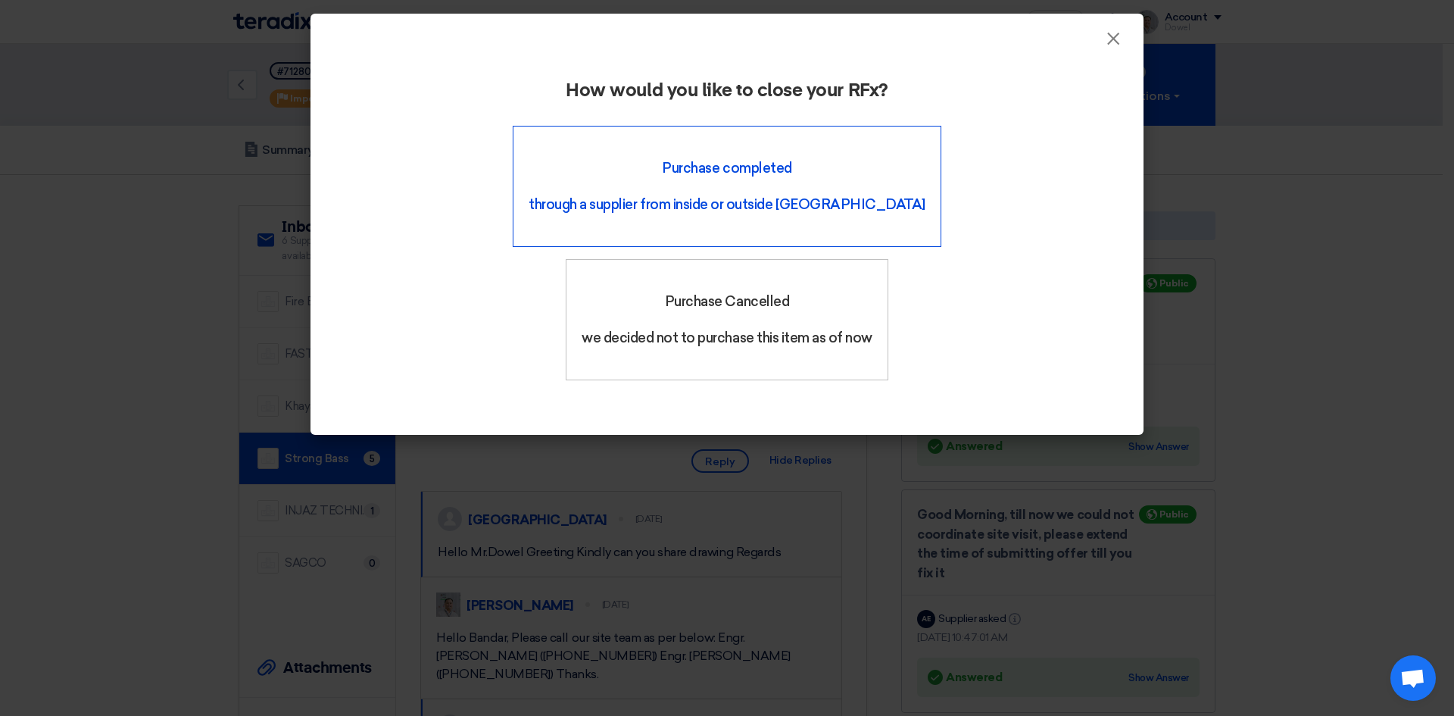
click at [565, 181] on div "Purchase completed through a supplier from inside or outside Teradix" at bounding box center [727, 186] width 429 height 121
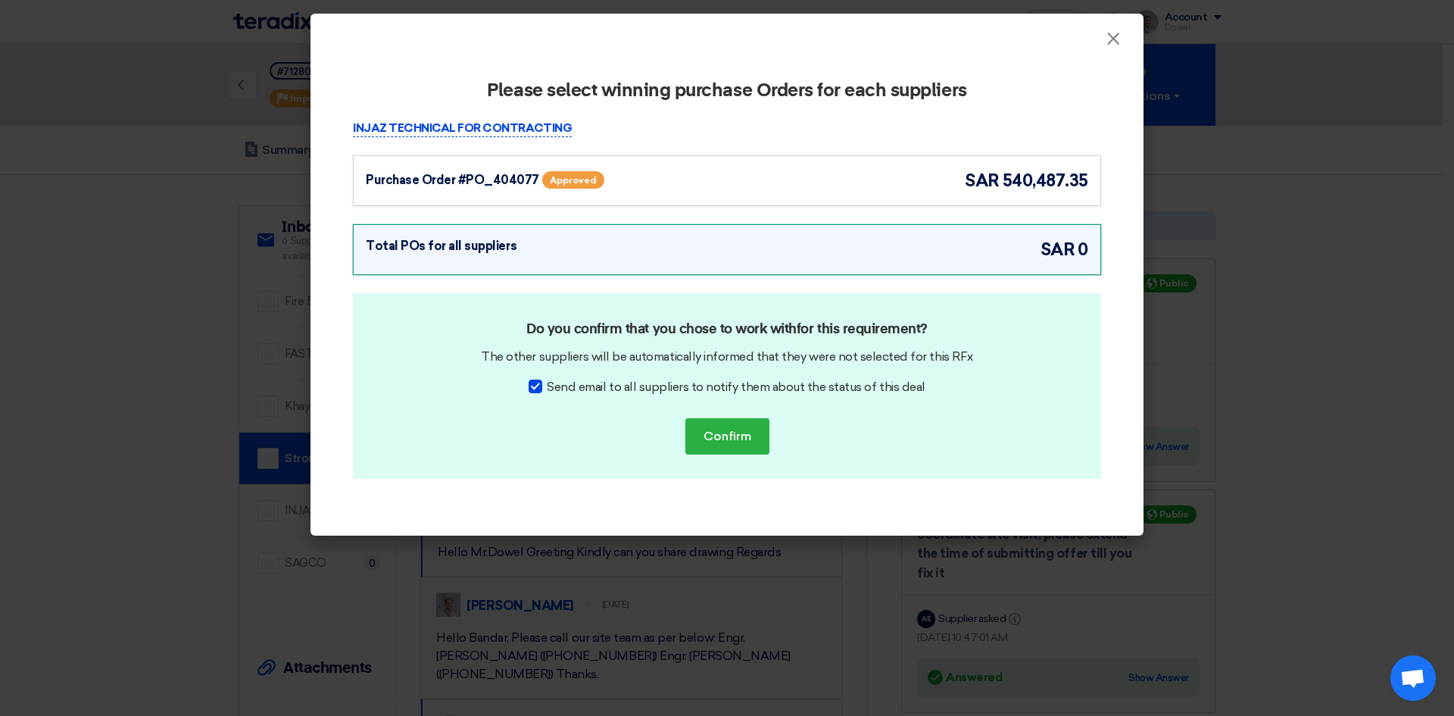
click at [539, 386] on div at bounding box center [536, 386] width 14 height 14
click at [547, 386] on input "Send email to all suppliers to notify them about the status of this deal" at bounding box center [552, 383] width 10 height 10
checkbox input "false"
click at [729, 438] on font "Confirm" at bounding box center [727, 436] width 48 height 14
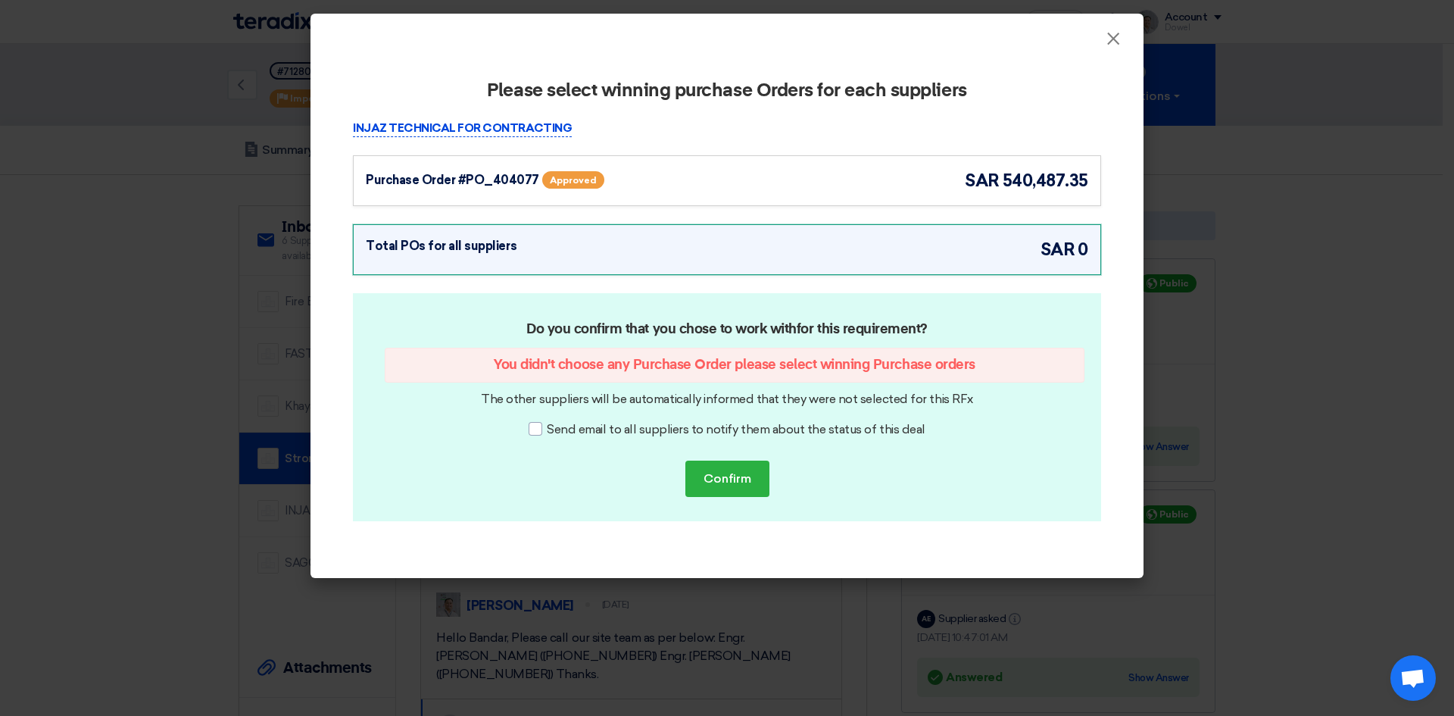
click at [690, 174] on div "Purchase Order #PO_404077 Approved sar 540,487.35" at bounding box center [727, 180] width 722 height 25
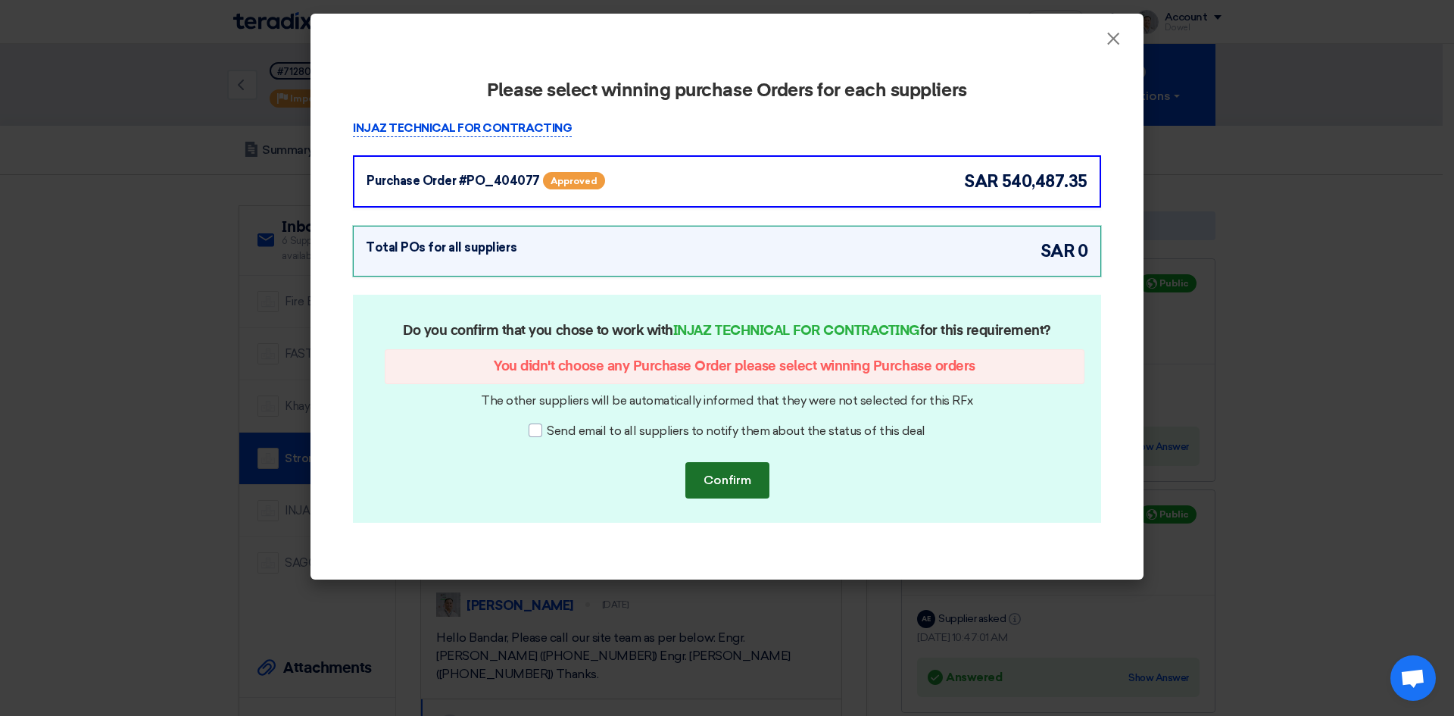
click at [729, 485] on font "Confirm" at bounding box center [727, 480] width 48 height 14
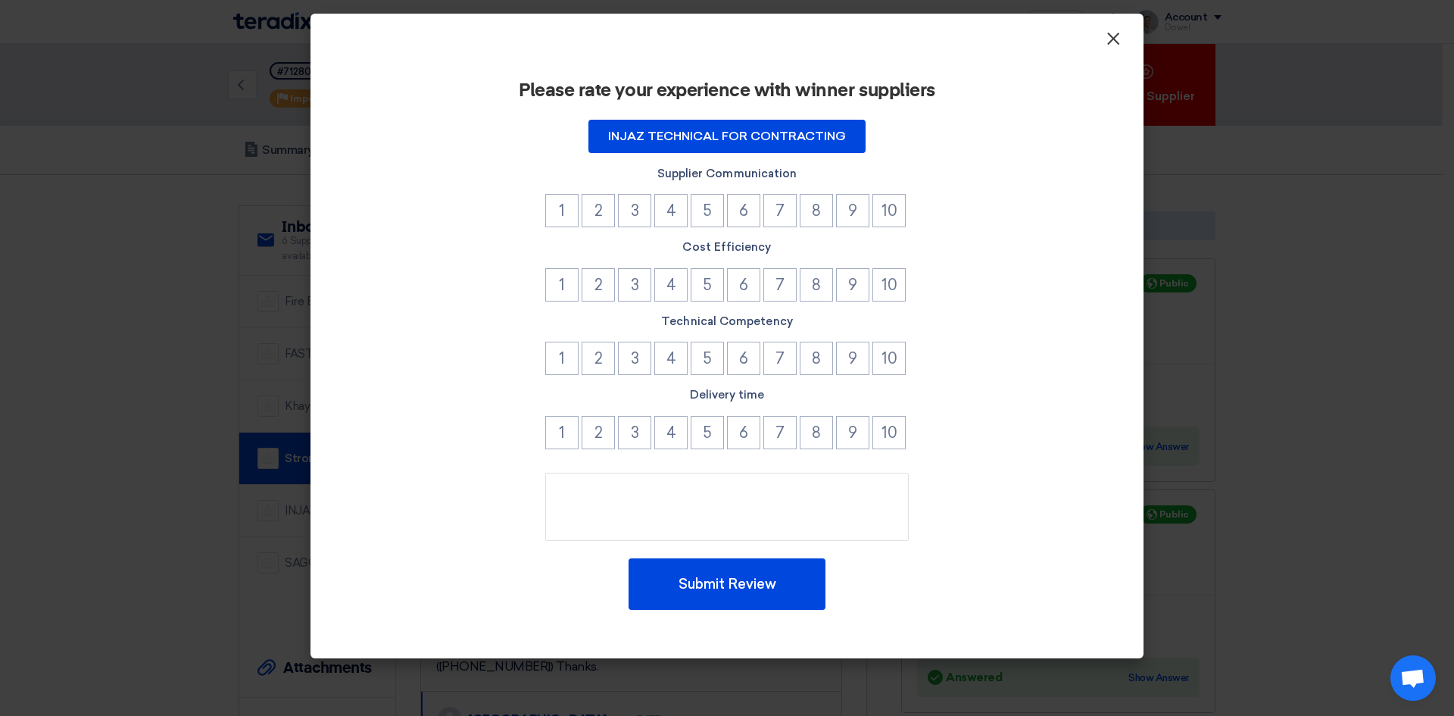
click at [1117, 45] on font "×" at bounding box center [1113, 42] width 15 height 30
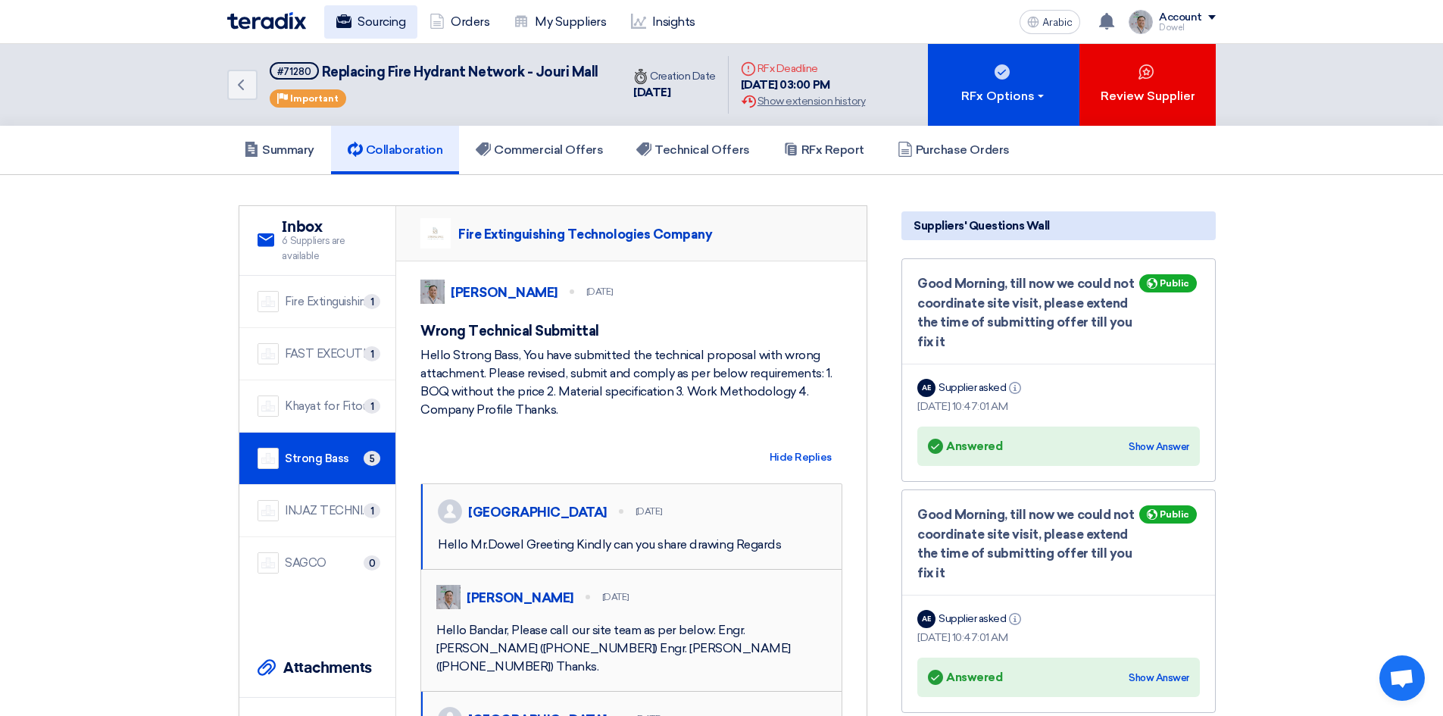
click at [382, 20] on font "Sourcing" at bounding box center [381, 21] width 48 height 14
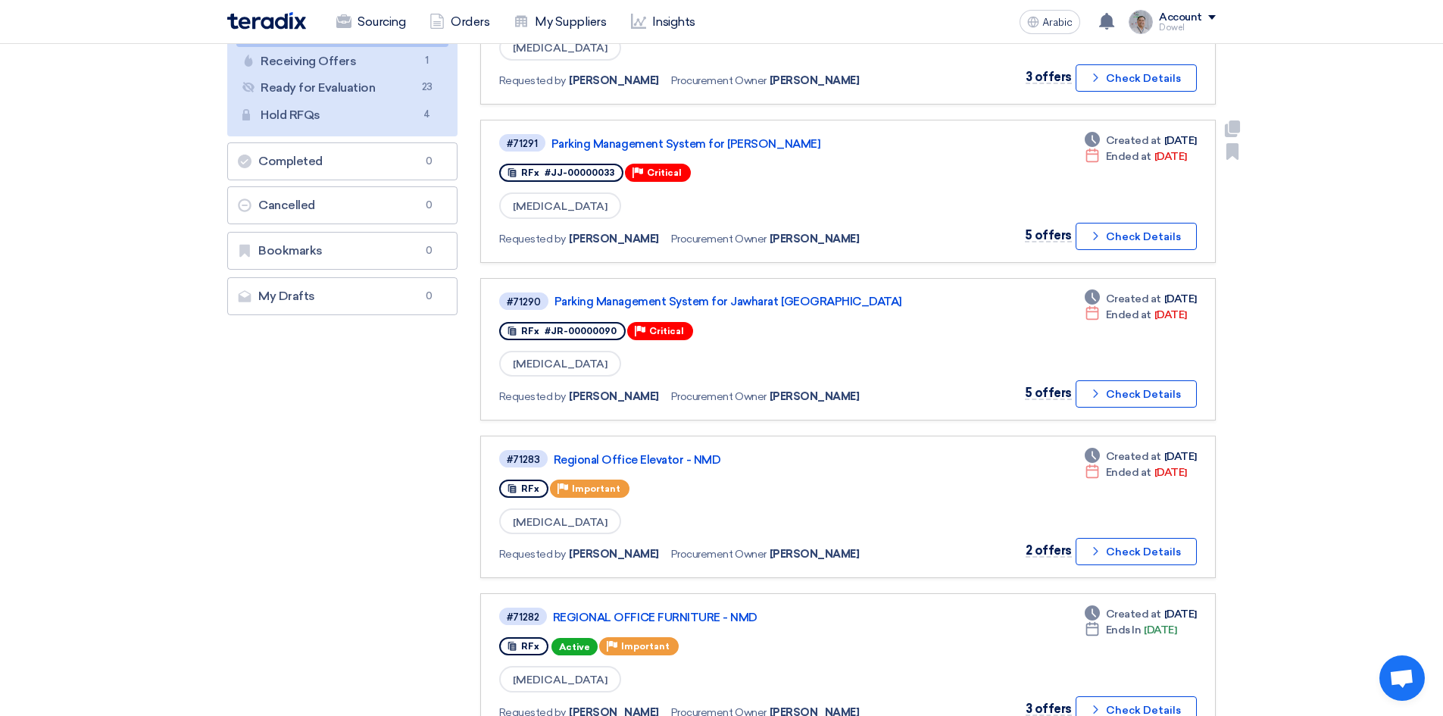
scroll to position [76, 0]
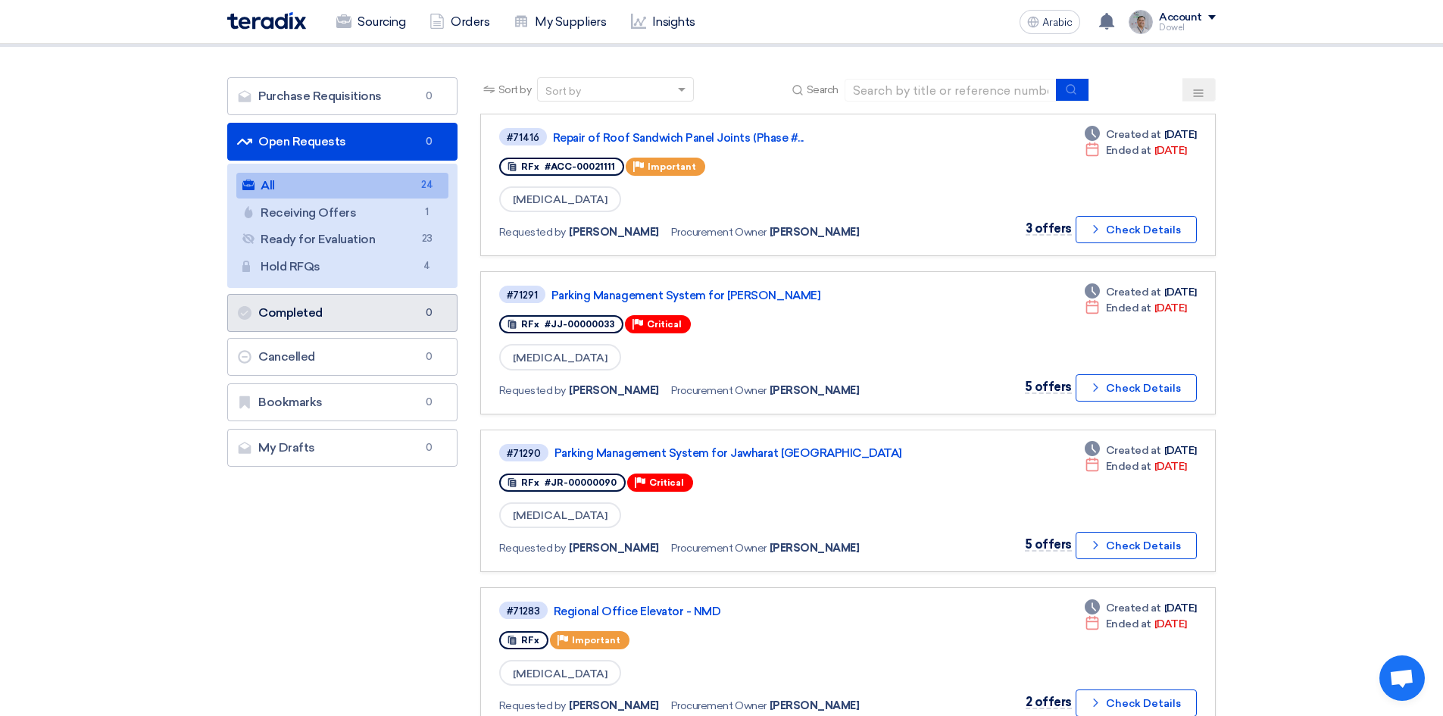
click at [303, 317] on font "Completed" at bounding box center [290, 312] width 64 height 14
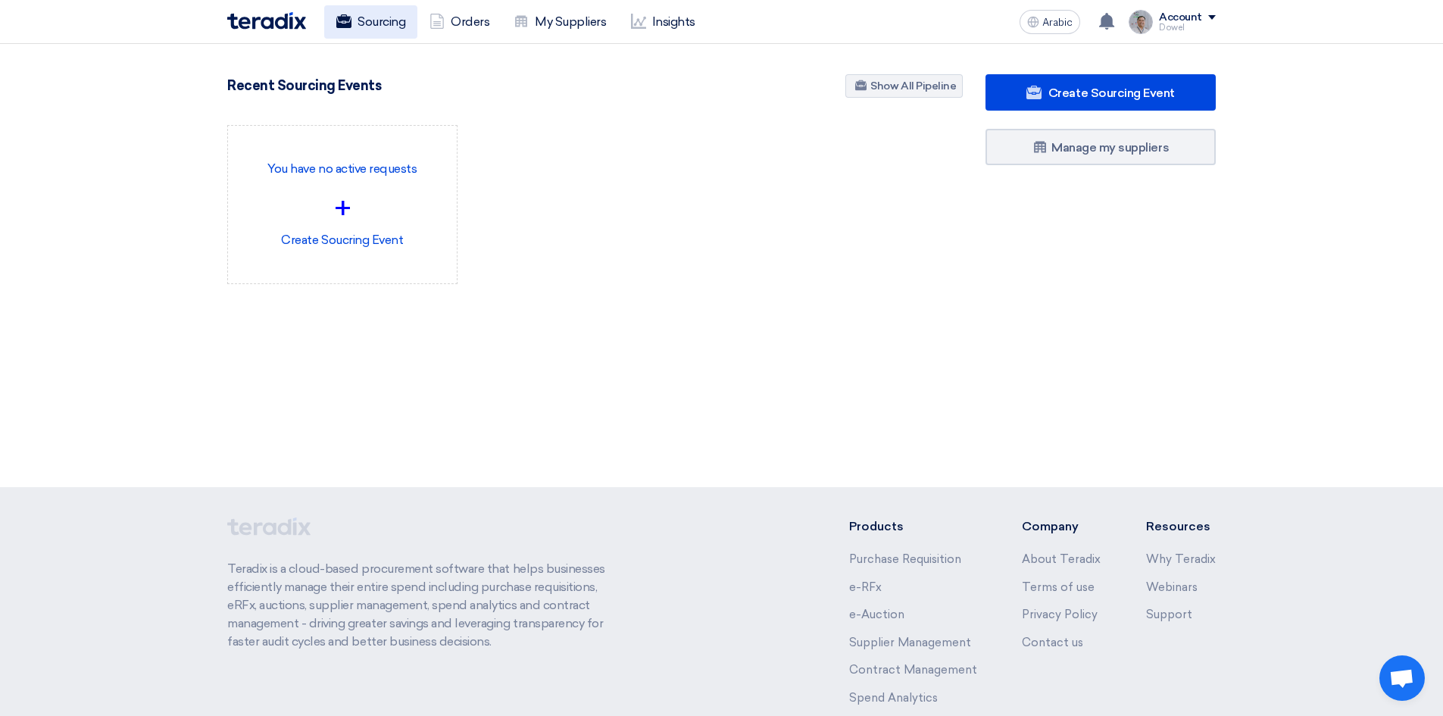
click at [377, 32] on link "Sourcing" at bounding box center [370, 21] width 93 height 33
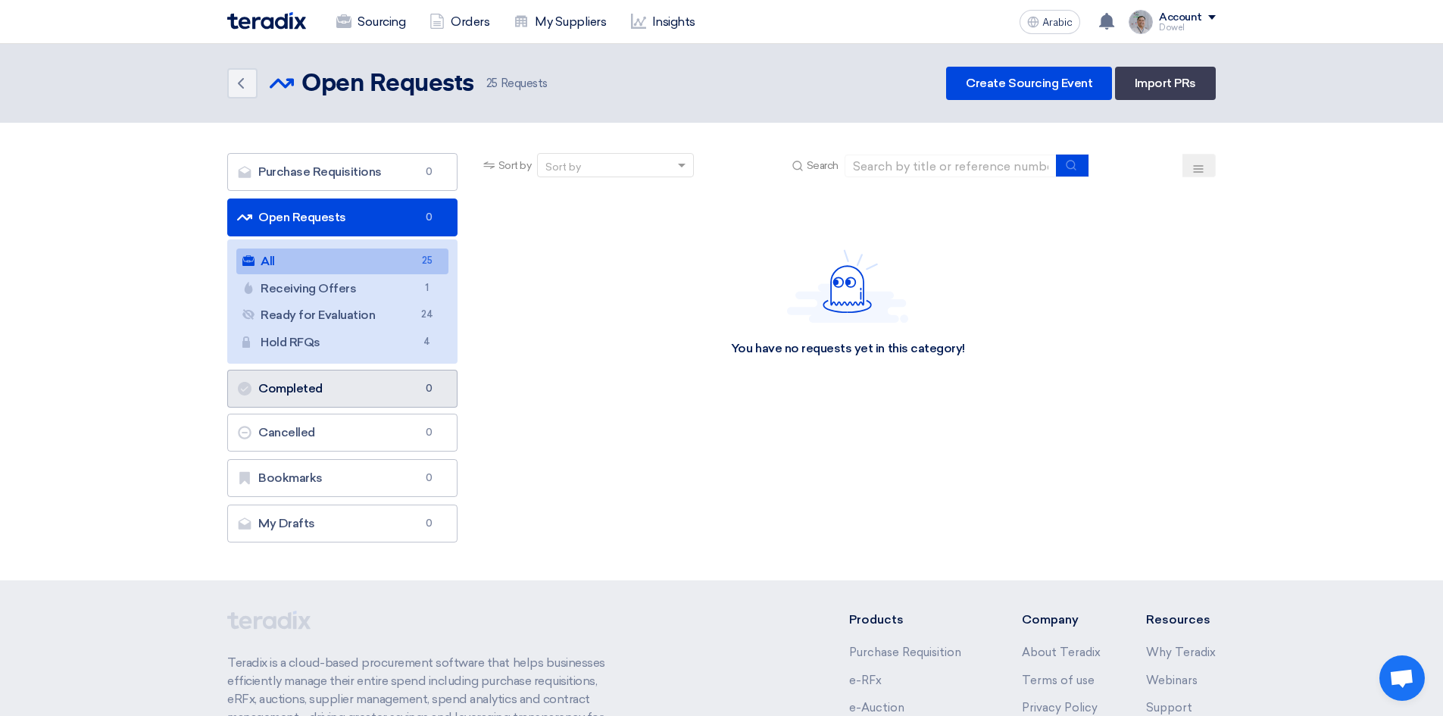
click at [298, 395] on font "Completed" at bounding box center [290, 388] width 64 height 14
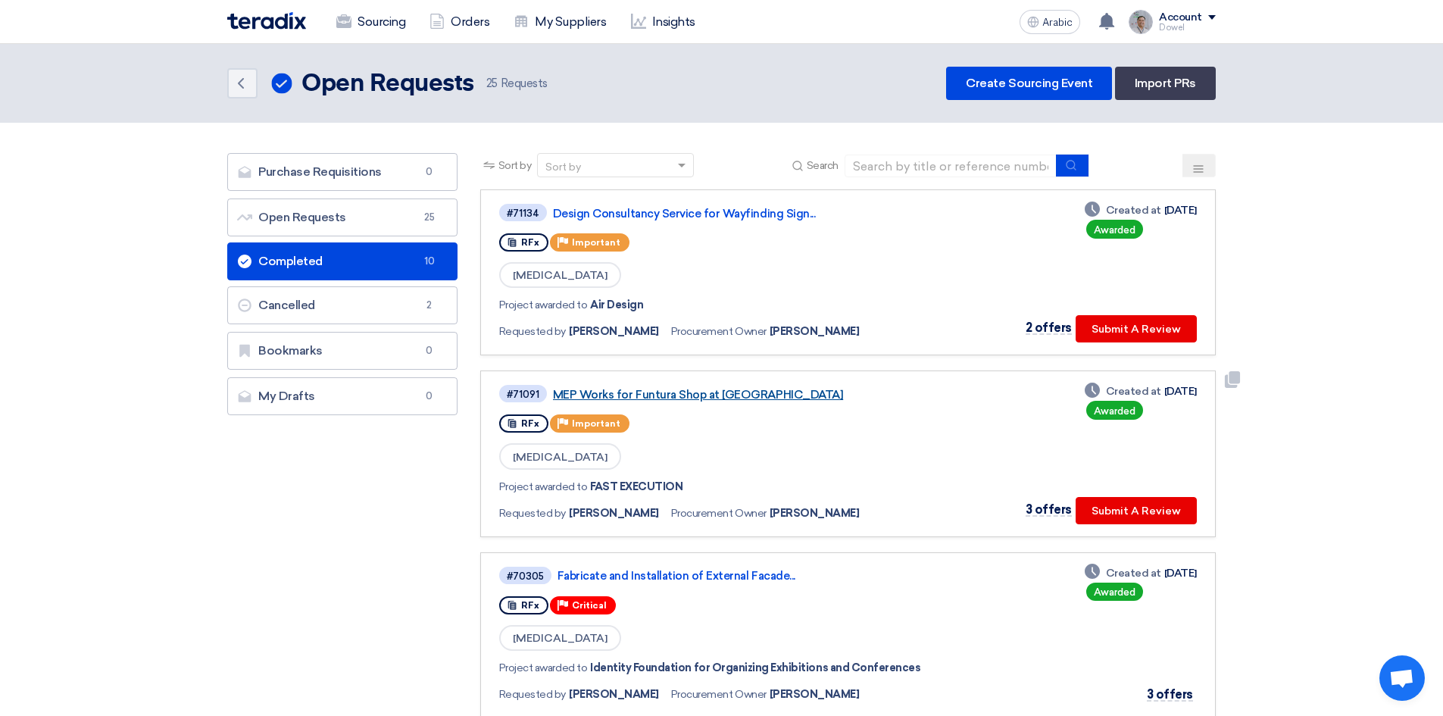
click at [665, 400] on font "MEP Works for Funtura Shop at [GEOGRAPHIC_DATA]" at bounding box center [698, 395] width 290 height 14
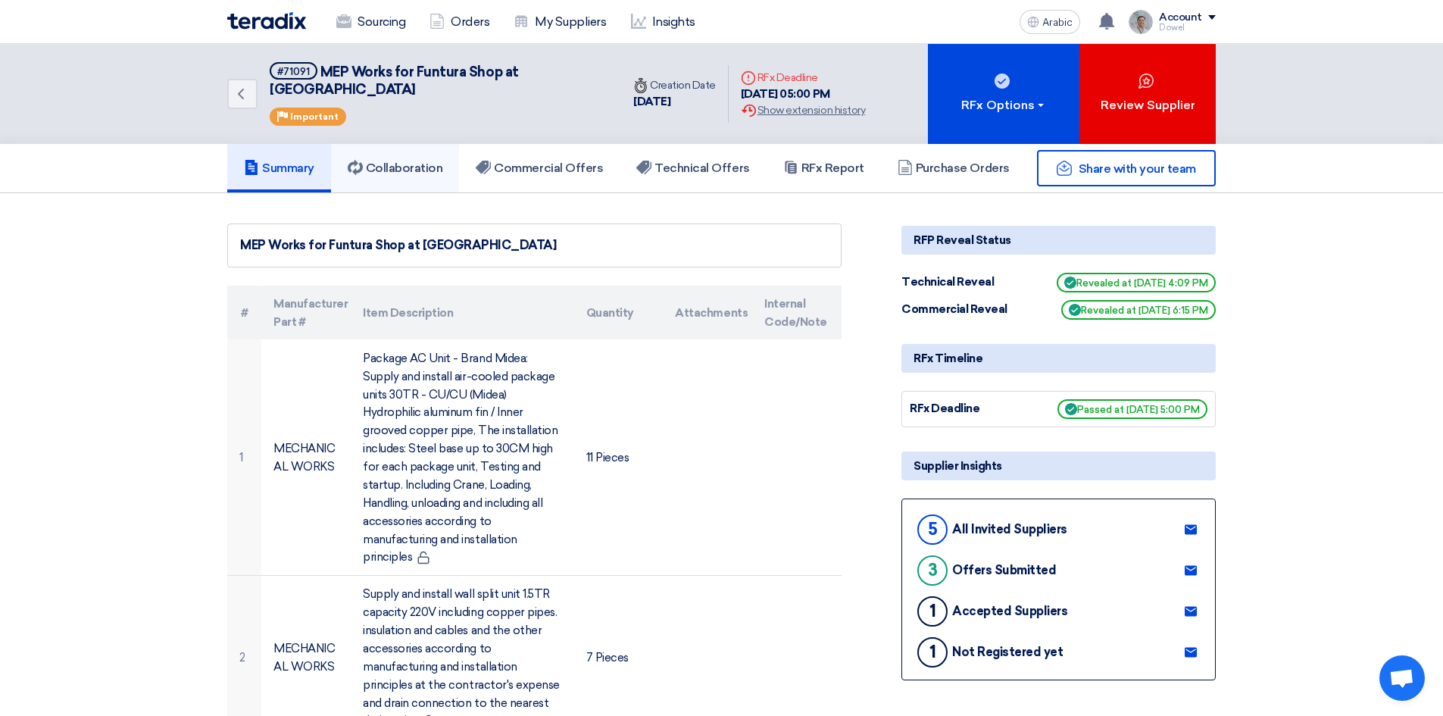
click at [421, 161] on font "Collaboration" at bounding box center [404, 168] width 77 height 14
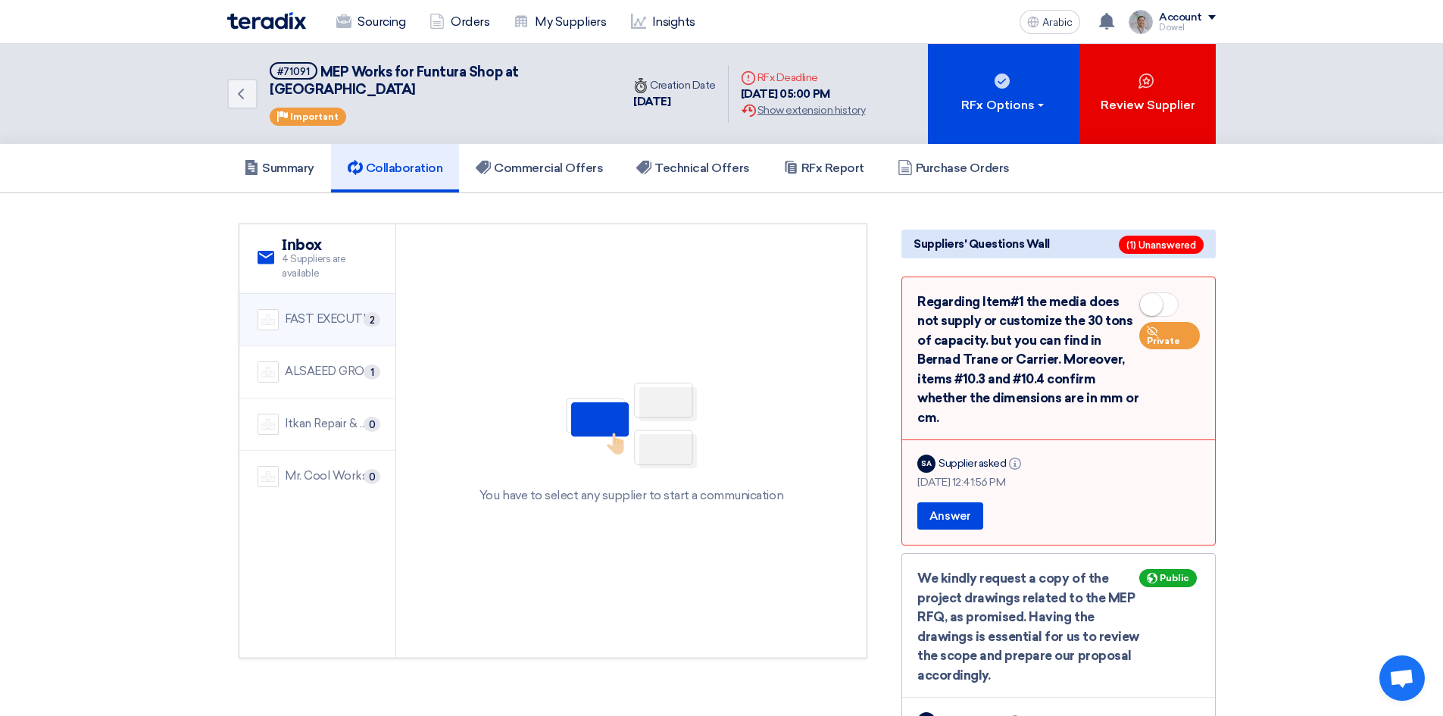
click at [314, 312] on font "FAST EXECUTION" at bounding box center [334, 319] width 98 height 14
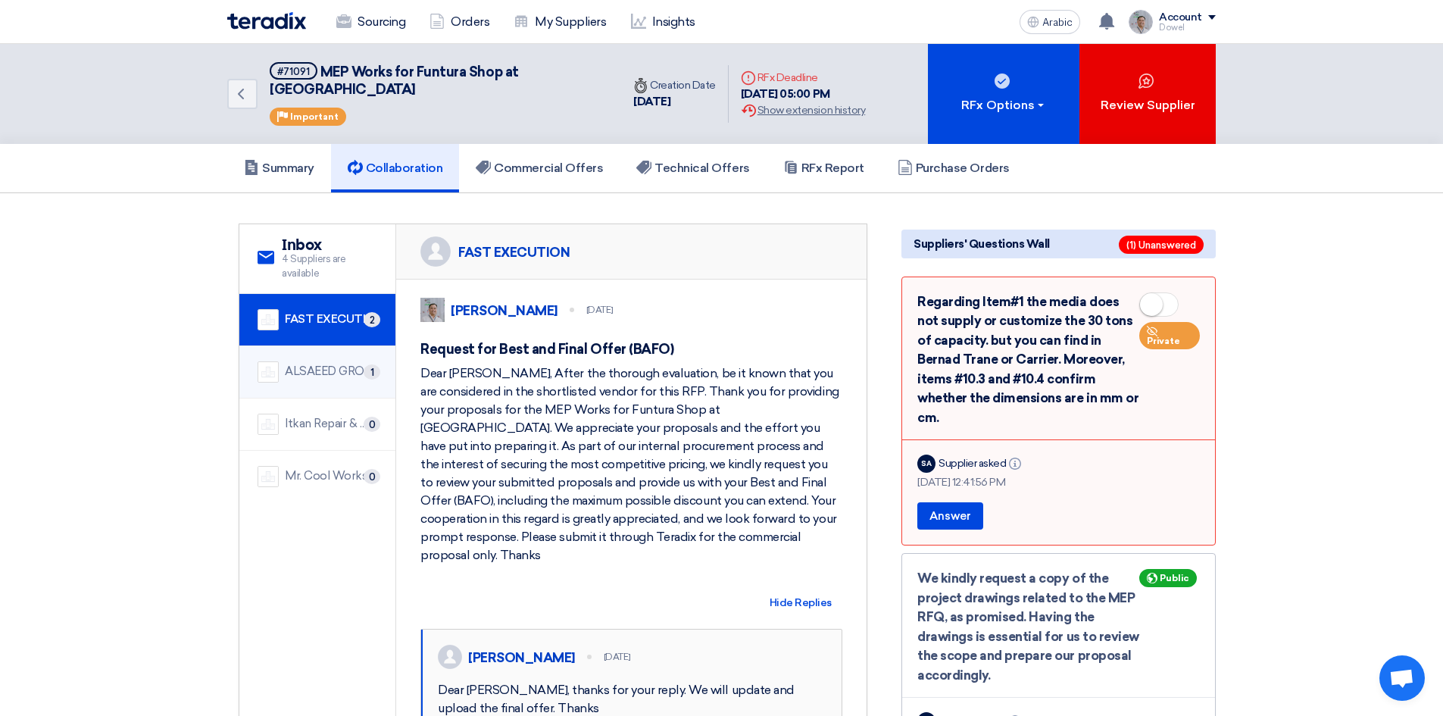
click at [332, 363] on div "ALSAEED GROUP FOR CONTACTING 1" at bounding box center [317, 371] width 120 height 21
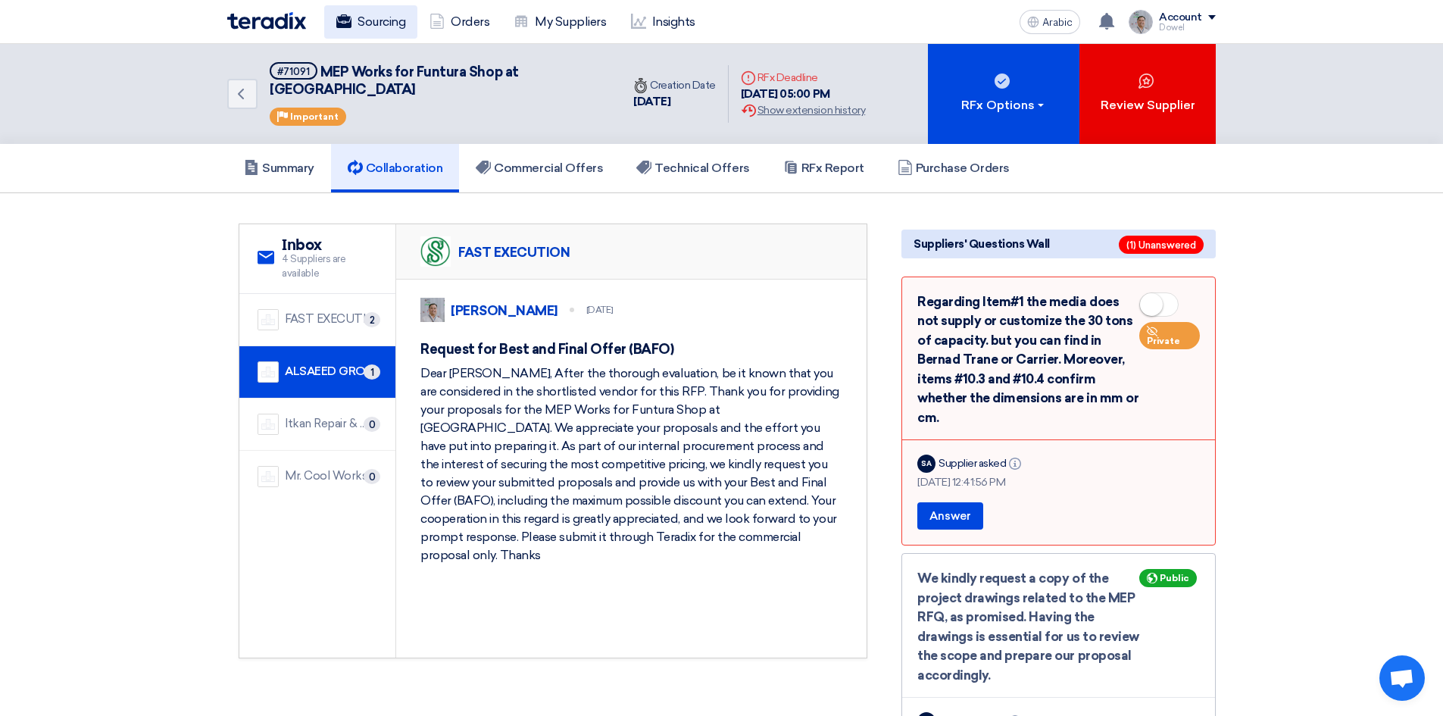
click at [398, 27] on font "Sourcing" at bounding box center [381, 21] width 48 height 14
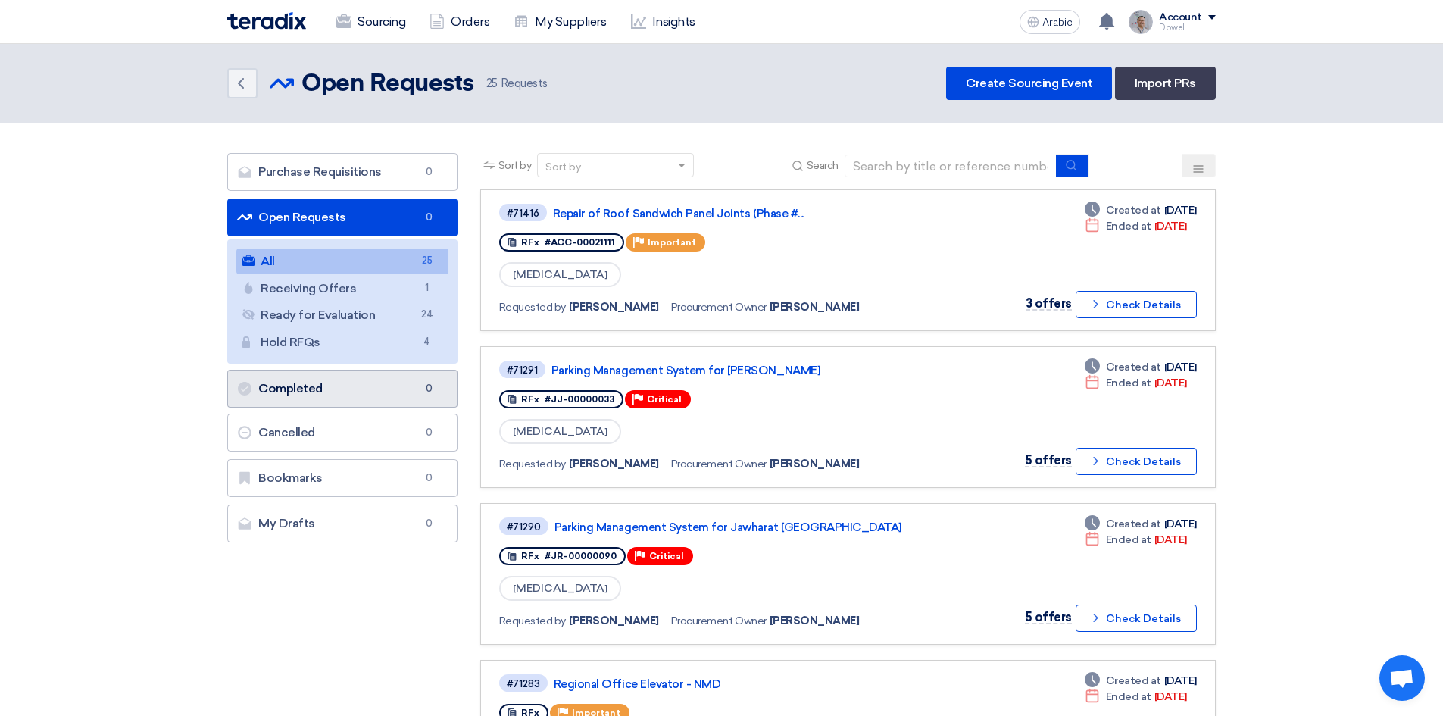
click at [340, 393] on link "Completed Completed 0" at bounding box center [342, 389] width 230 height 38
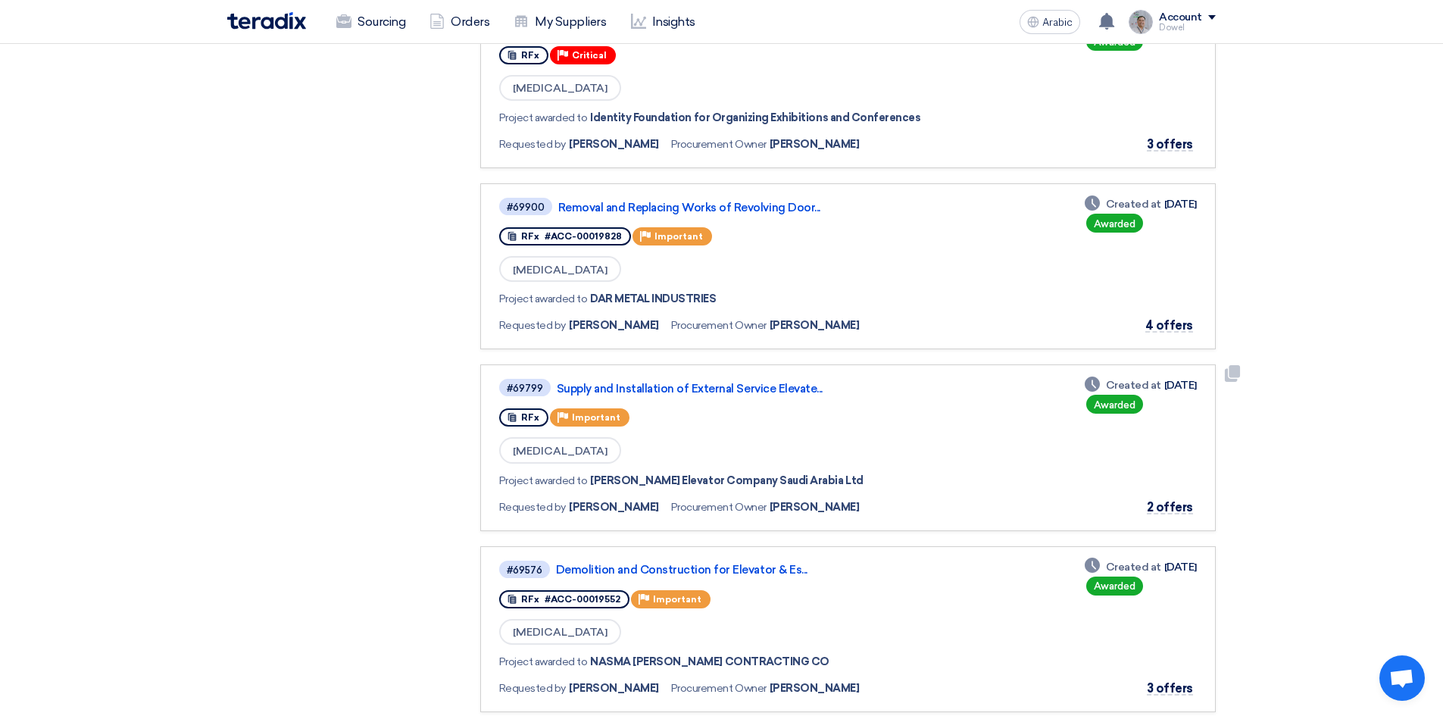
scroll to position [682, 0]
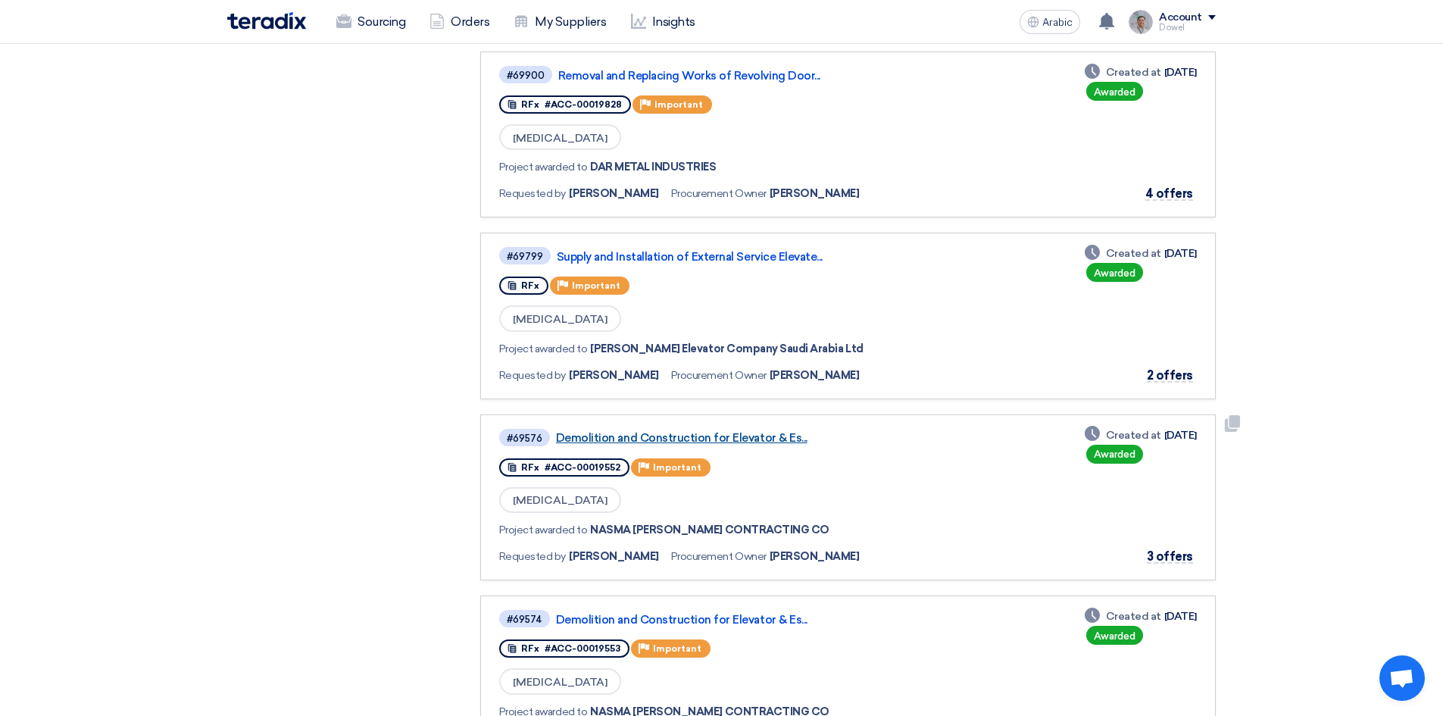
click at [703, 436] on font "Demolition and Construction for Elevator & Es..." at bounding box center [681, 438] width 251 height 14
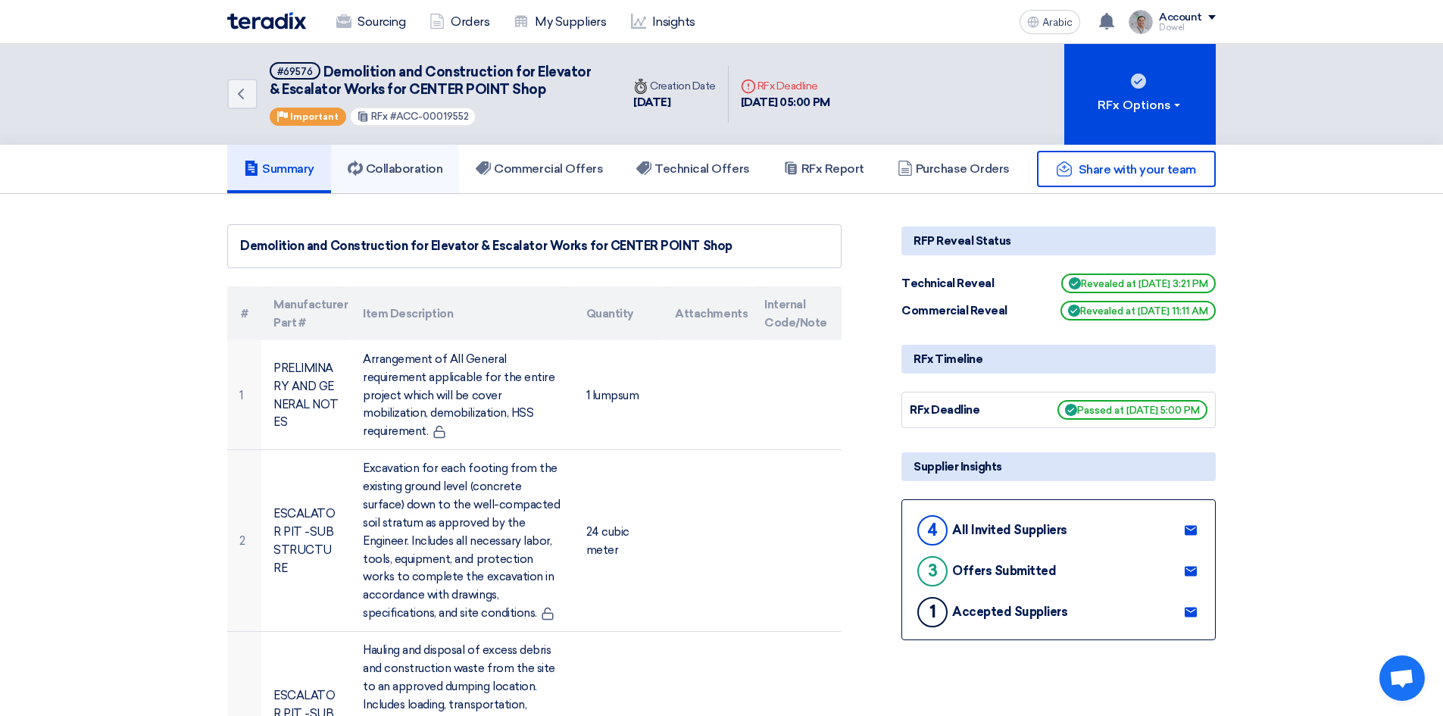
click at [421, 167] on font "Collaboration" at bounding box center [404, 168] width 77 height 14
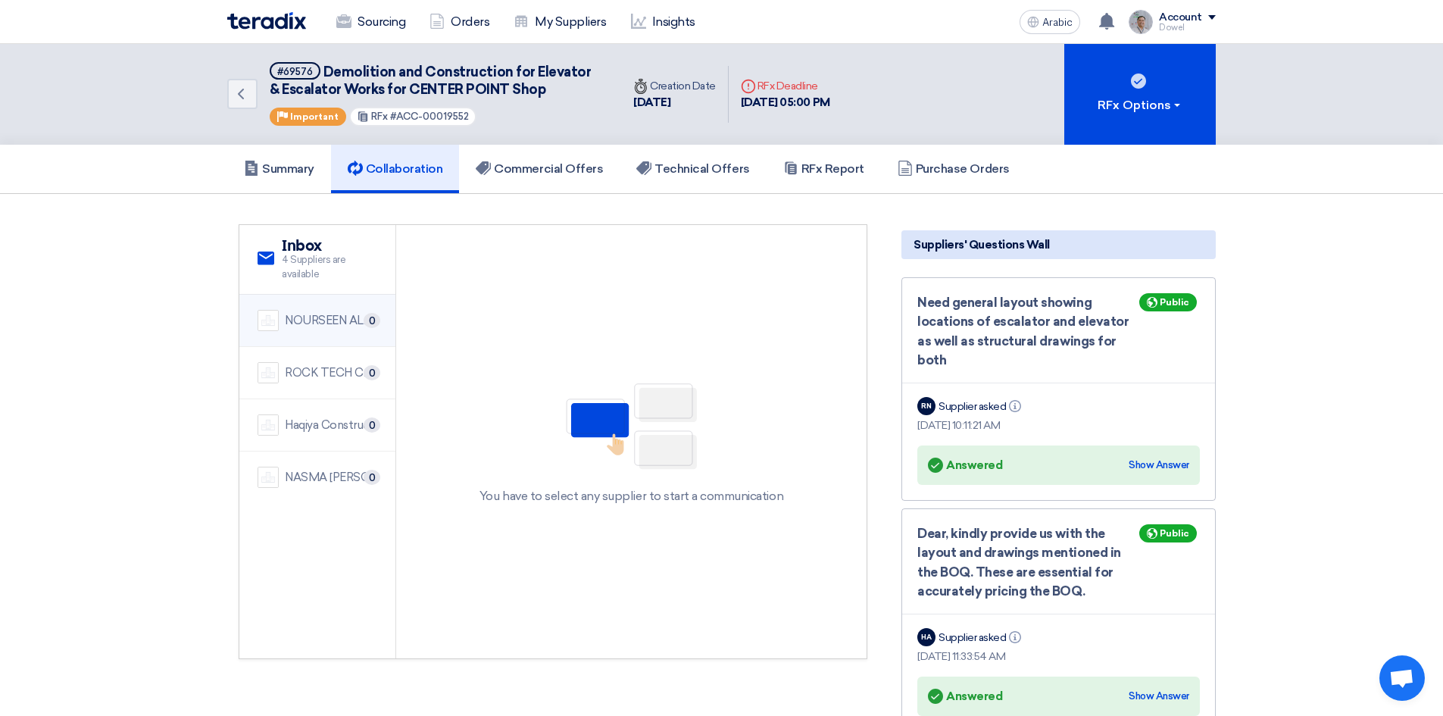
click at [327, 318] on font "NOURSEEN ALSHARQ" at bounding box center [344, 320] width 118 height 14
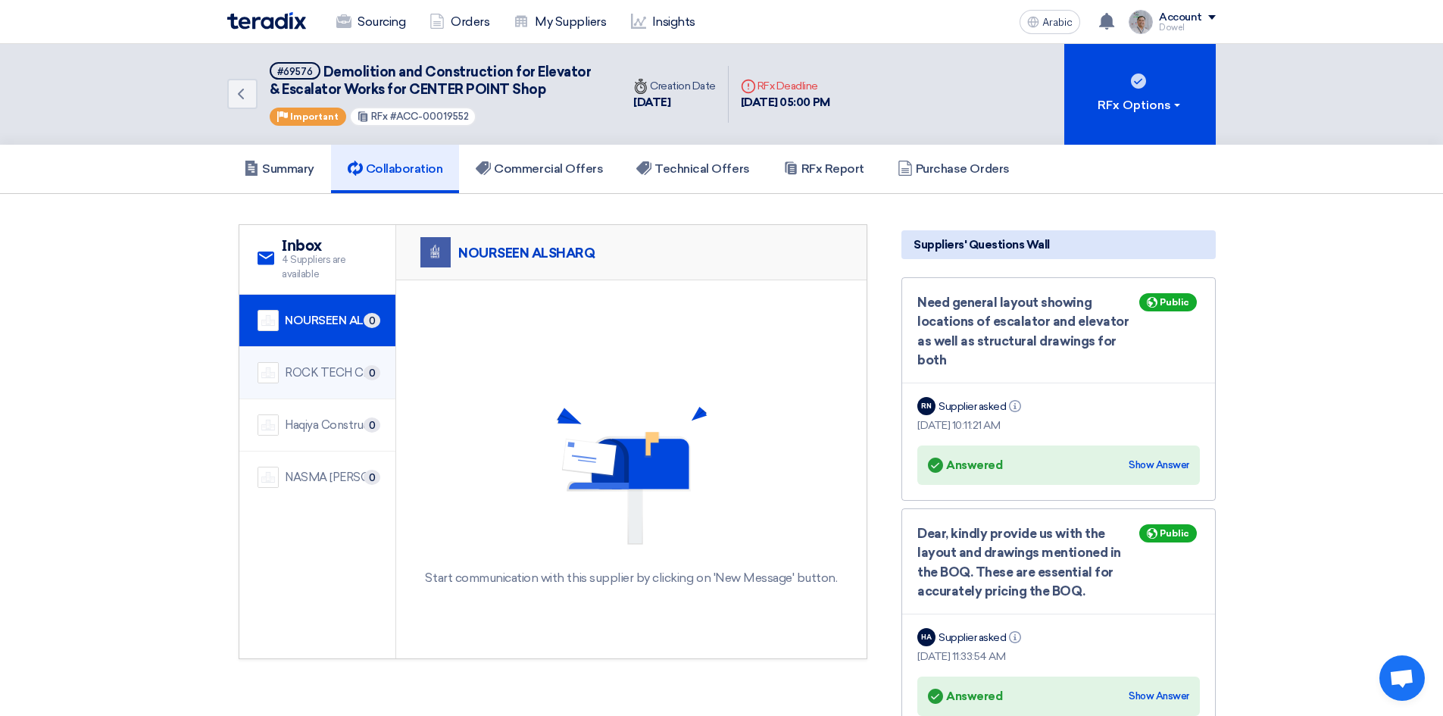
click at [324, 379] on font "ROCK TECH CONTRACTING EST" at bounding box center [375, 373] width 181 height 14
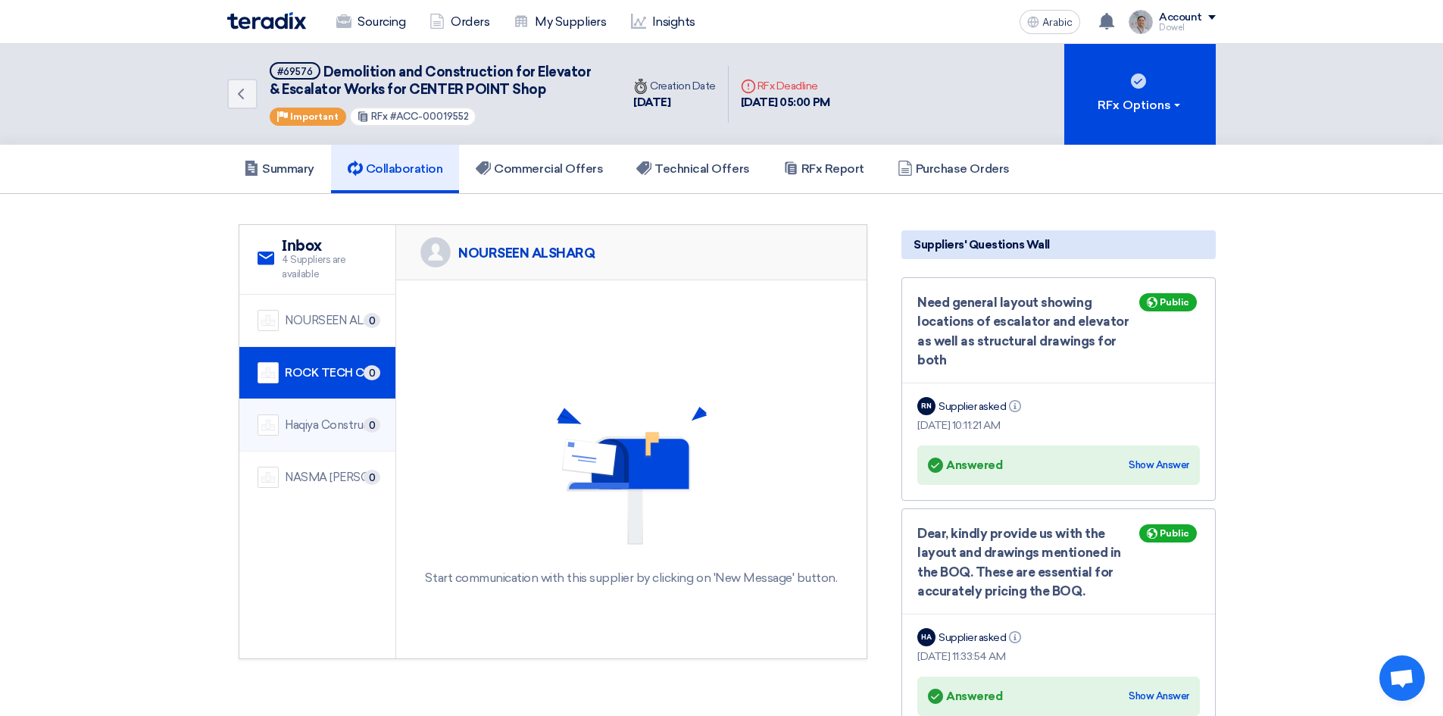
click at [310, 430] on font "Haqiya Construction Company" at bounding box center [364, 425] width 159 height 14
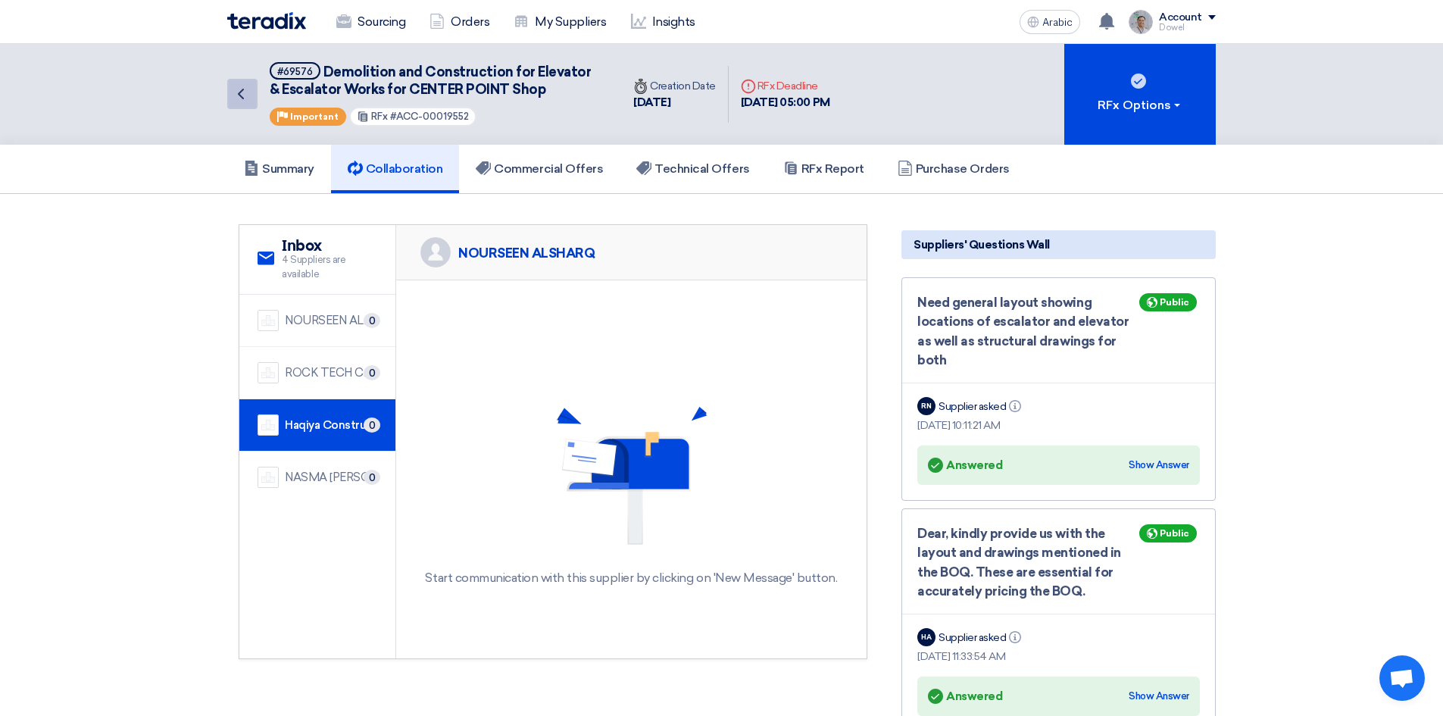
click at [250, 98] on link "Back" at bounding box center [242, 94] width 30 height 30
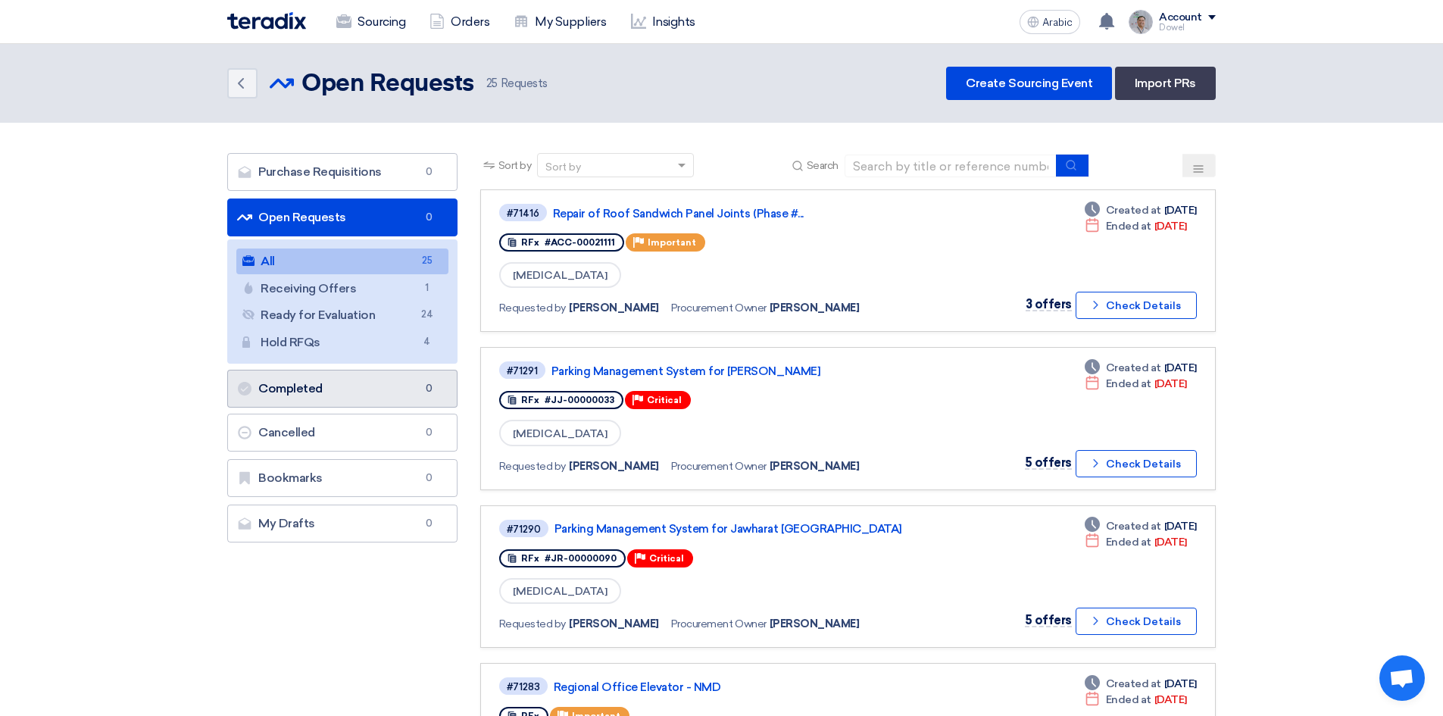
click at [339, 391] on link "Completed Completed 0" at bounding box center [342, 389] width 230 height 38
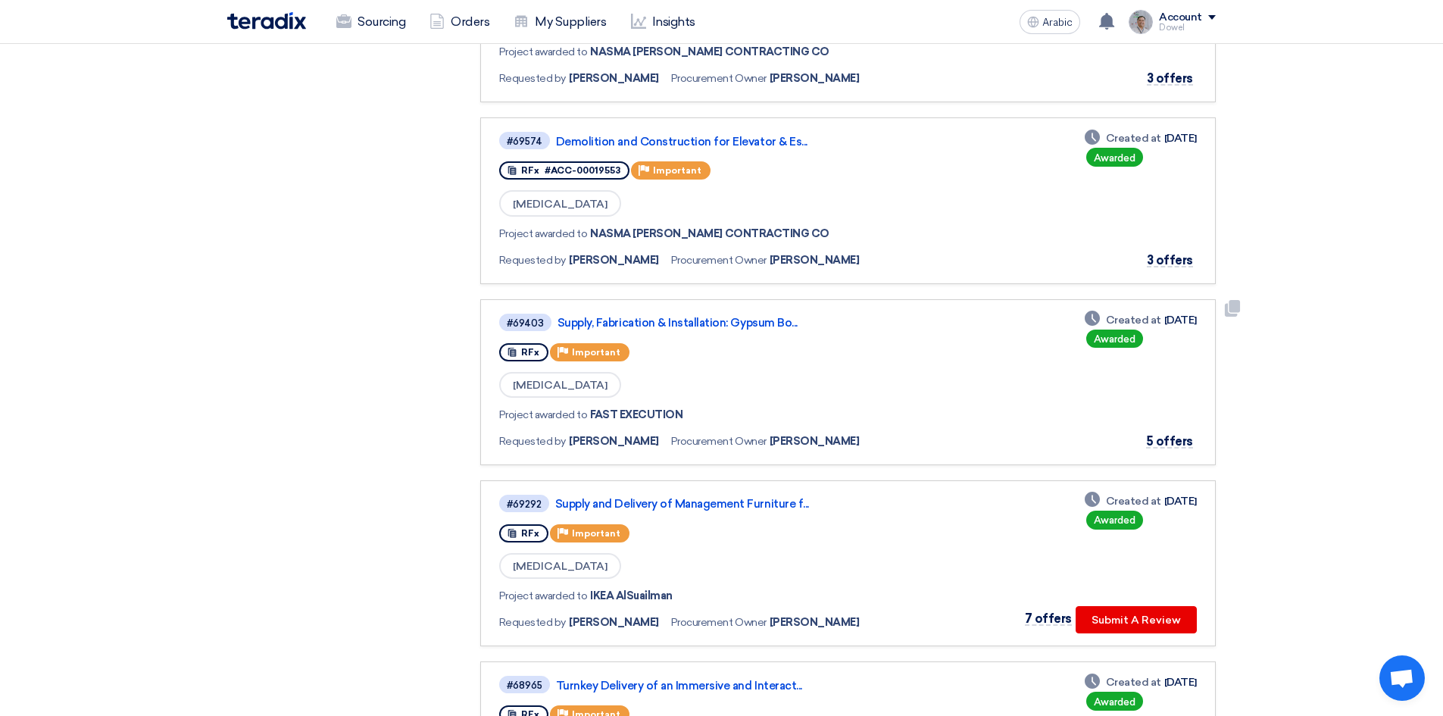
scroll to position [1363, 0]
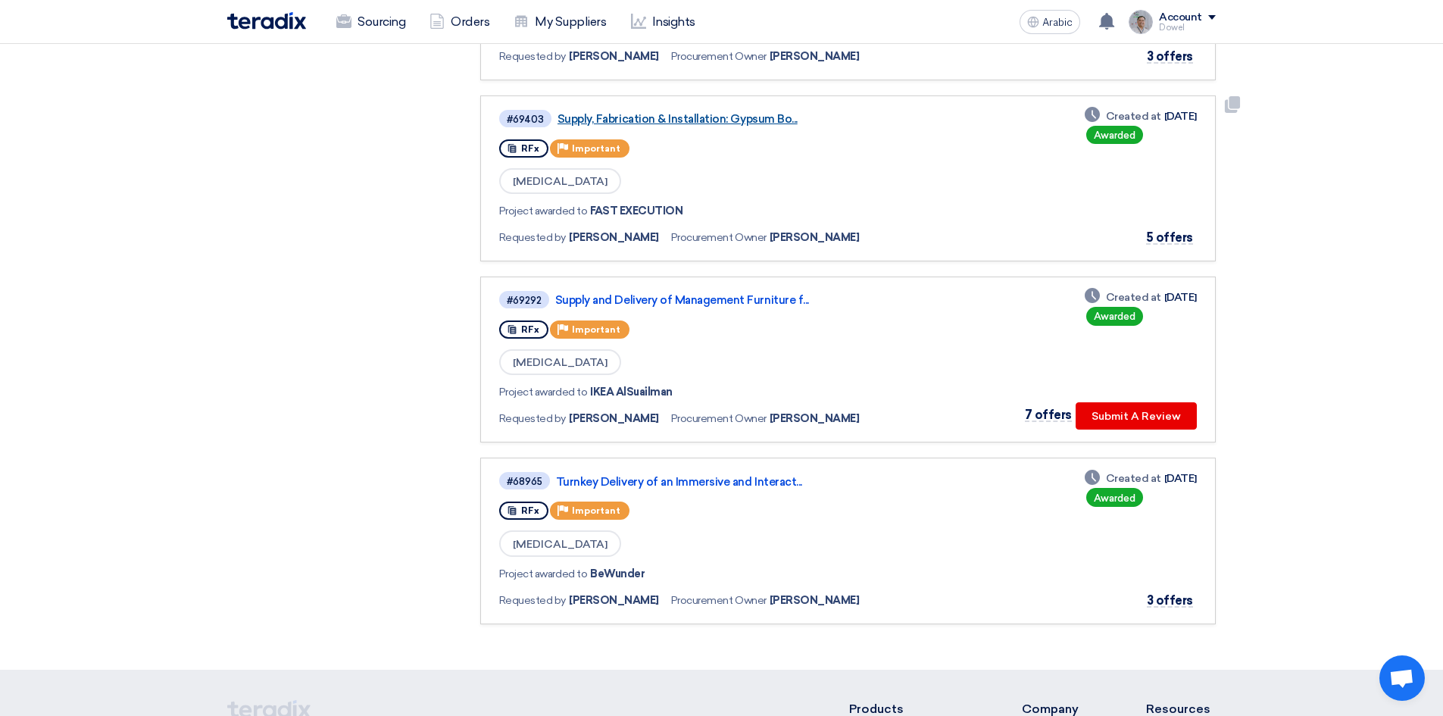
click at [690, 120] on font "Supply, Fabrication & Installation: Gypsum Bo..." at bounding box center [677, 119] width 240 height 14
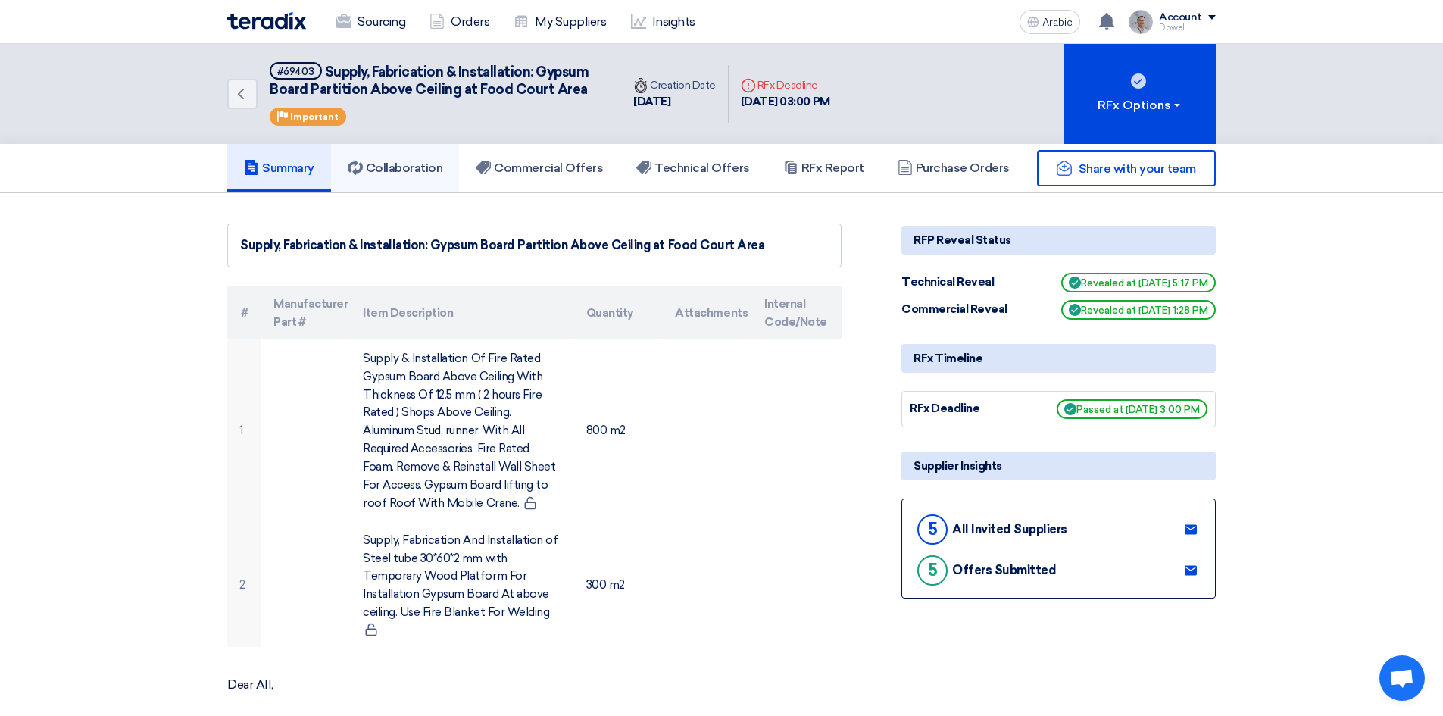
click at [399, 166] on font "Collaboration" at bounding box center [404, 168] width 77 height 14
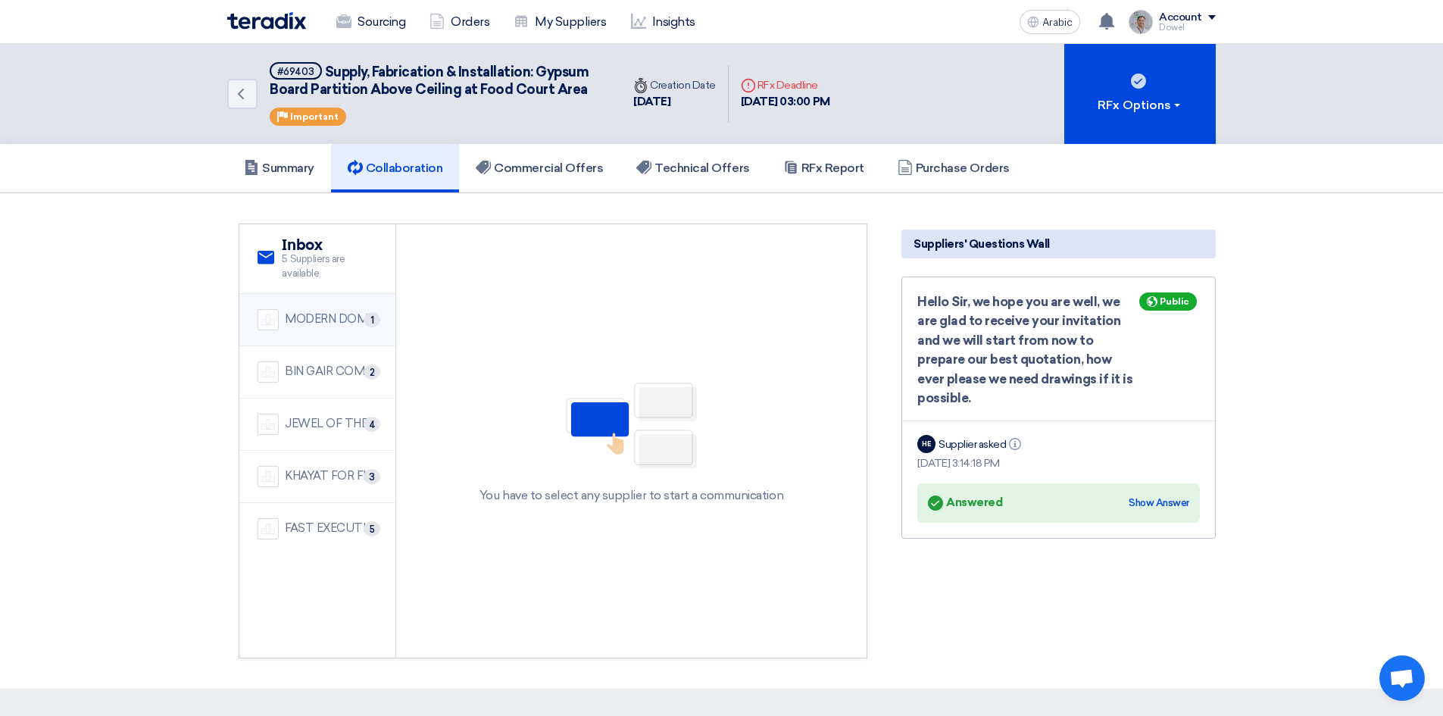
click at [317, 318] on font "MODERN DOME CONTRACTING COMPANY" at bounding box center [405, 319] width 240 height 14
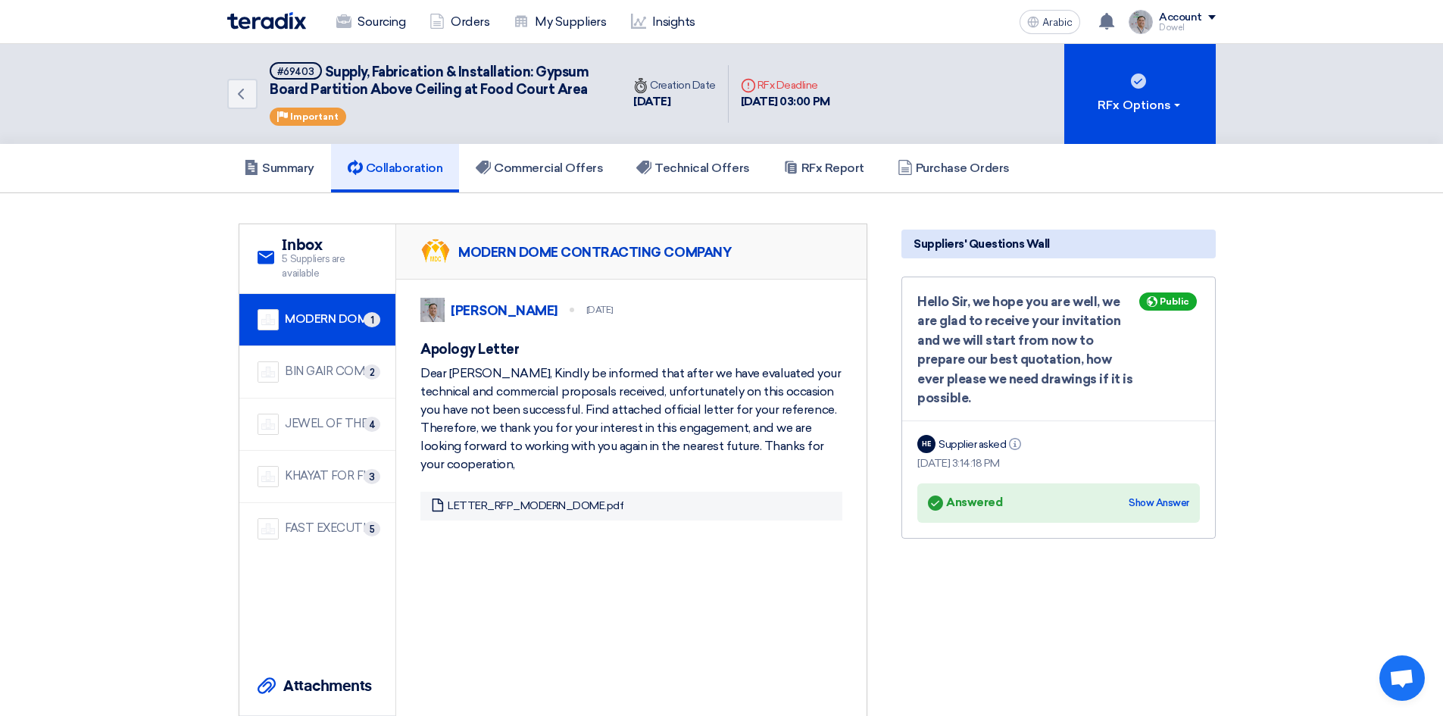
drag, startPoint x: 420, startPoint y: 391, endPoint x: 512, endPoint y: 491, distance: 135.6
click at [512, 473] on div "Dear [PERSON_NAME], Kindly be informed that after we have evaluated your techni…" at bounding box center [631, 418] width 422 height 109
copy font "Dear [PERSON_NAME], Kindly be informed that after we have evaluated your techni…"
